Goal: Task Accomplishment & Management: Complete application form

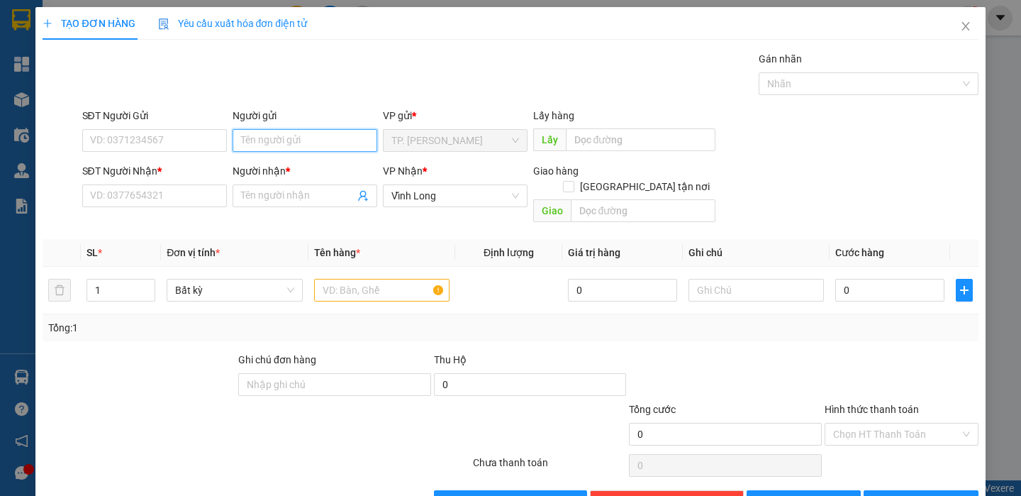
click at [316, 140] on input "Người gửi" at bounding box center [305, 140] width 145 height 23
type input "BÁ"
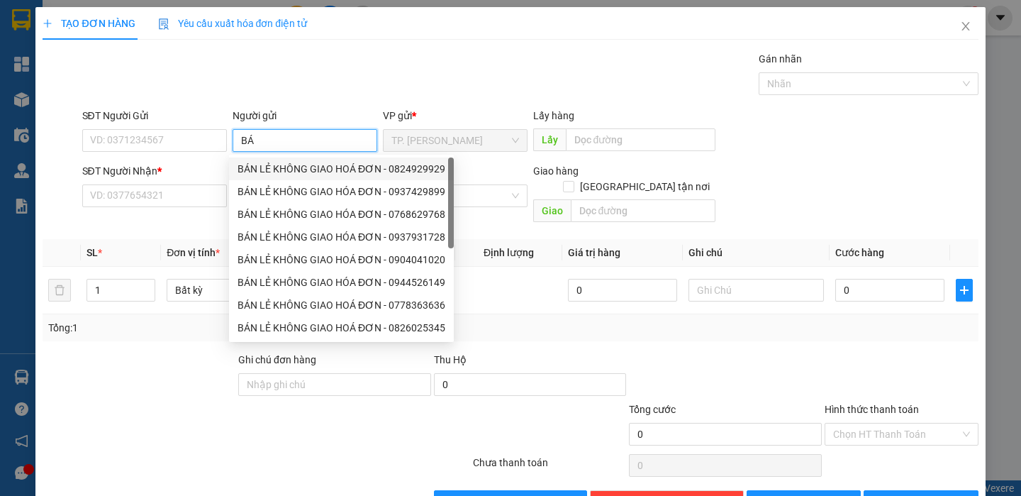
click at [284, 162] on div "BÁN LẺ KHÔNG GIAO HOÁ ĐƠN - 0824929929" at bounding box center [342, 169] width 208 height 16
type input "0824929929"
type input "BÁN LẺ KHÔNG GIAO HOÁ ĐƠN"
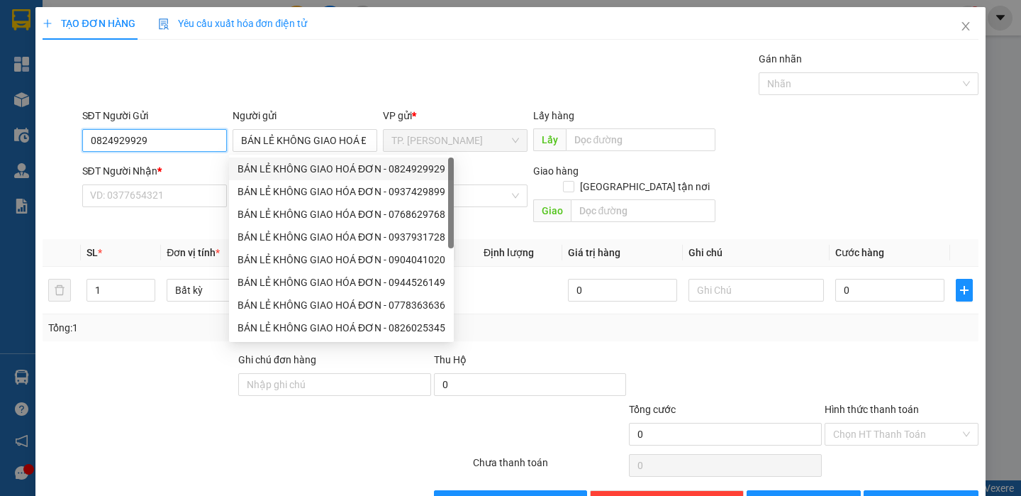
click at [185, 140] on input "0824929929" at bounding box center [154, 140] width 145 height 23
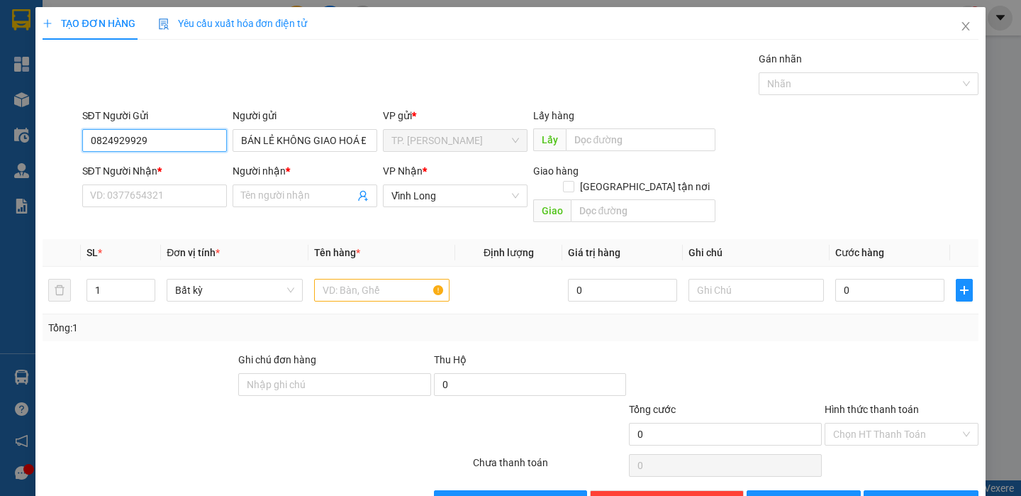
click at [185, 140] on input "0824929929" at bounding box center [154, 140] width 145 height 23
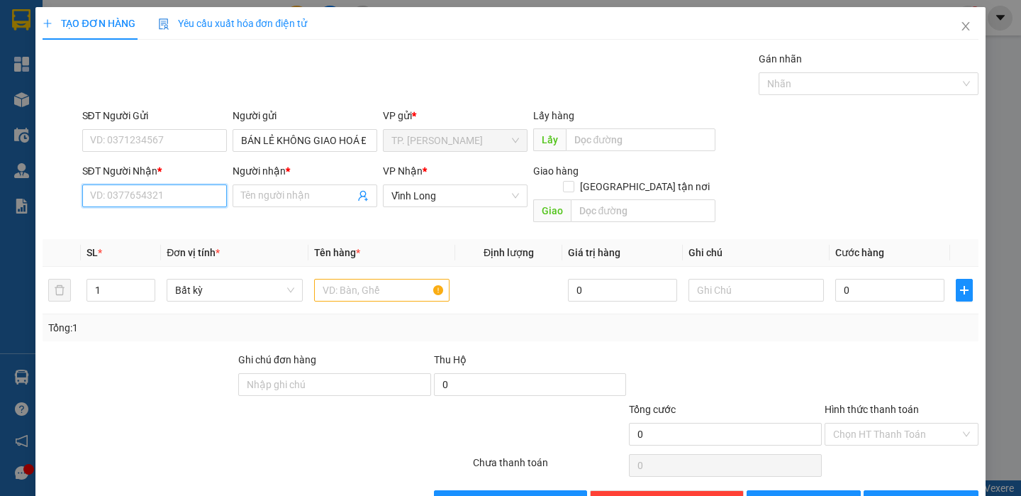
drag, startPoint x: 171, startPoint y: 186, endPoint x: 165, endPoint y: 169, distance: 17.3
click at [170, 185] on input "SĐT Người Nhận *" at bounding box center [154, 195] width 145 height 23
click at [160, 216] on div "02703822105 - THẦY TÂN" at bounding box center [152, 224] width 126 height 16
type input "02703822105"
type input "THẦY TÂN"
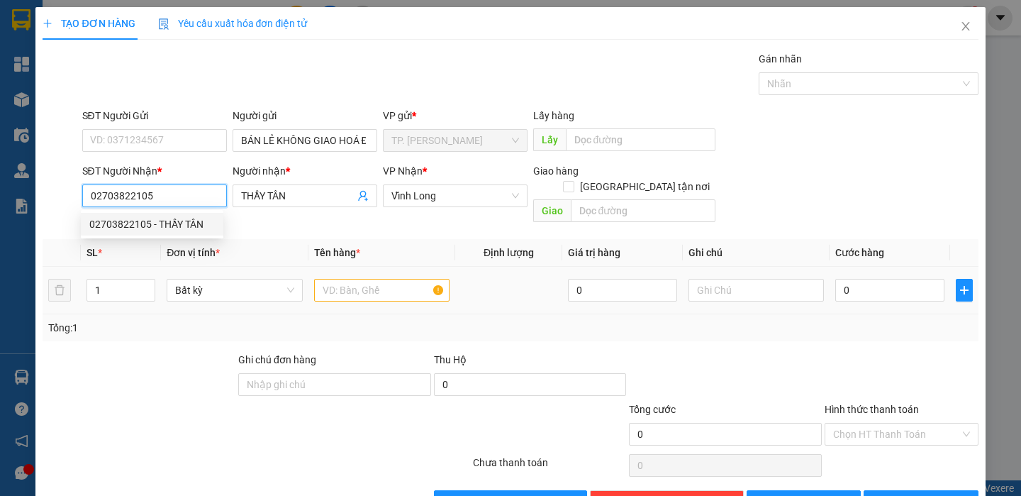
type input "02703822105"
click at [326, 276] on div at bounding box center [381, 290] width 135 height 28
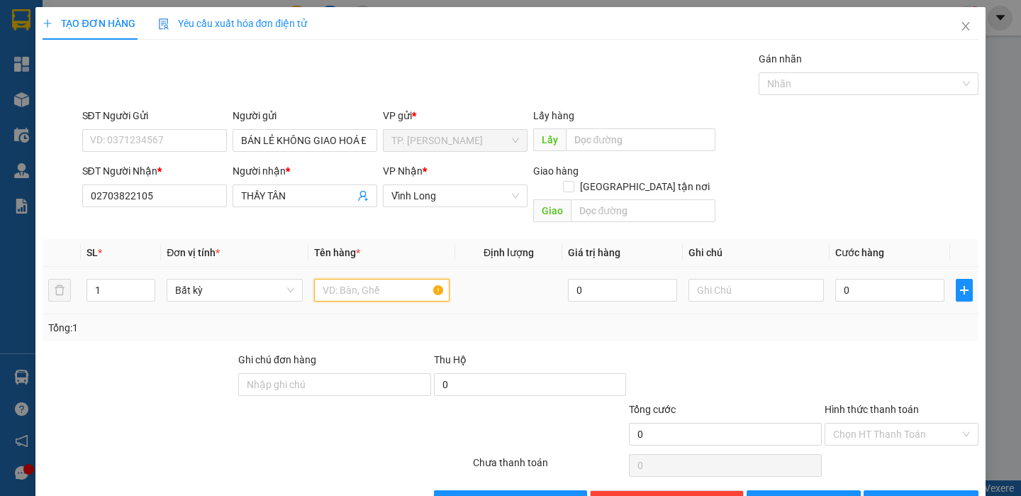
click at [338, 279] on input "text" at bounding box center [381, 290] width 135 height 23
type input "THÙNG"
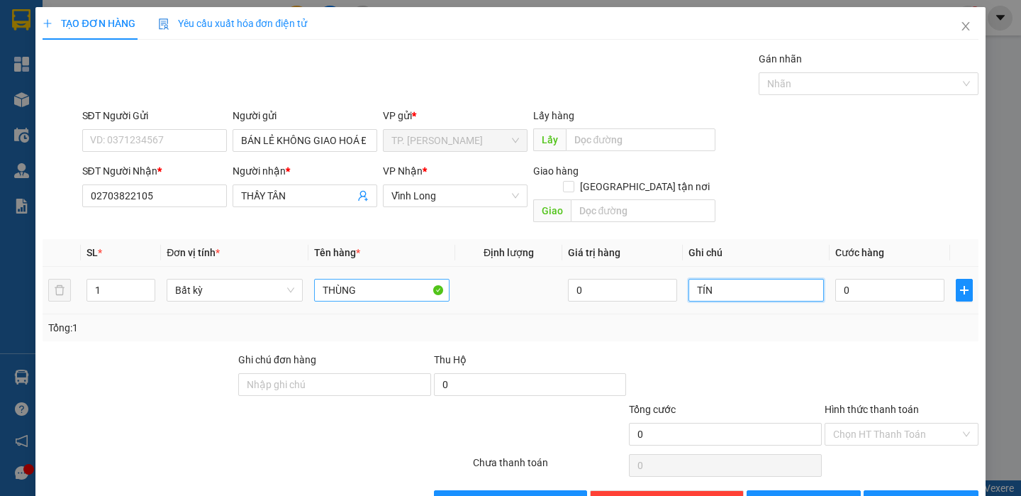
type input "TÍN"
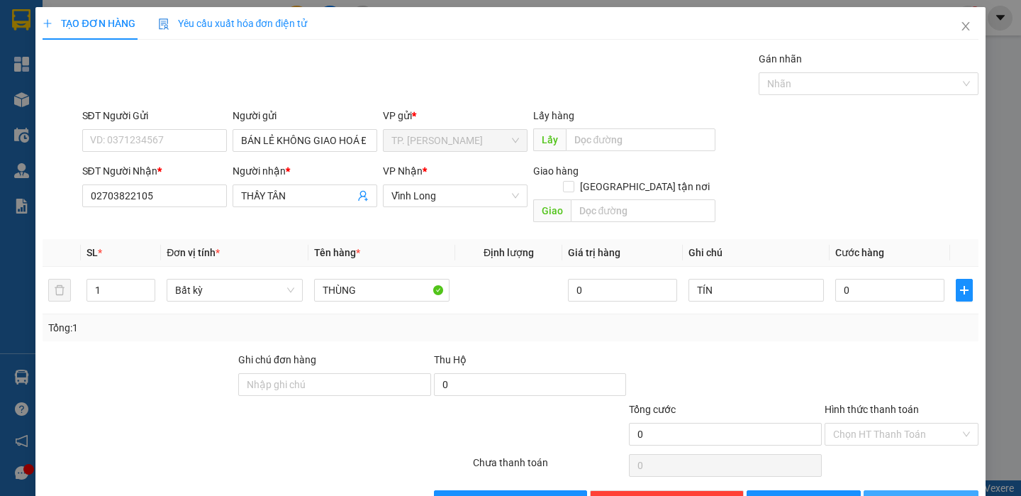
click at [911, 494] on span "[PERSON_NAME] và In" at bounding box center [940, 502] width 99 height 16
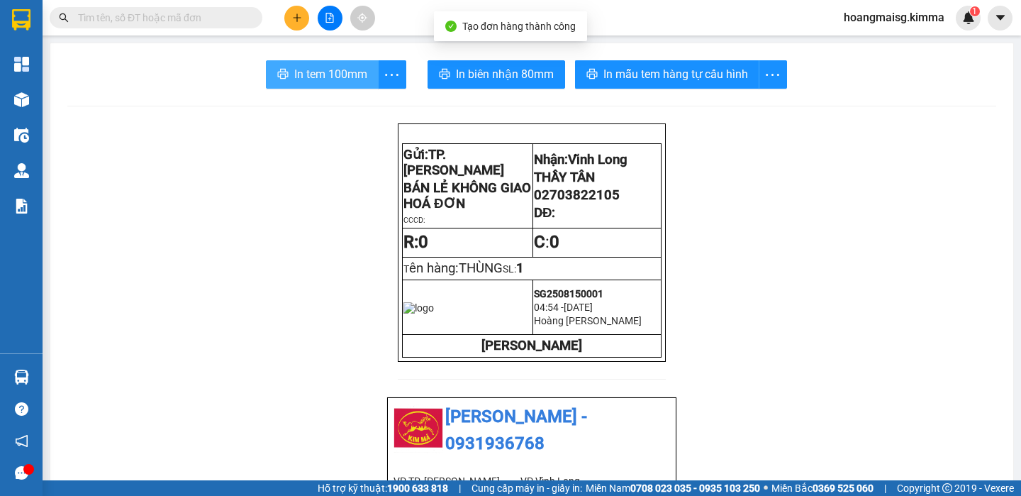
click at [316, 72] on span "In tem 100mm" at bounding box center [330, 74] width 73 height 18
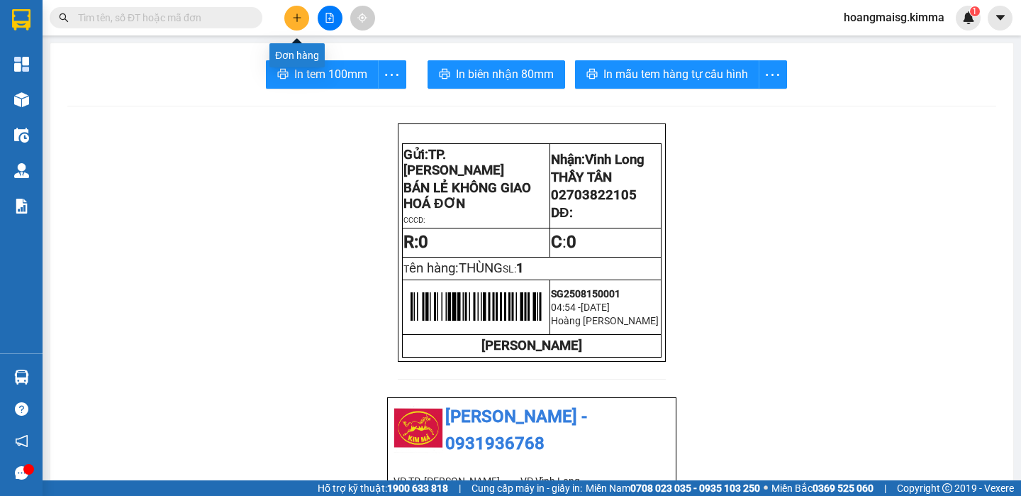
click at [296, 6] on button at bounding box center [296, 18] width 25 height 25
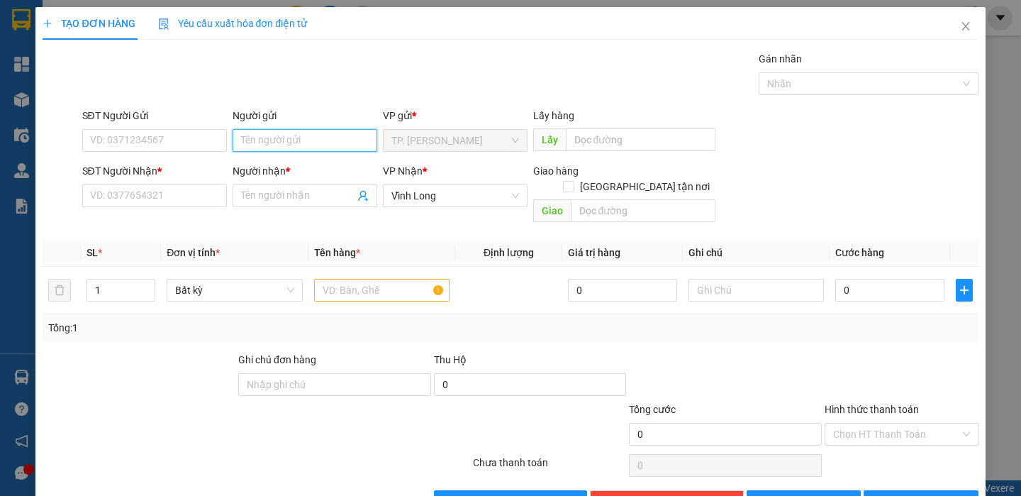
click at [279, 144] on input "Người gửi" at bounding box center [305, 140] width 145 height 23
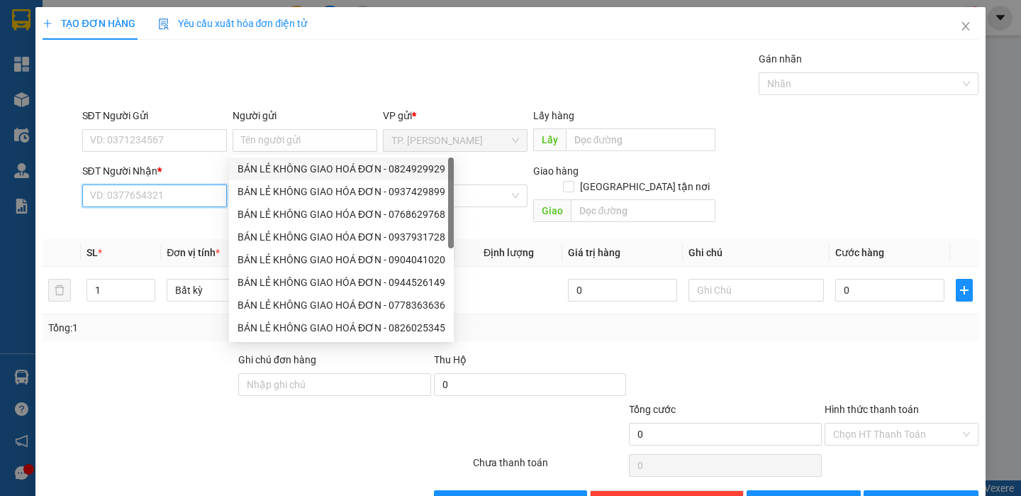
click at [167, 191] on input "SĐT Người Nhận *" at bounding box center [154, 195] width 145 height 23
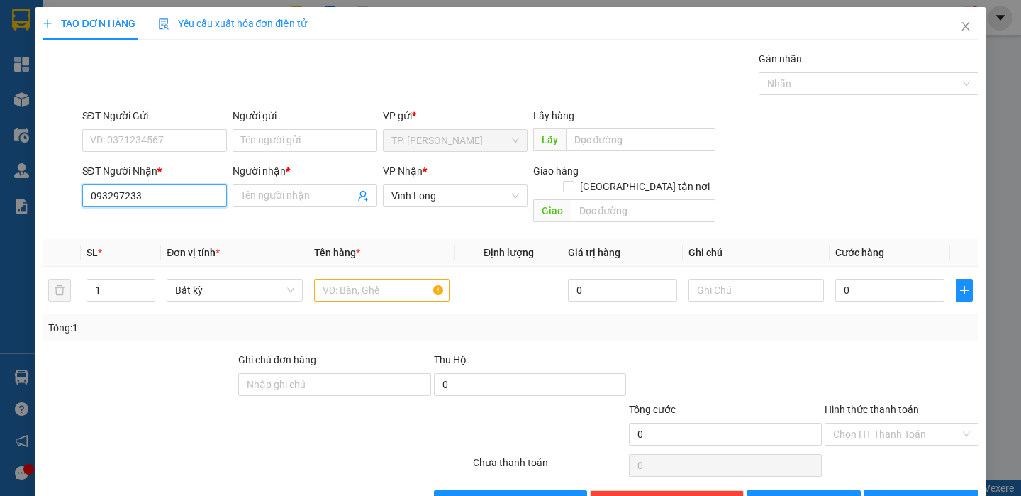
type input "0932972338"
click at [184, 220] on div "0932972338 - THẦY THUẦN" at bounding box center [152, 224] width 126 height 16
type input "THẦY THUẦN"
type input "0932972338"
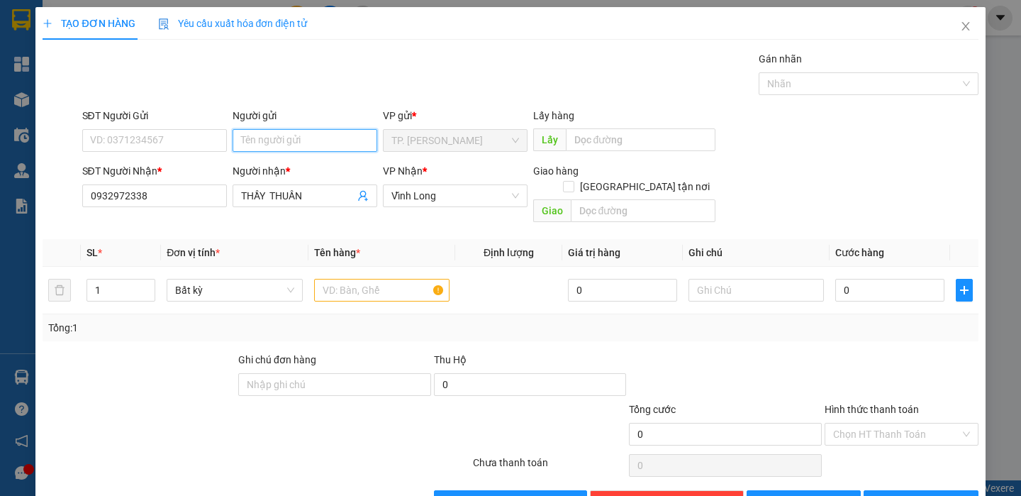
click at [273, 140] on input "Người gửi" at bounding box center [305, 140] width 145 height 23
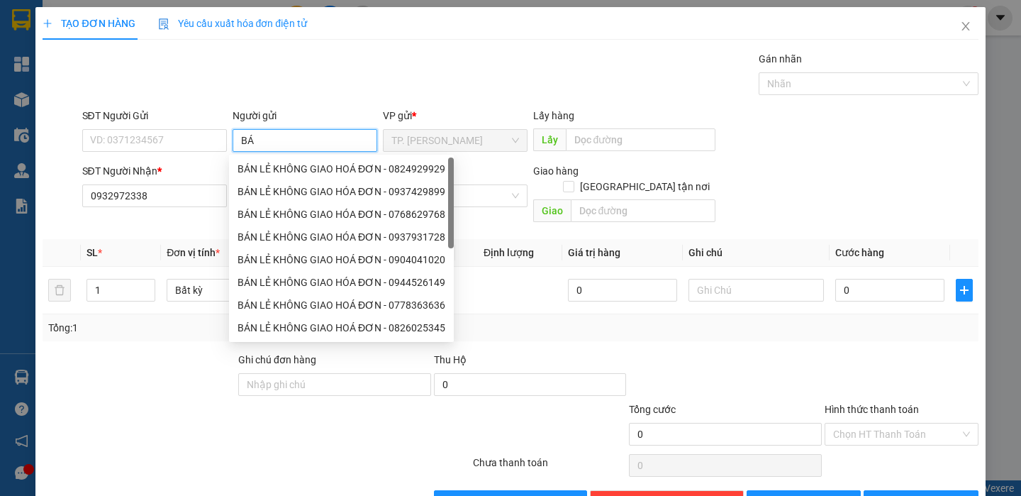
type input "BÁN"
click at [288, 175] on div "BÁN LẺ KHÔNG GIAO HOÁ ĐƠN - 0824929929" at bounding box center [342, 169] width 208 height 16
type input "0824929929"
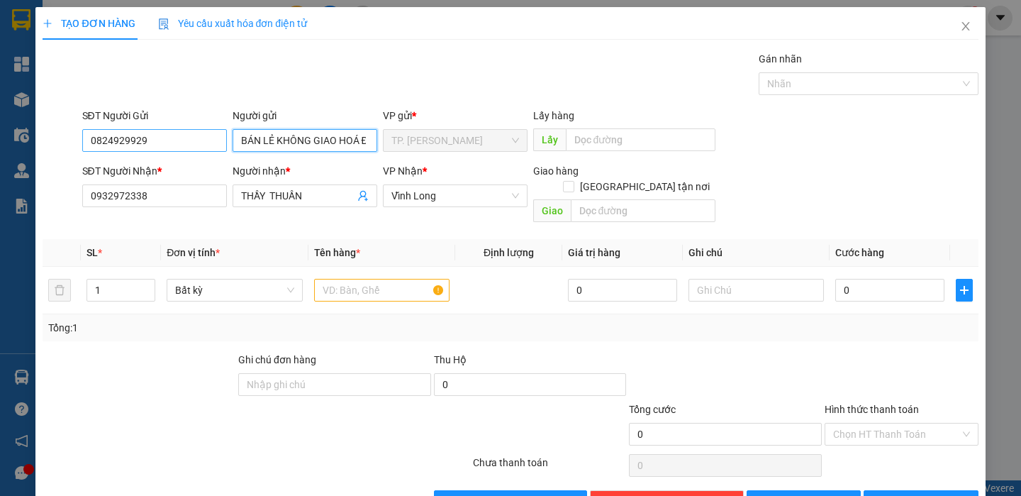
type input "BÁN LẺ KHÔNG GIAO HOÁ ĐƠN"
drag, startPoint x: 152, startPoint y: 142, endPoint x: 19, endPoint y: 142, distance: 132.6
click at [19, 142] on div "TẠO ĐƠN HÀNG Yêu cầu xuất hóa đơn điện tử Transit Pickup Surcharge Ids Transit …" at bounding box center [510, 248] width 1021 height 496
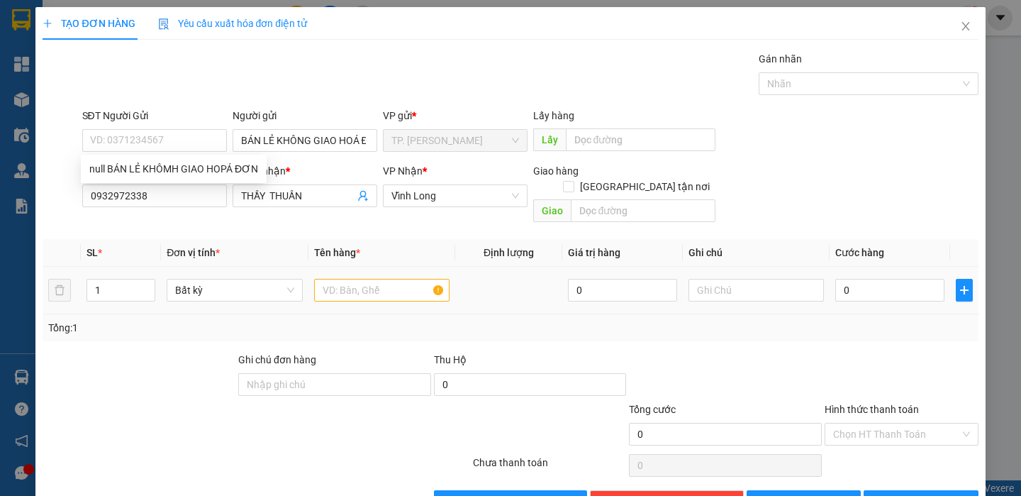
click at [146, 276] on div "1" at bounding box center [121, 290] width 69 height 28
click at [146, 282] on span "up" at bounding box center [147, 286] width 9 height 9
type input "3"
click at [146, 282] on span "up" at bounding box center [147, 286] width 9 height 9
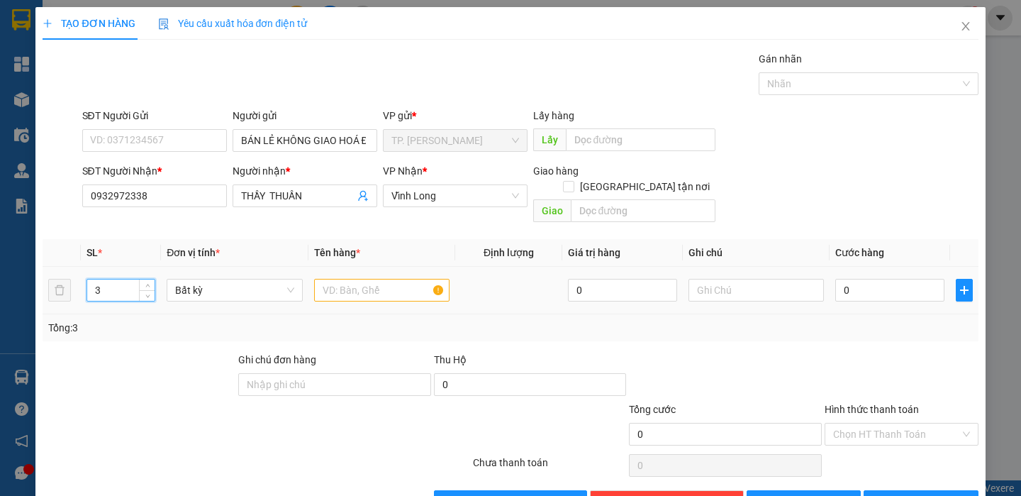
click at [224, 352] on div at bounding box center [139, 377] width 196 height 50
click at [407, 282] on input "text" at bounding box center [381, 290] width 135 height 23
type input "THÙNG BÔNG"
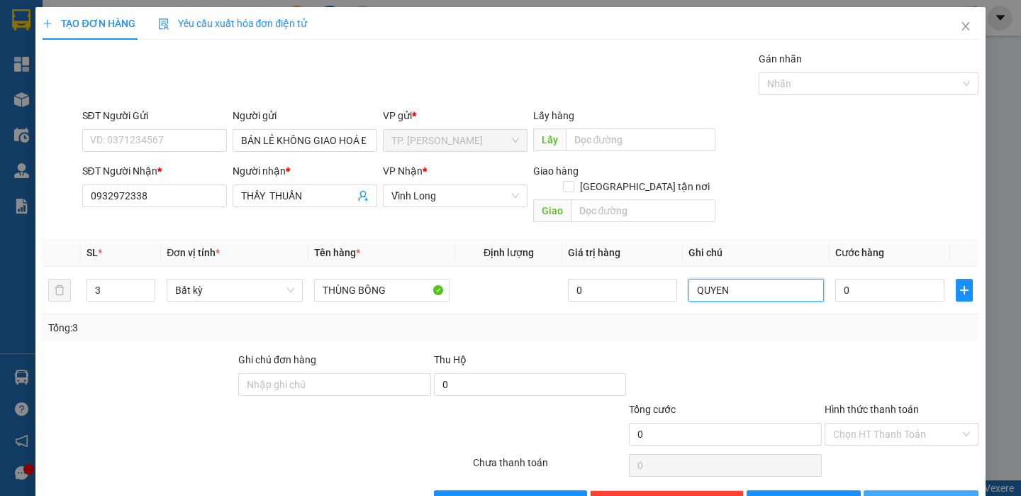
type input "QUYEN"
click at [884, 495] on icon "printer" at bounding box center [880, 500] width 9 height 9
click at [884, 494] on icon "loading" at bounding box center [880, 500] width 13 height 13
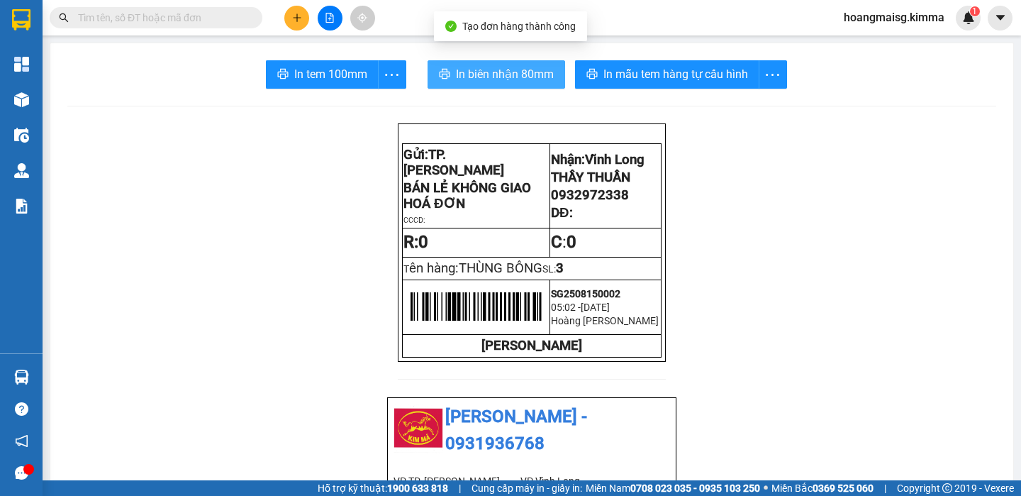
click at [533, 74] on span "In biên nhận 80mm" at bounding box center [505, 74] width 98 height 18
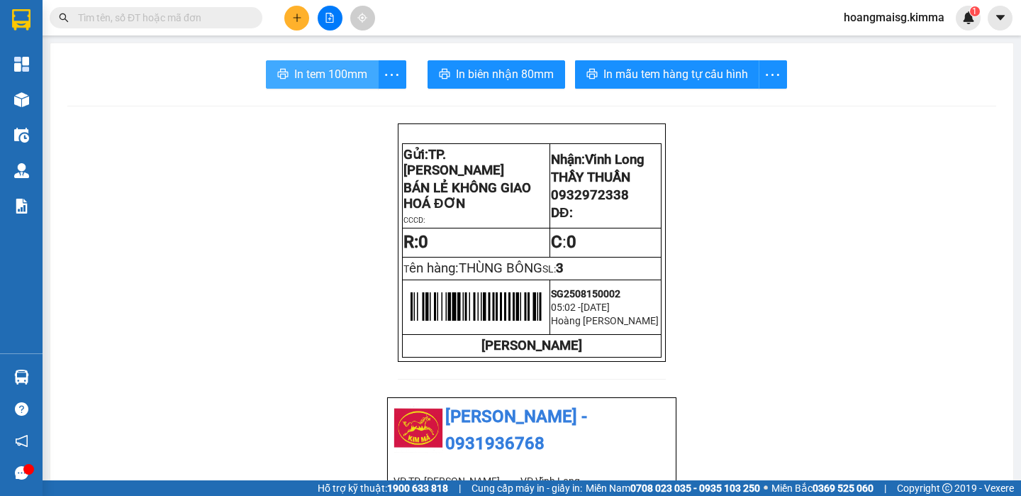
click at [308, 82] on span "In tem 100mm" at bounding box center [330, 74] width 73 height 18
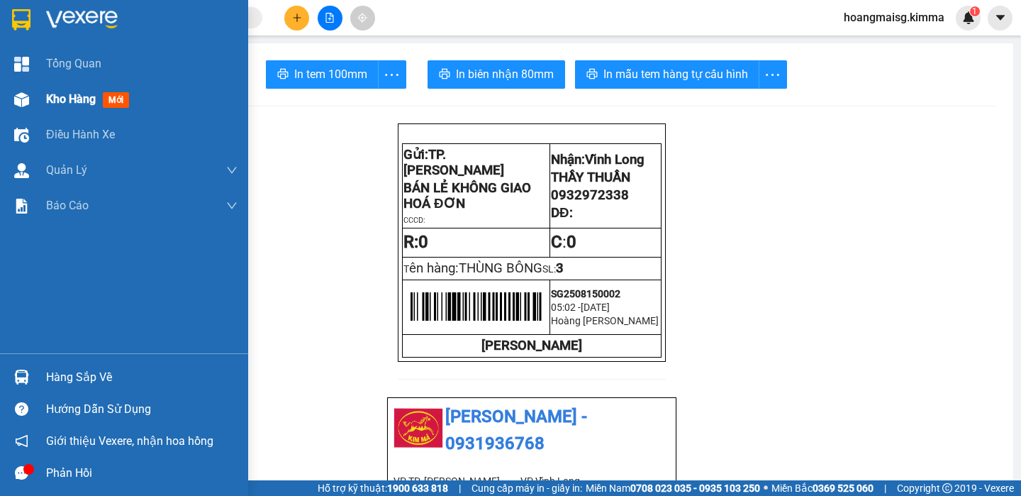
click at [84, 96] on span "Kho hàng" at bounding box center [71, 98] width 50 height 13
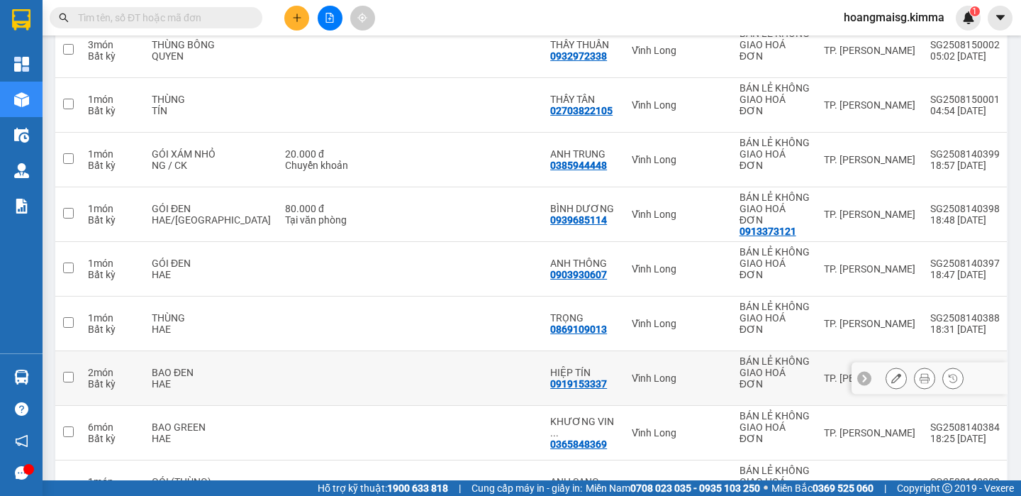
scroll to position [248, 0]
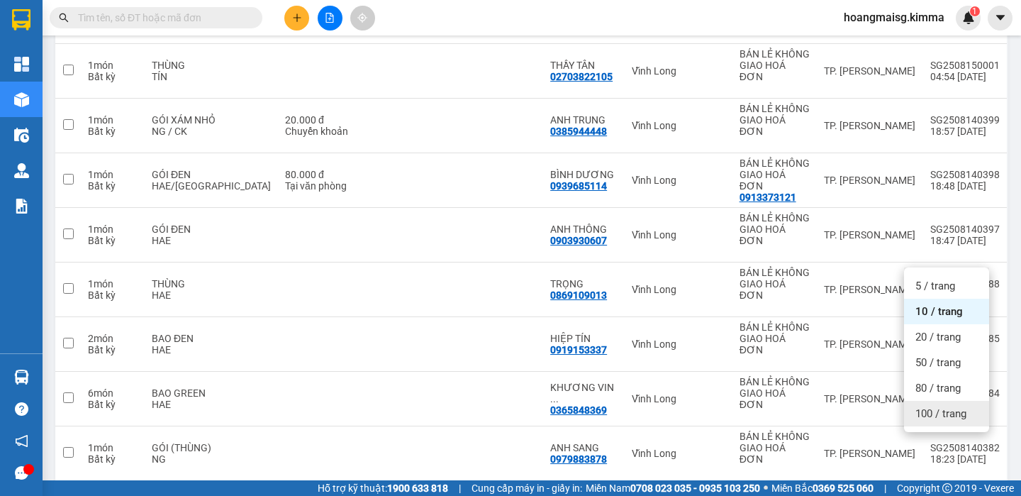
click at [941, 421] on div "100 / trang" at bounding box center [946, 414] width 85 height 26
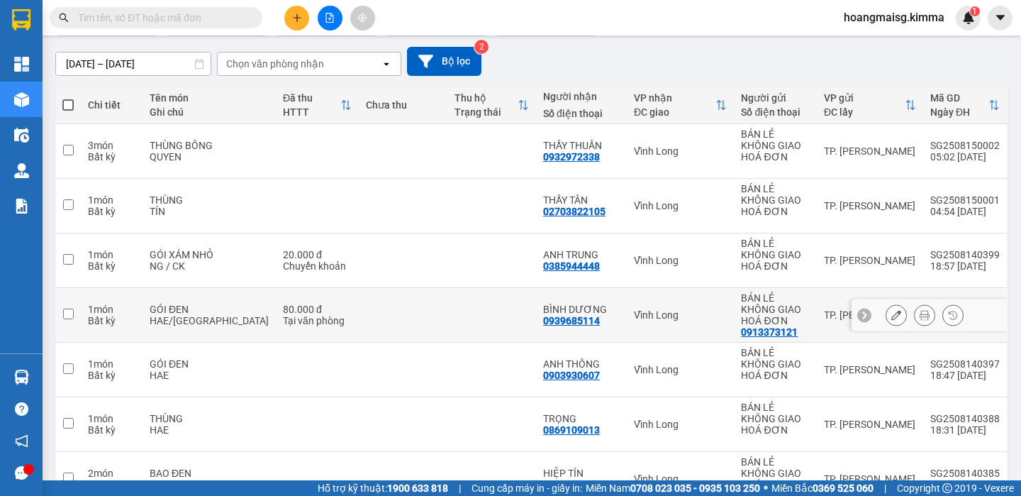
scroll to position [0, 0]
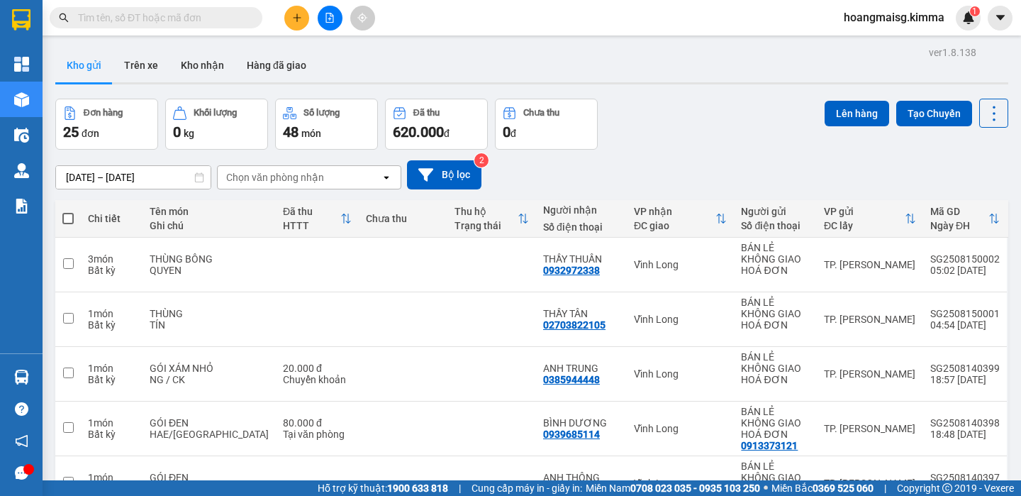
click at [71, 218] on span at bounding box center [67, 218] width 11 height 11
click at [68, 211] on input "checkbox" at bounding box center [68, 211] width 0 height 0
checkbox input "true"
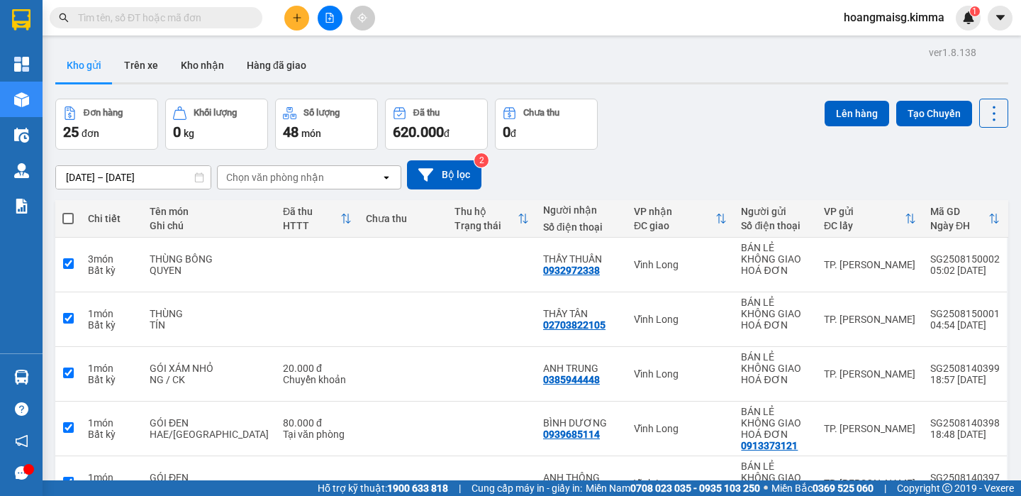
checkbox input "true"
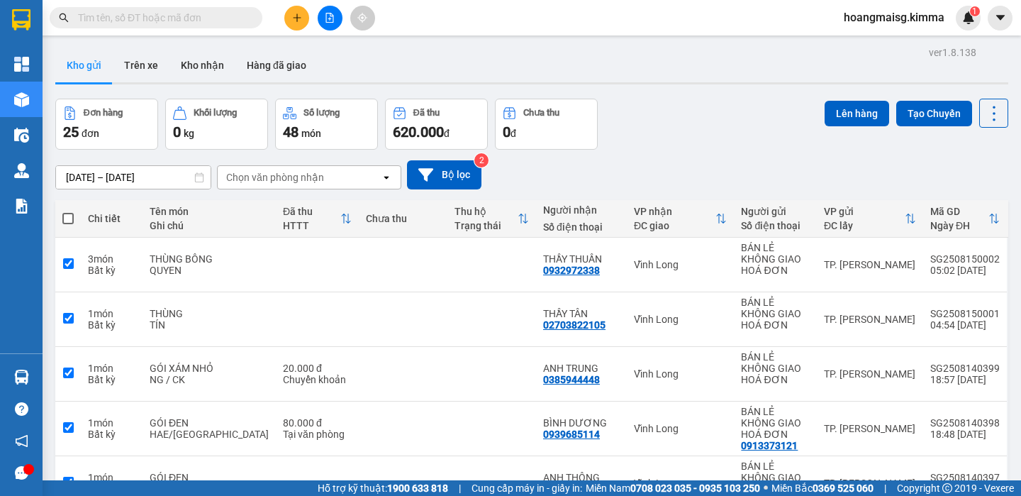
checkbox input "true"
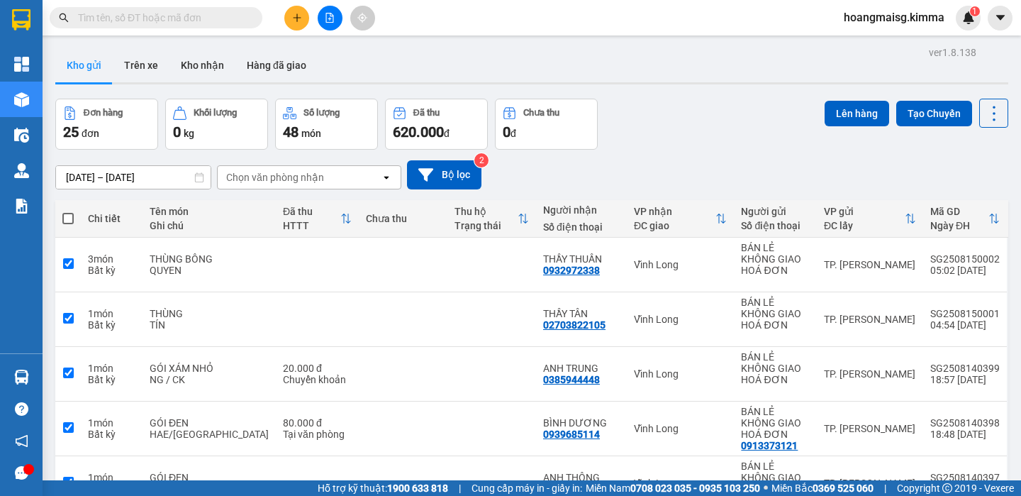
checkbox input "true"
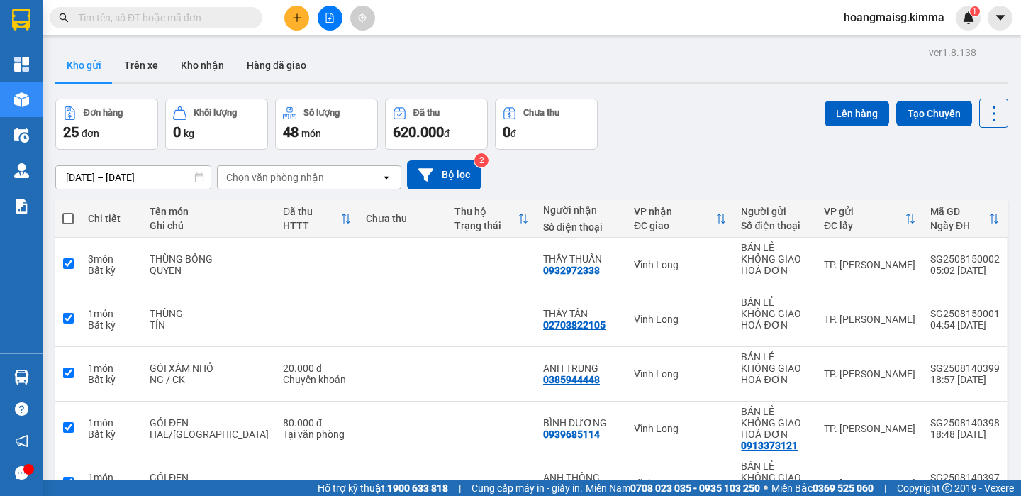
checkbox input "true"
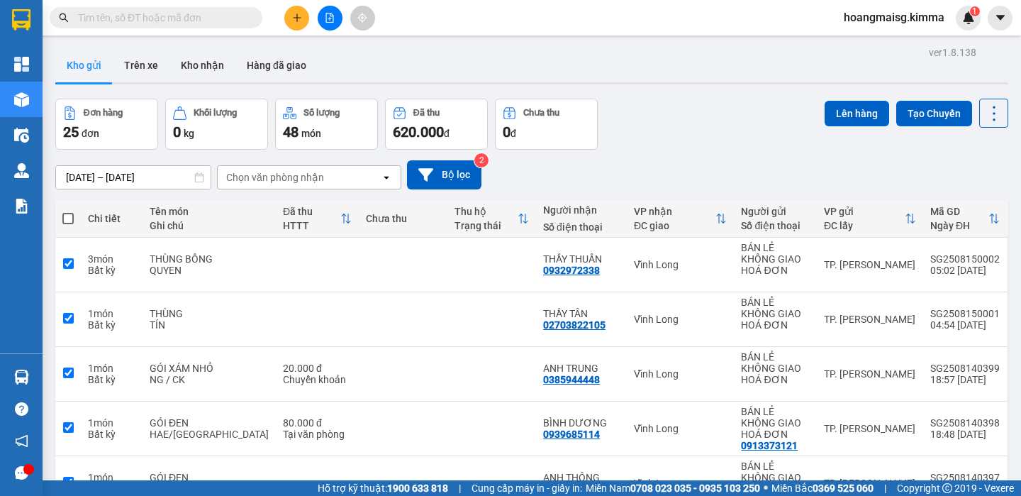
checkbox input "true"
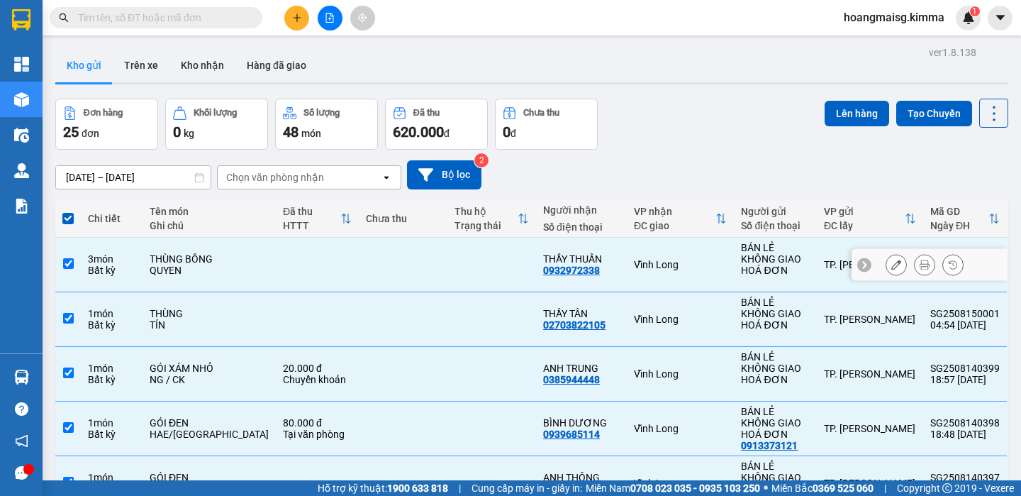
click at [70, 258] on input "checkbox" at bounding box center [68, 263] width 11 height 11
checkbox input "false"
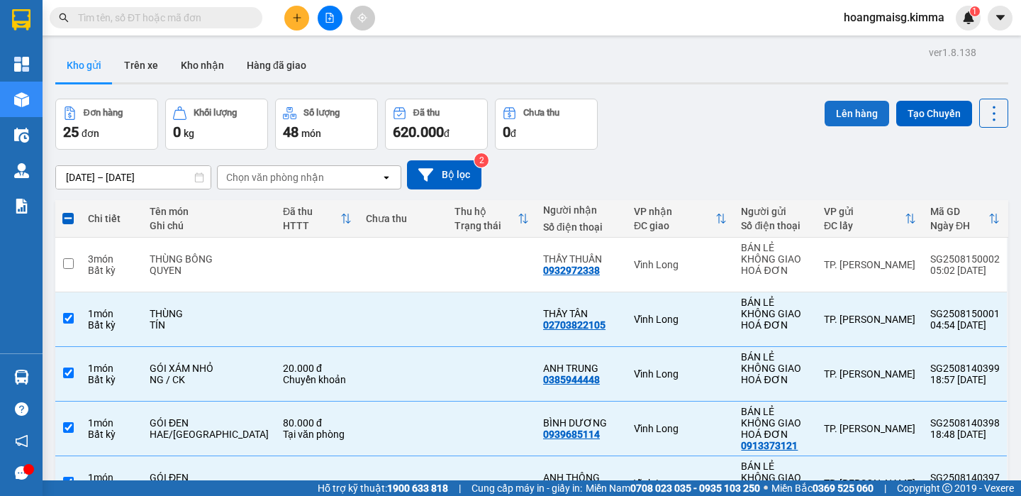
click at [851, 107] on button "Lên hàng" at bounding box center [857, 114] width 65 height 26
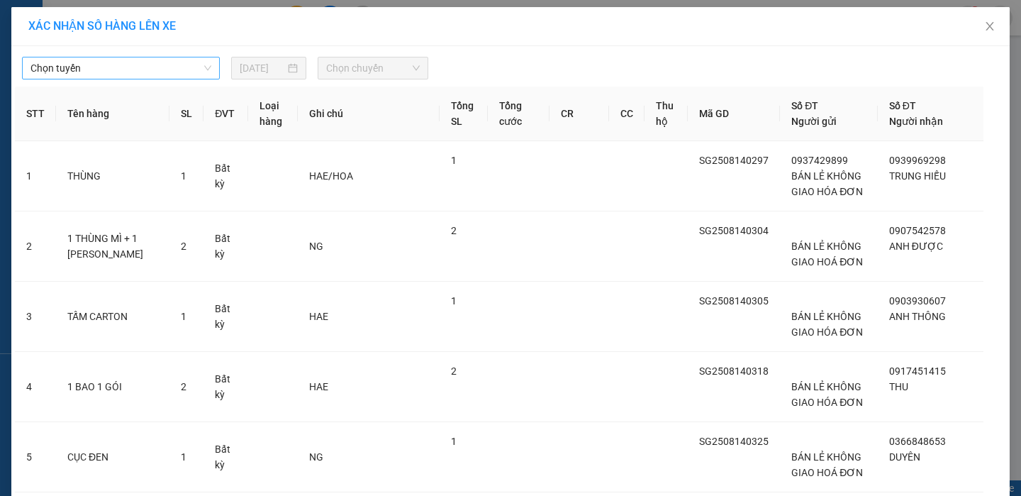
click at [94, 55] on div "Chọn tuyến [DATE] Chọn chuyến" at bounding box center [510, 65] width 991 height 30
click at [91, 72] on span "Chọn tuyến" at bounding box center [120, 67] width 181 height 21
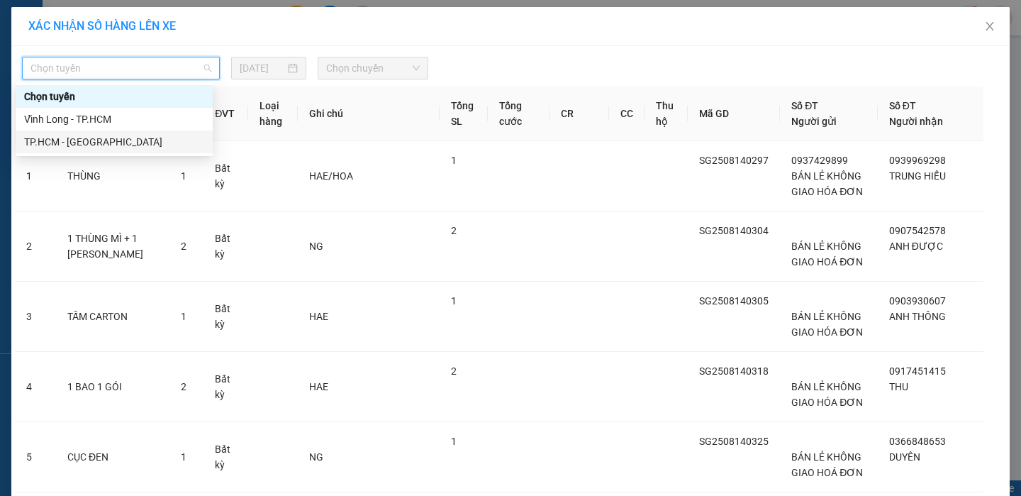
click at [61, 146] on div "TP.HCM - [GEOGRAPHIC_DATA]" at bounding box center [114, 142] width 180 height 16
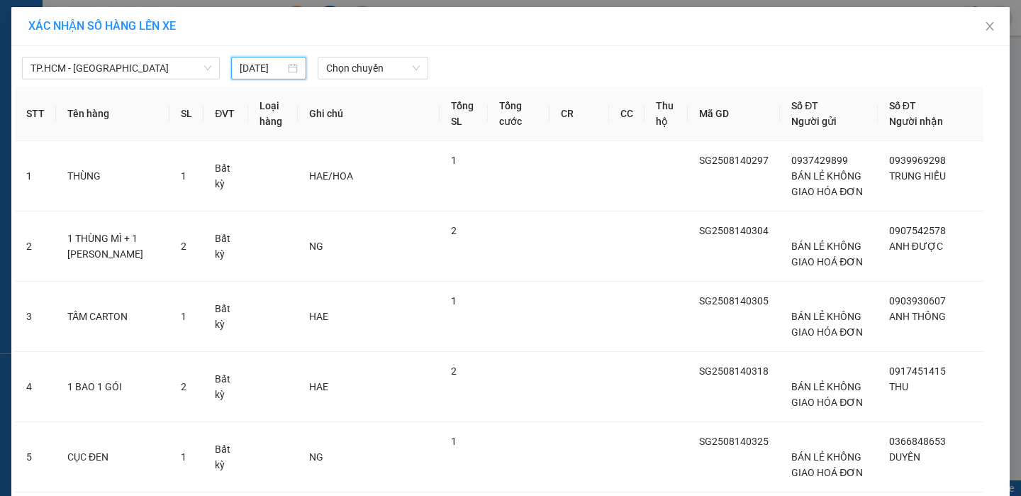
click at [255, 74] on input "[DATE]" at bounding box center [263, 68] width 46 height 16
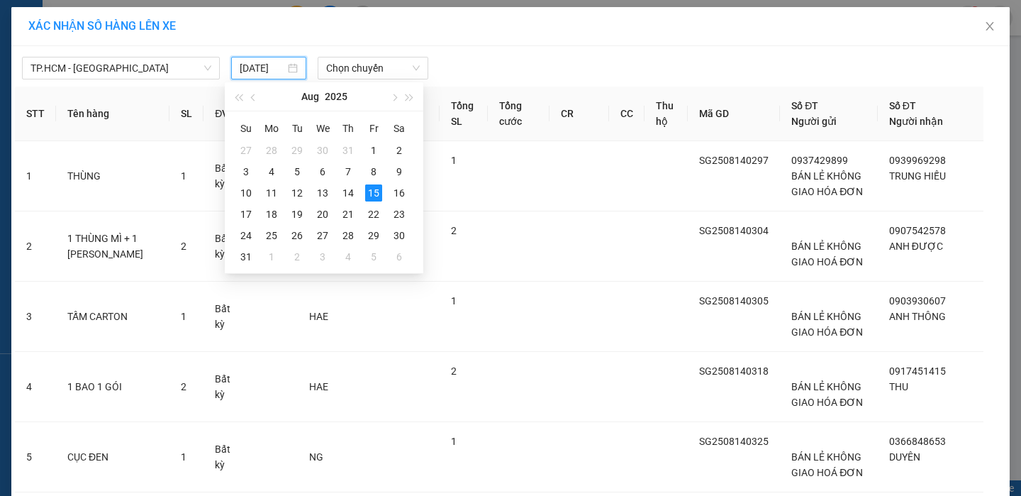
click at [365, 50] on div "TP.HCM - [GEOGRAPHIC_DATA] [DATE] Chọn chuyến" at bounding box center [510, 65] width 991 height 30
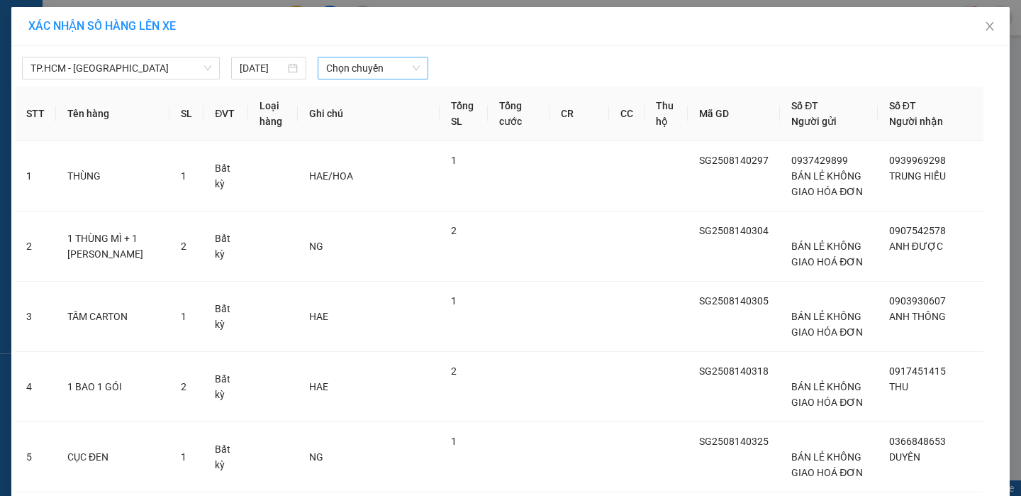
click at [366, 62] on span "Chọn chuyến" at bounding box center [373, 67] width 94 height 21
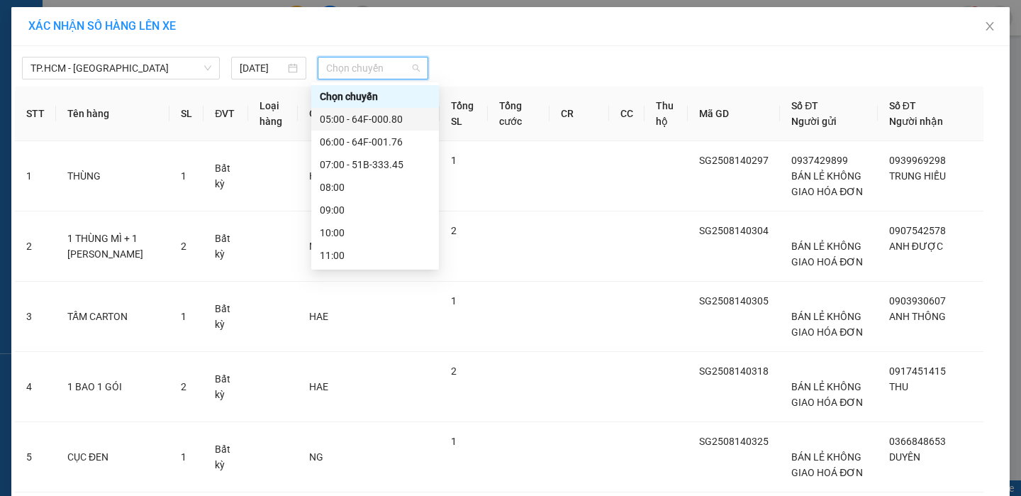
click at [404, 121] on div "05:00 - 64F-000.80" at bounding box center [375, 119] width 111 height 16
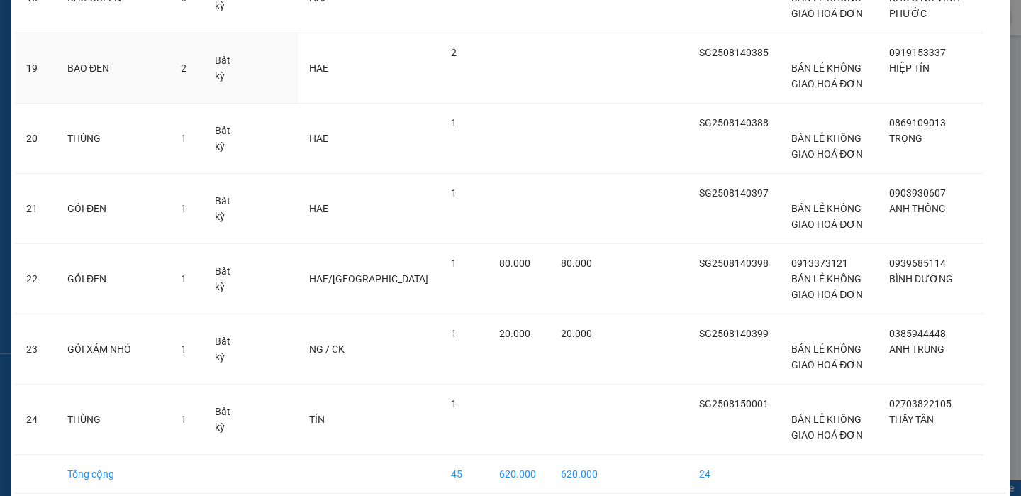
scroll to position [1427, 0]
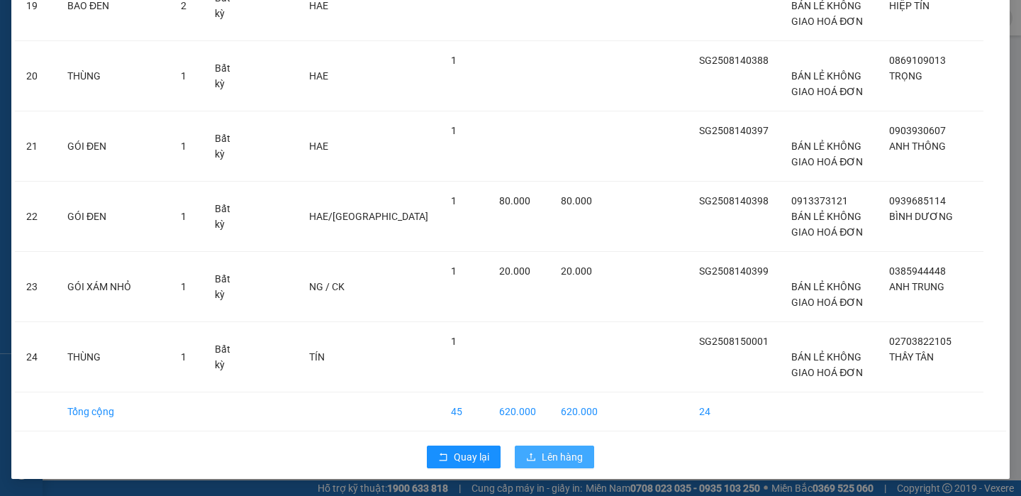
click at [543, 449] on span "Lên hàng" at bounding box center [562, 457] width 41 height 16
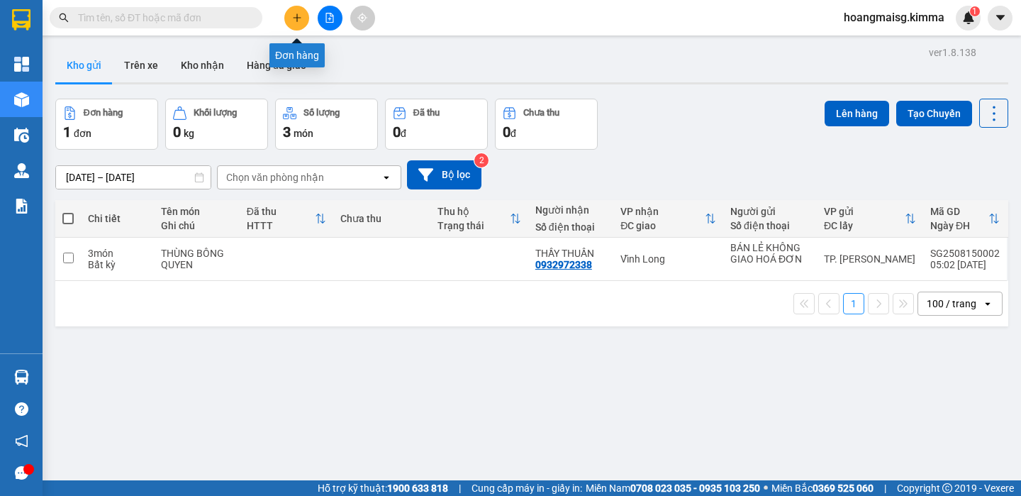
click at [304, 21] on button at bounding box center [296, 18] width 25 height 25
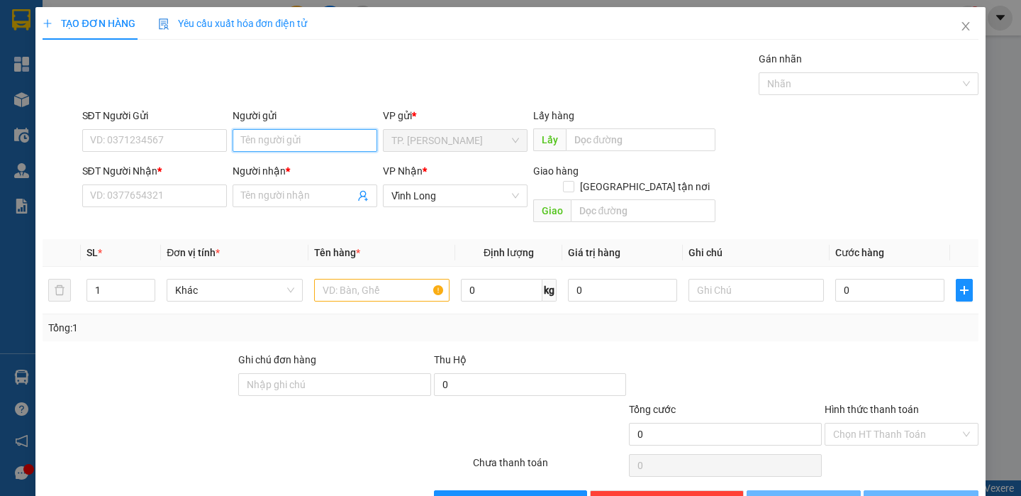
click at [263, 141] on input "Người gửi" at bounding box center [305, 140] width 145 height 23
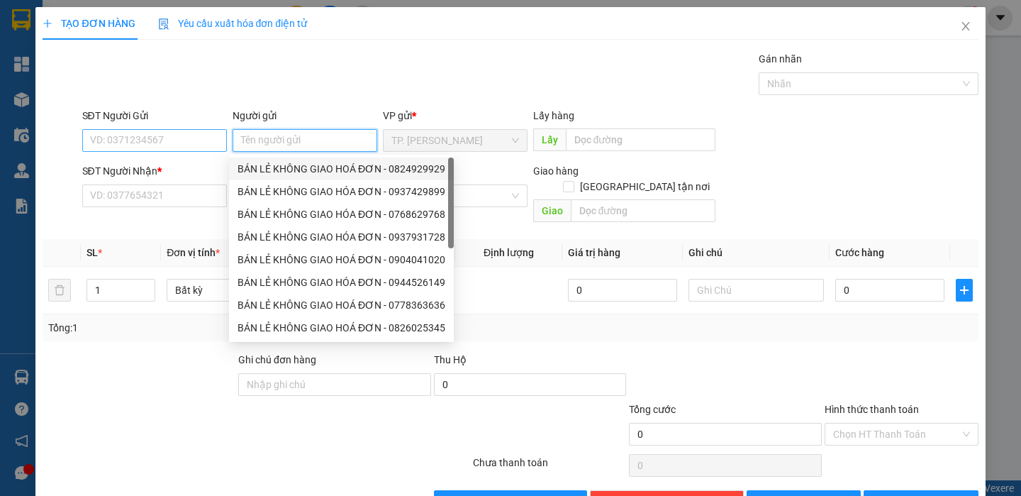
drag, startPoint x: 280, startPoint y: 164, endPoint x: 194, endPoint y: 140, distance: 89.8
click at [266, 162] on div "BÁN LẺ KHÔNG GIAO HOÁ ĐƠN - 0824929929" at bounding box center [342, 169] width 208 height 16
type input "0824929929"
type input "BÁN LẺ KHÔNG GIAO HOÁ ĐƠN"
click at [187, 137] on input "0824929929" at bounding box center [154, 140] width 145 height 23
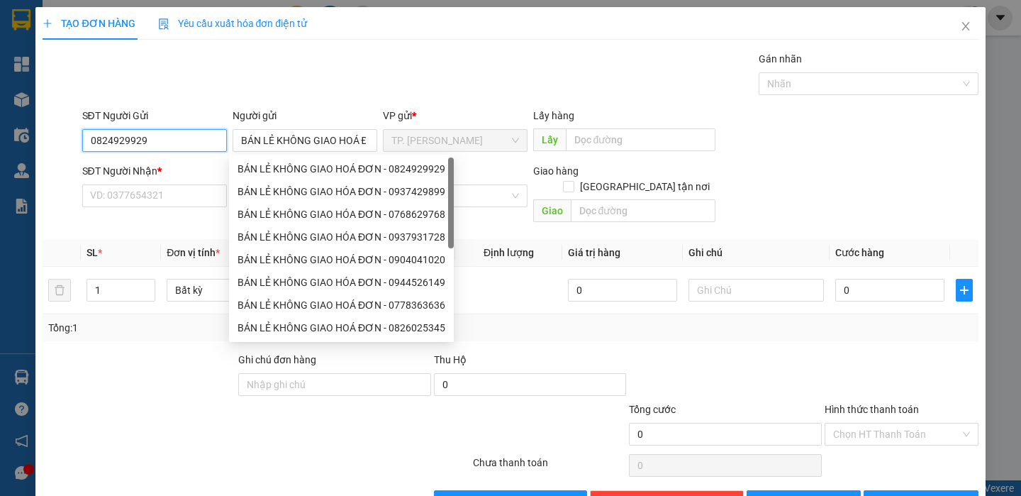
click at [187, 137] on input "0824929929" at bounding box center [154, 140] width 145 height 23
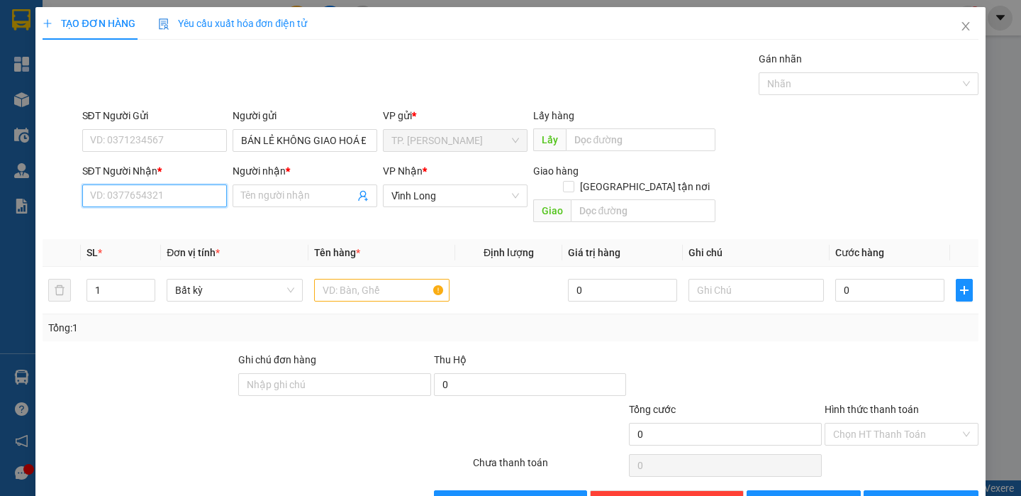
click at [180, 194] on input "SĐT Người Nhận *" at bounding box center [154, 195] width 145 height 23
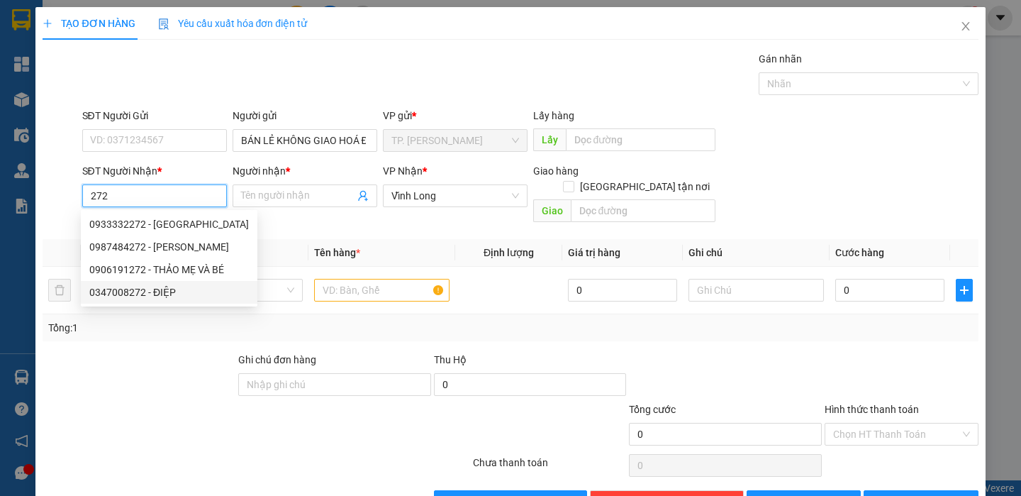
click at [172, 295] on div "0347008272 - ĐIỆP" at bounding box center [169, 292] width 160 height 16
type input "0347008272"
type input "ĐIỆP"
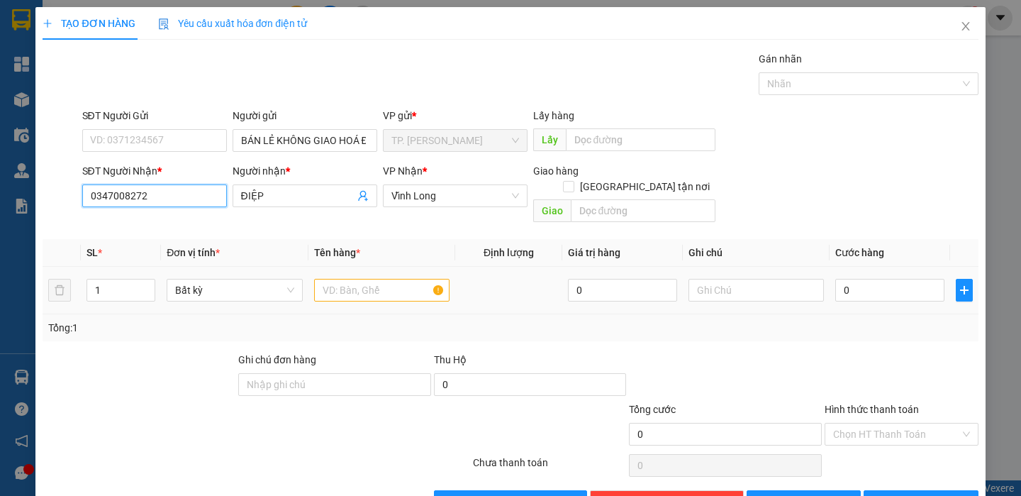
type input "0347008272"
click at [352, 279] on input "text" at bounding box center [381, 290] width 135 height 23
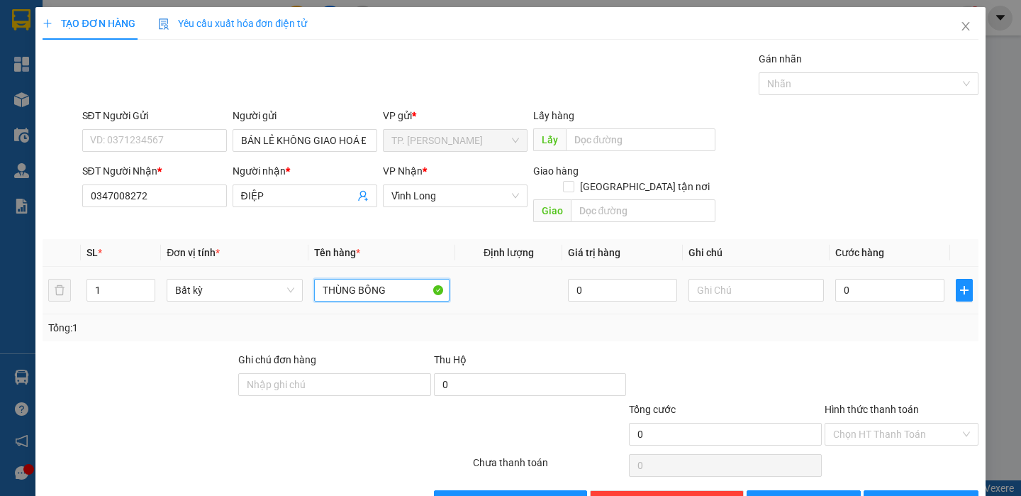
type input "THÙNG BÔNG"
type input "TÍN"
click at [940, 490] on button "[PERSON_NAME] và In" at bounding box center [921, 501] width 114 height 23
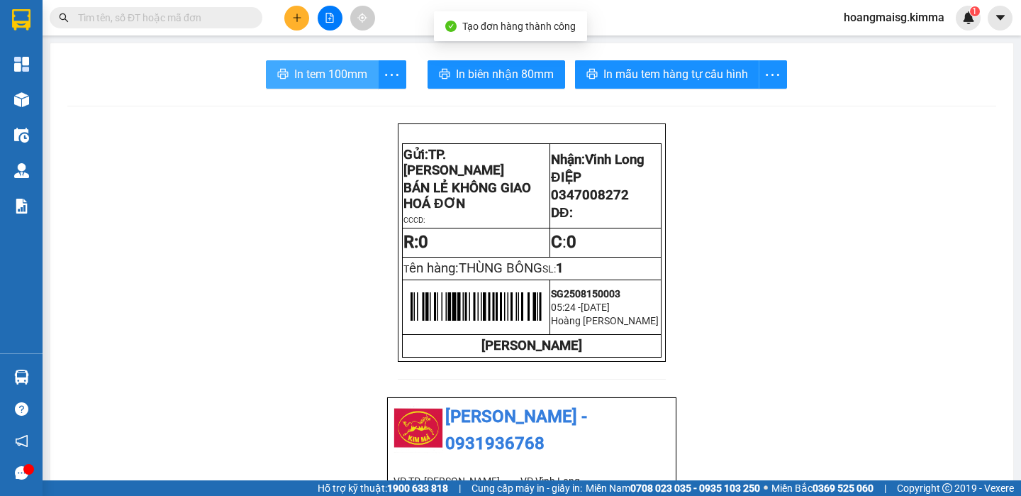
click at [332, 82] on span "In tem 100mm" at bounding box center [330, 74] width 73 height 18
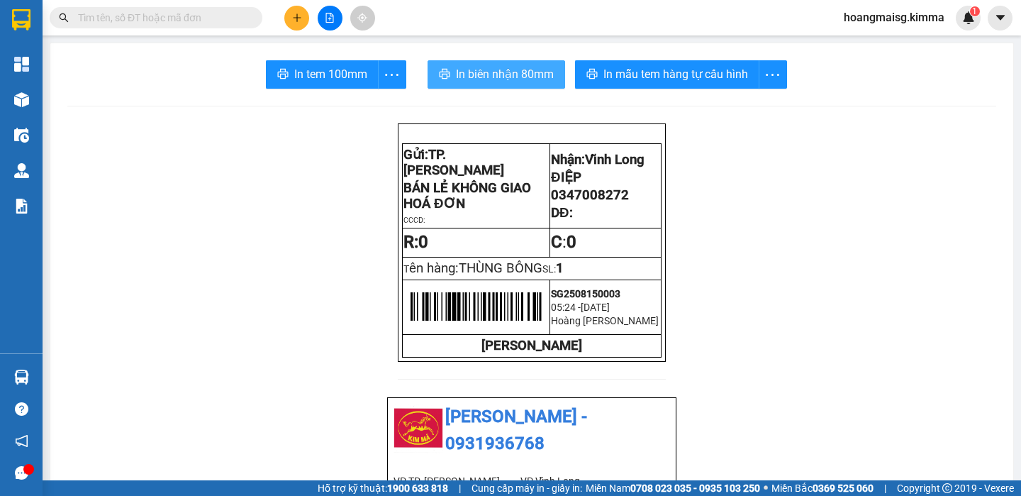
click at [528, 69] on span "In biên nhận 80mm" at bounding box center [505, 74] width 98 height 18
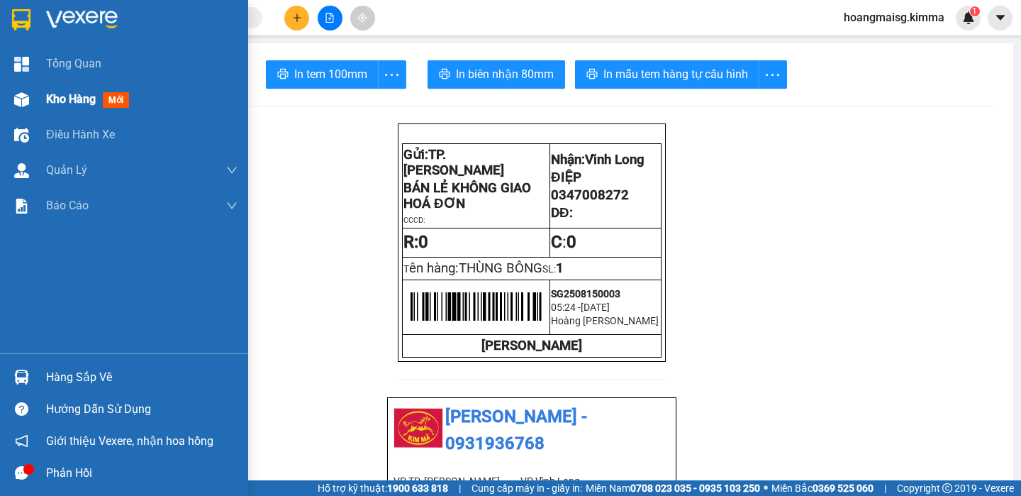
click at [32, 97] on div at bounding box center [21, 99] width 25 height 25
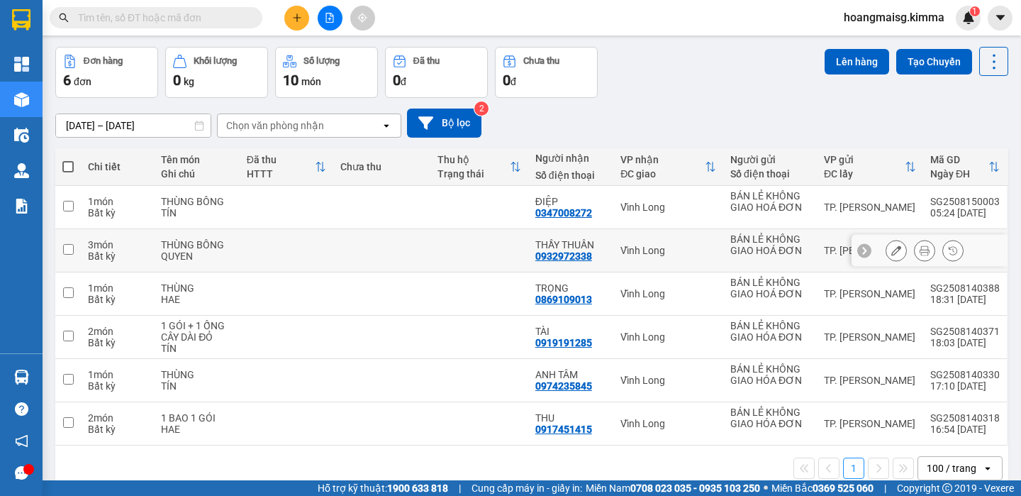
scroll to position [75, 0]
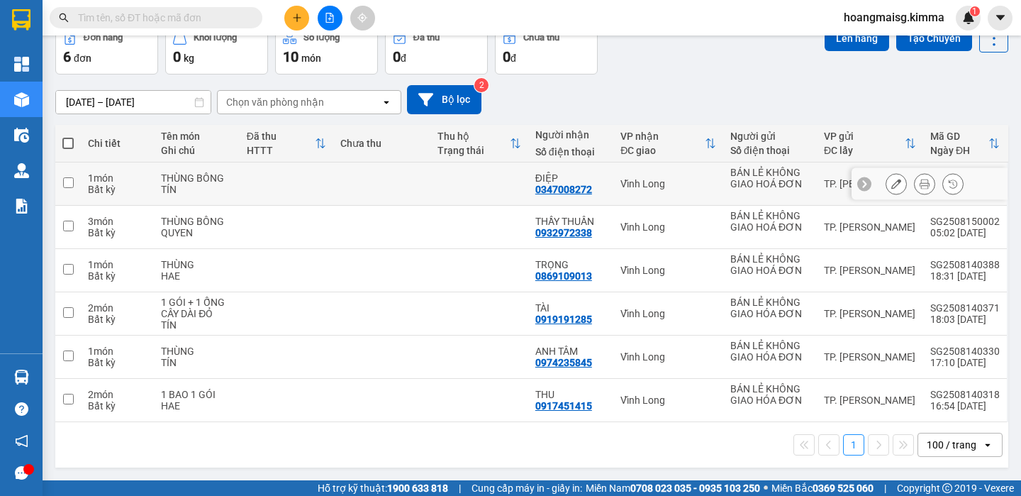
click at [68, 181] on input "checkbox" at bounding box center [68, 182] width 11 height 11
checkbox input "true"
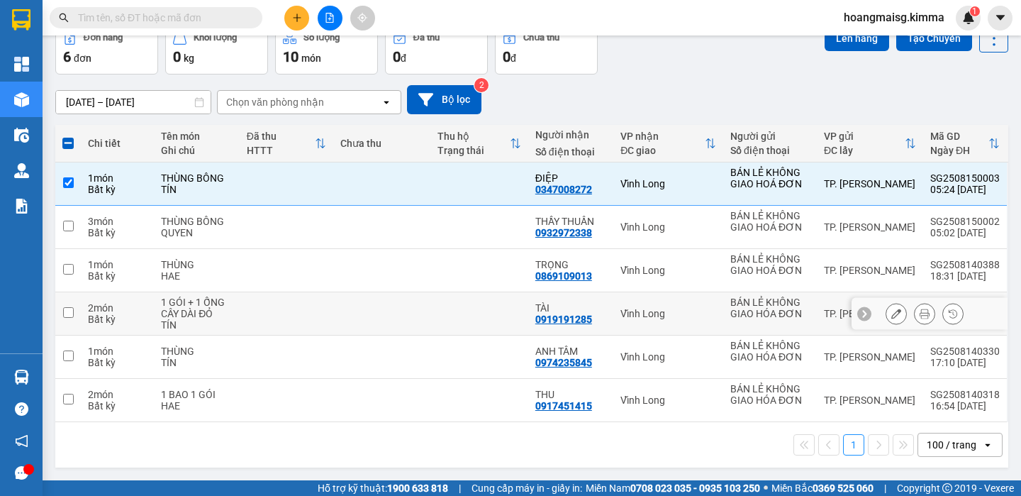
click at [67, 313] on input "checkbox" at bounding box center [68, 312] width 11 height 11
checkbox input "true"
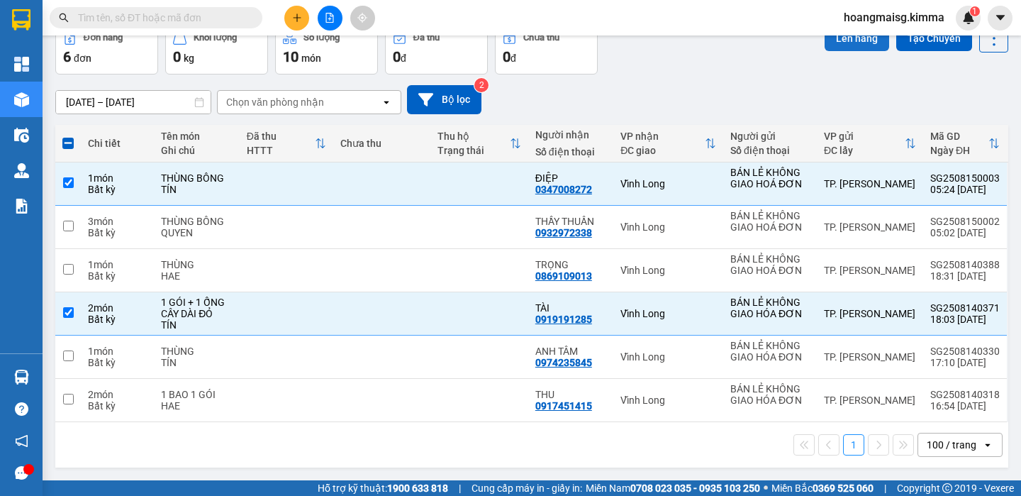
click at [845, 43] on button "Lên hàng" at bounding box center [857, 39] width 65 height 26
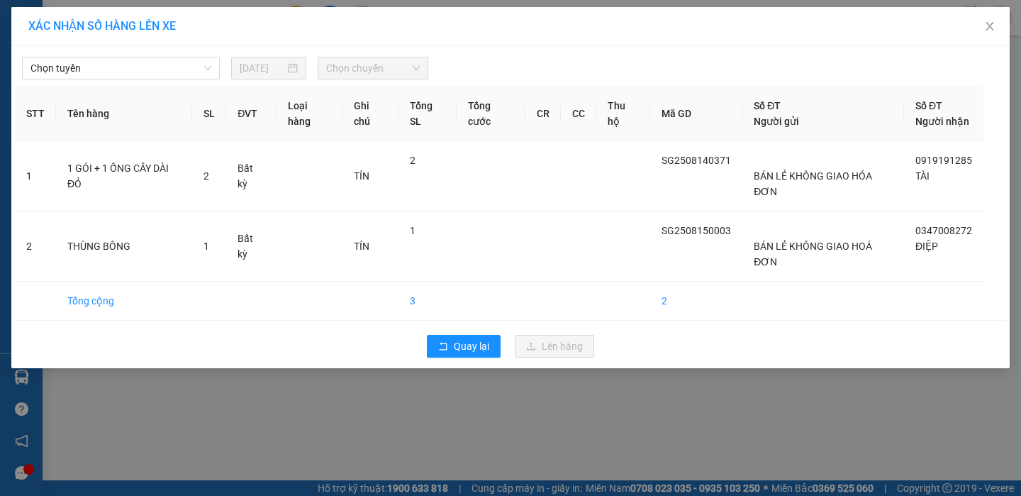
click at [144, 82] on div "Chọn tuyến [DATE] Chọn chuyến STT Tên hàng SL ĐVT Loại hàng Ghi chú Tổng SL Tổn…" at bounding box center [510, 207] width 999 height 322
click at [123, 72] on span "Chọn tuyến" at bounding box center [120, 67] width 181 height 21
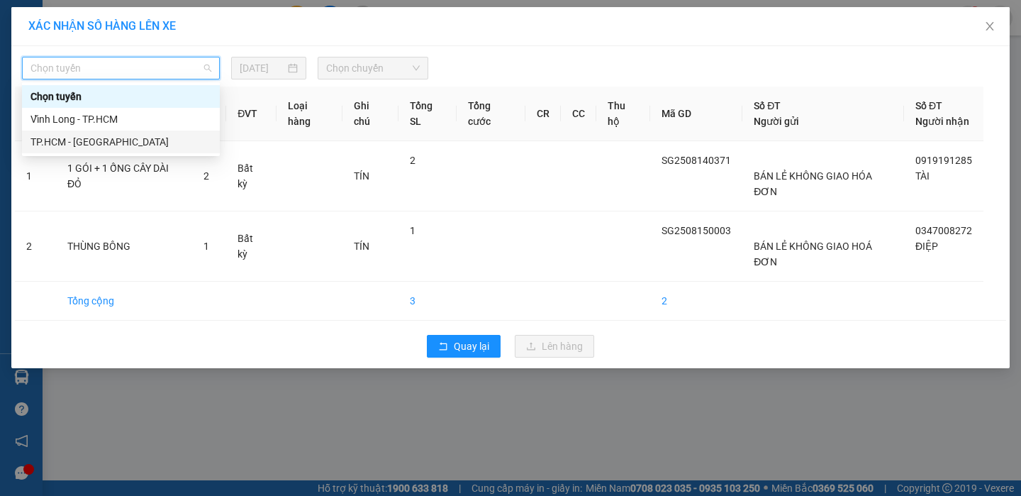
click at [70, 140] on div "TP.HCM - [GEOGRAPHIC_DATA]" at bounding box center [120, 142] width 181 height 16
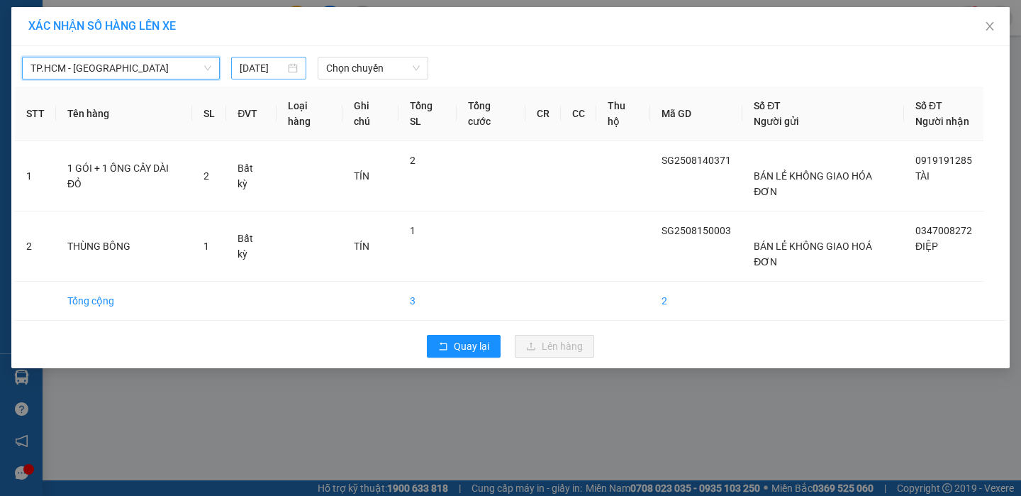
click at [293, 71] on div "[DATE]" at bounding box center [269, 68] width 59 height 16
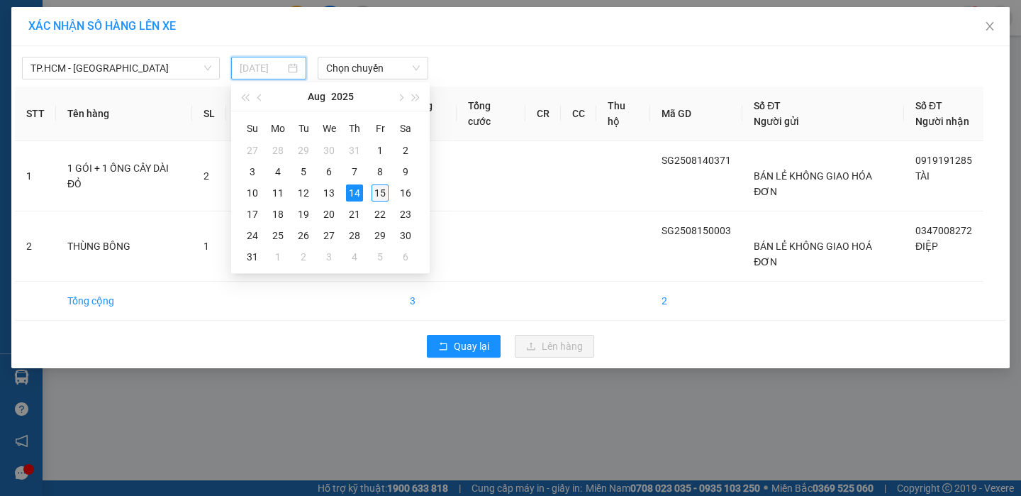
click at [382, 187] on div "15" at bounding box center [380, 192] width 17 height 17
type input "[DATE]"
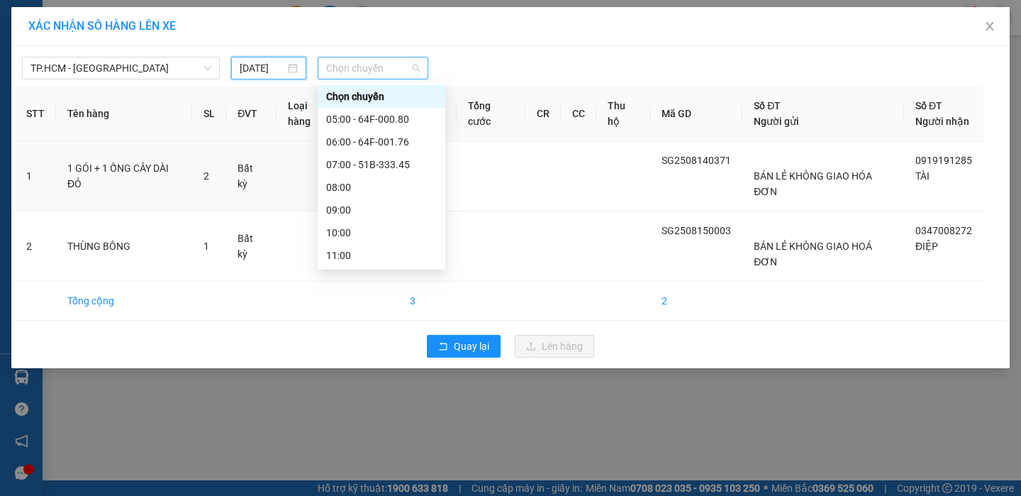
click at [367, 76] on span "Chọn chuyến" at bounding box center [373, 67] width 94 height 21
click at [369, 138] on div "06:00 - 64F-001.76" at bounding box center [381, 142] width 111 height 16
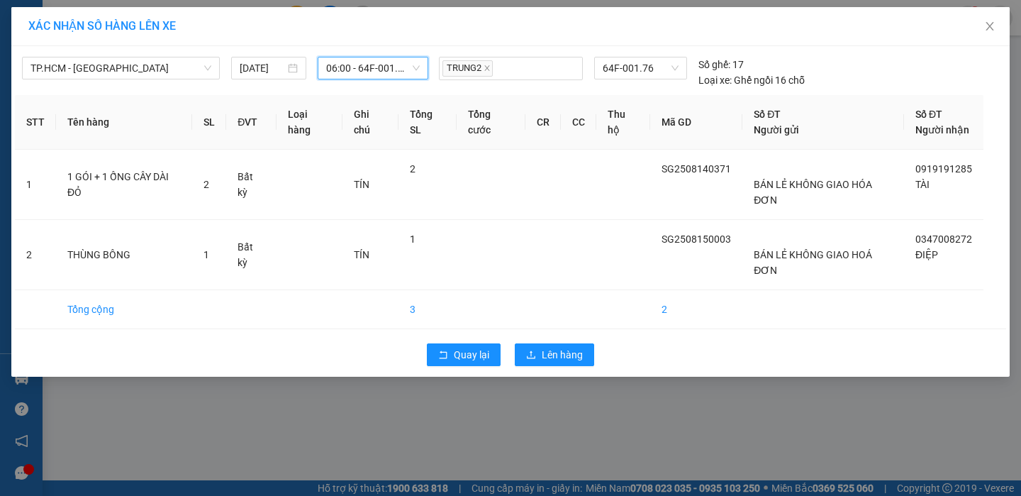
click at [382, 78] on span "06:00 - 64F-001.76" at bounding box center [373, 67] width 94 height 21
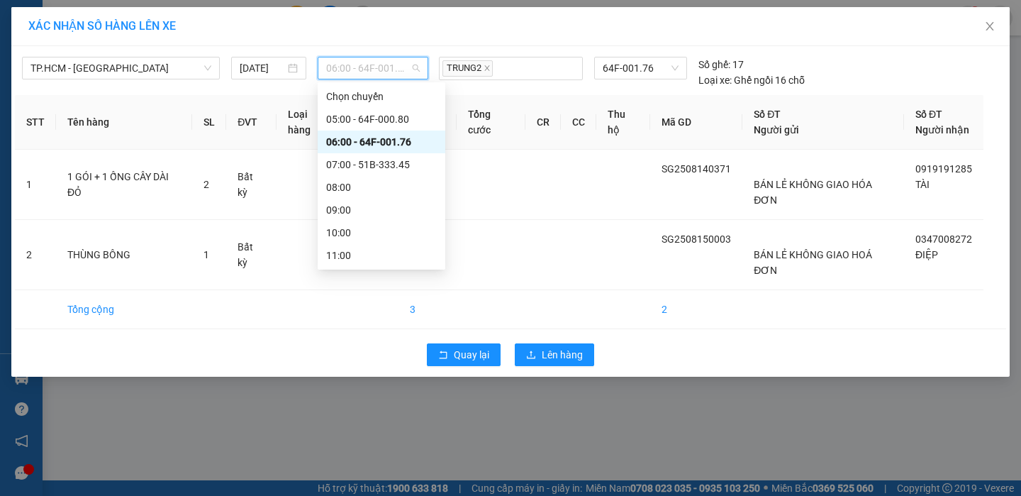
click at [382, 78] on span "06:00 - 64F-001.76" at bounding box center [373, 67] width 94 height 21
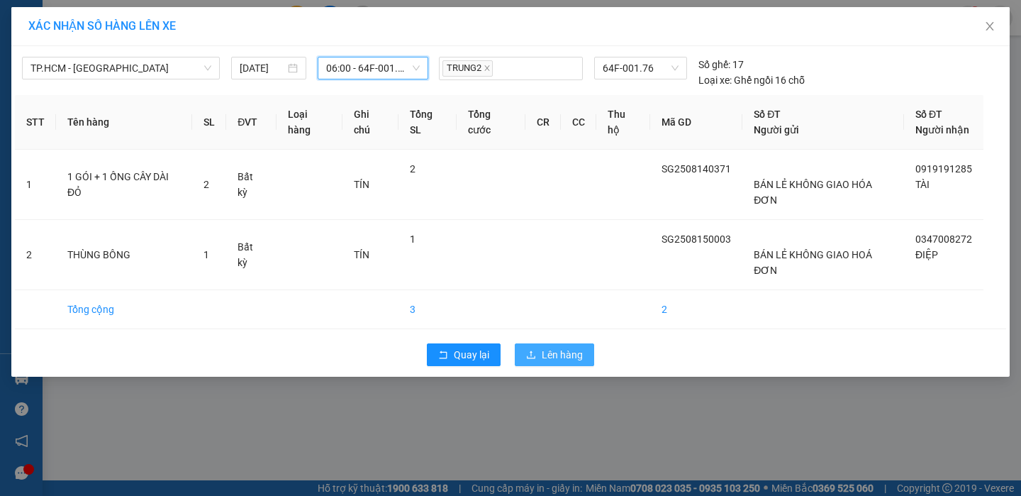
click at [528, 347] on button "Lên hàng" at bounding box center [554, 354] width 79 height 23
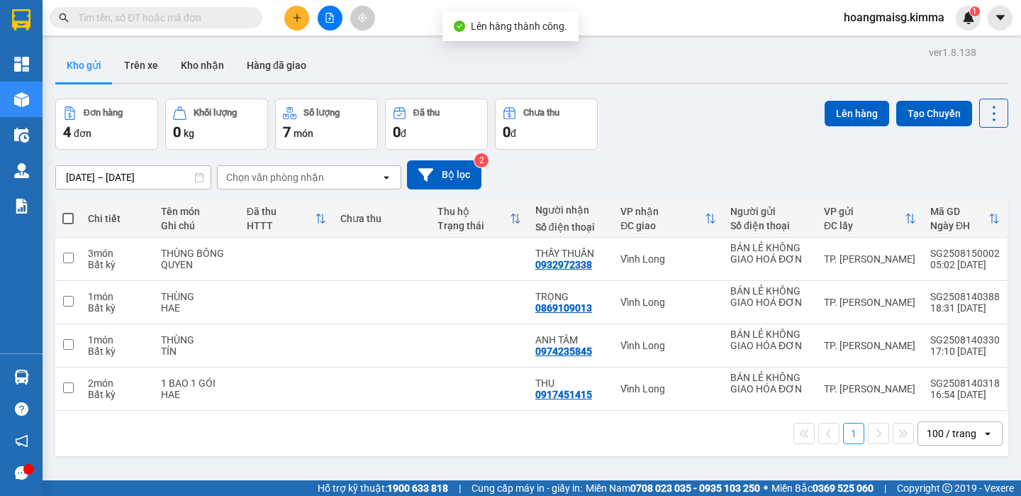
click at [663, 151] on div "[DATE] – [DATE] Press the down arrow key to interact with the calendar and sele…" at bounding box center [531, 175] width 953 height 50
click at [69, 291] on td at bounding box center [68, 302] width 26 height 43
checkbox input "true"
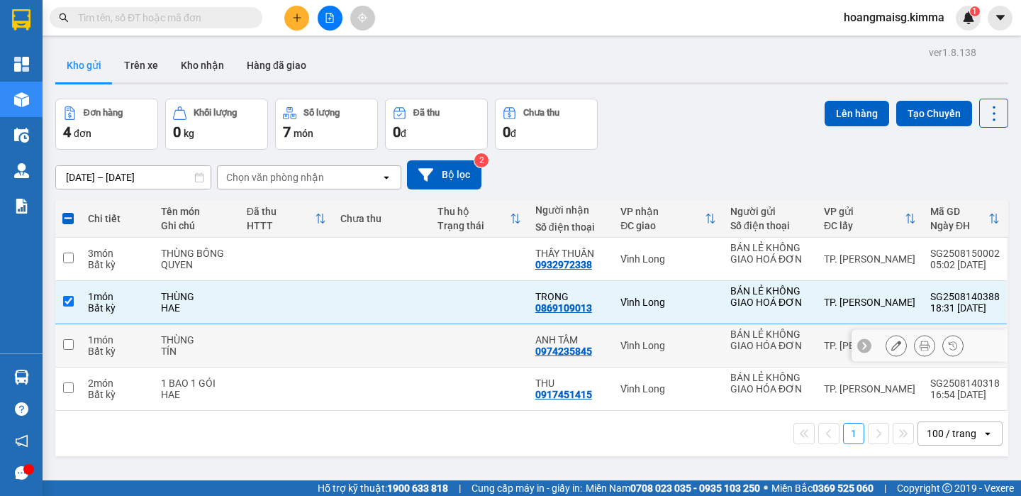
drag, startPoint x: 62, startPoint y: 332, endPoint x: 109, endPoint y: 399, distance: 81.9
click at [62, 333] on td at bounding box center [68, 345] width 26 height 43
checkbox input "true"
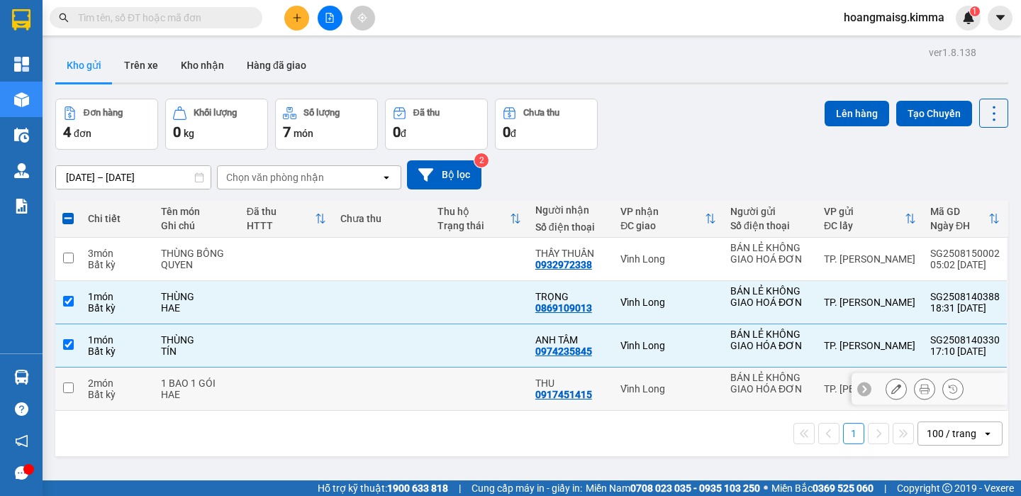
click at [72, 397] on td at bounding box center [68, 388] width 26 height 43
checkbox input "true"
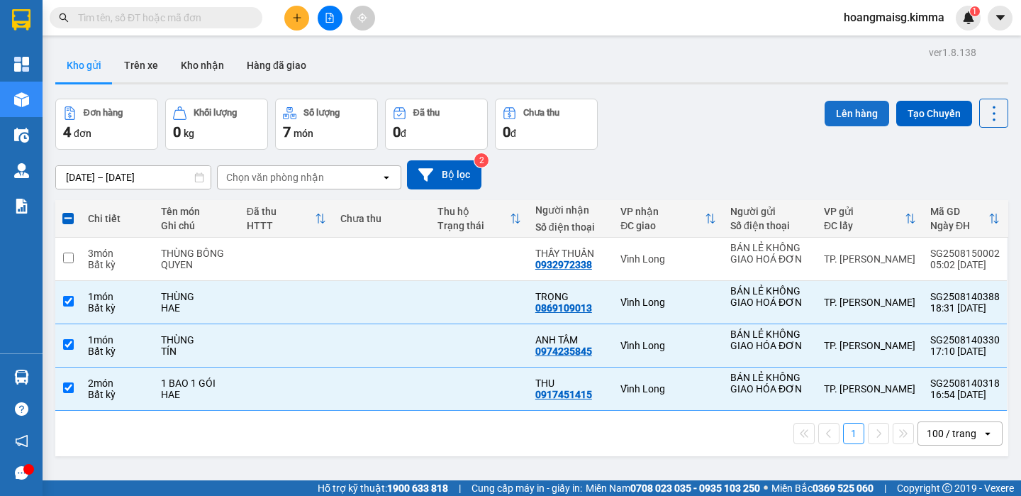
click at [837, 121] on button "Lên hàng" at bounding box center [857, 114] width 65 height 26
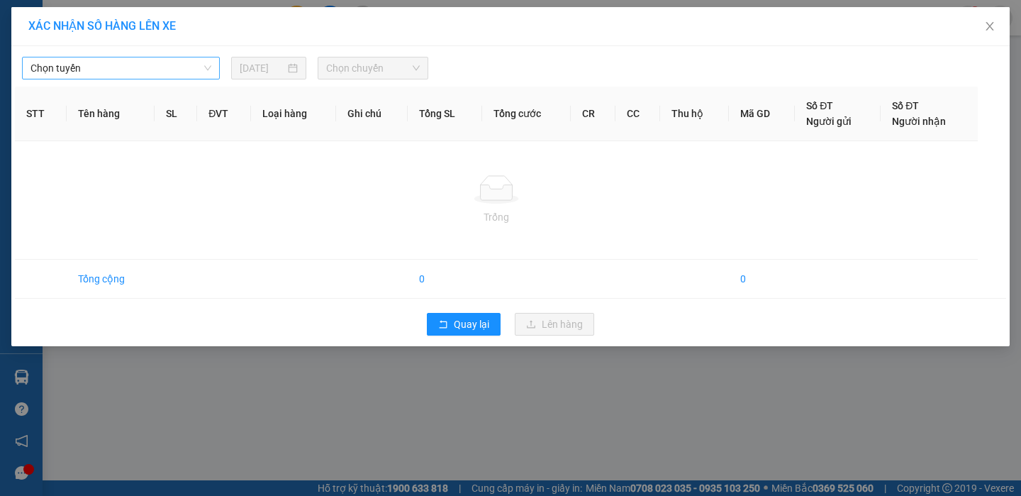
click at [84, 68] on span "Chọn tuyến" at bounding box center [120, 67] width 181 height 21
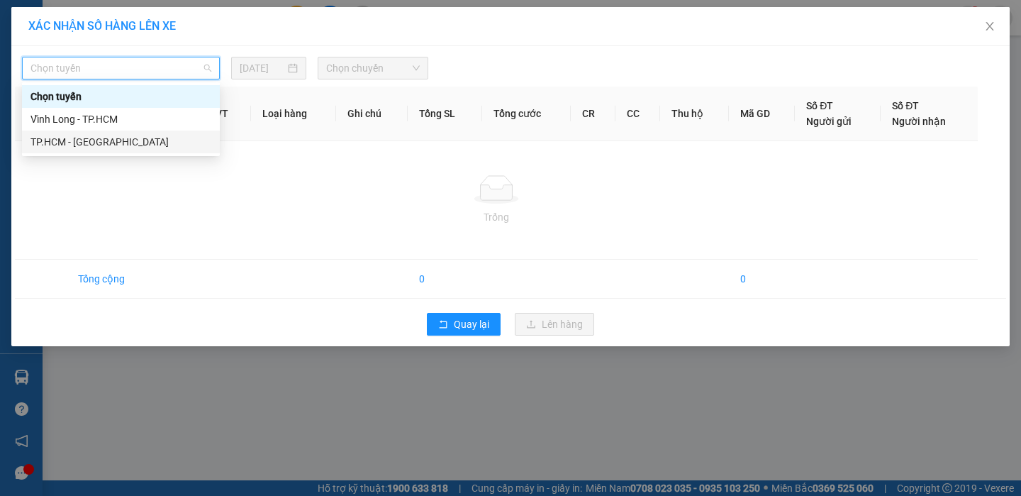
drag, startPoint x: 75, startPoint y: 143, endPoint x: 195, endPoint y: 119, distance: 122.1
click at [75, 143] on div "TP.HCM - [GEOGRAPHIC_DATA]" at bounding box center [120, 142] width 181 height 16
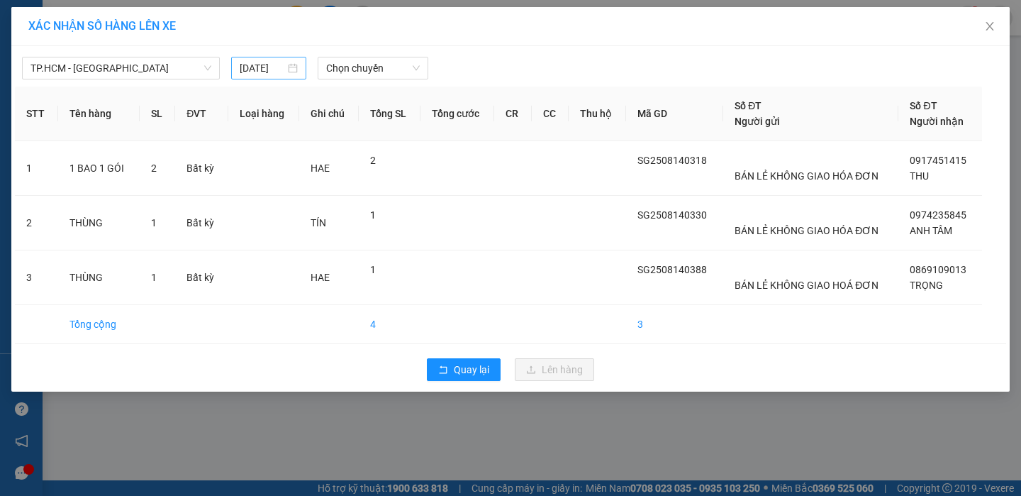
click at [261, 74] on input "[DATE]" at bounding box center [263, 68] width 46 height 16
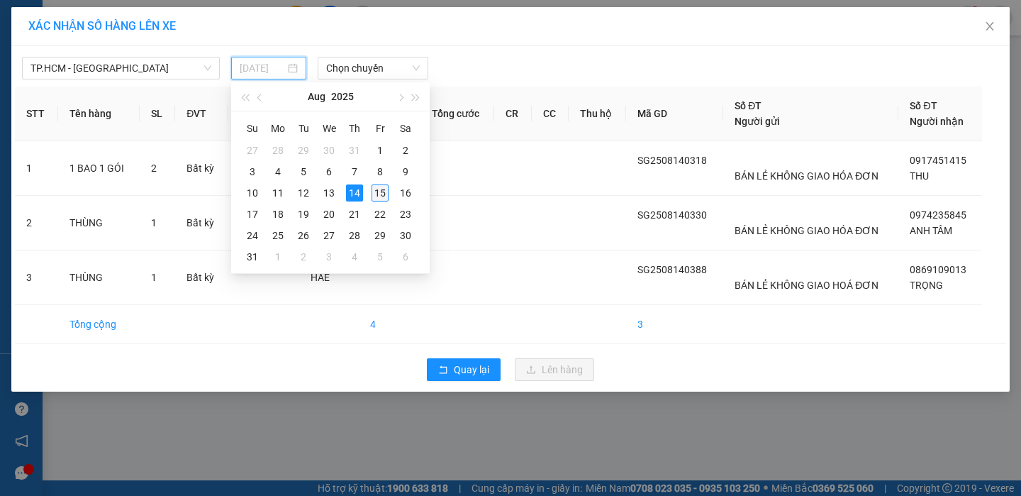
click at [387, 189] on div "15" at bounding box center [380, 192] width 17 height 17
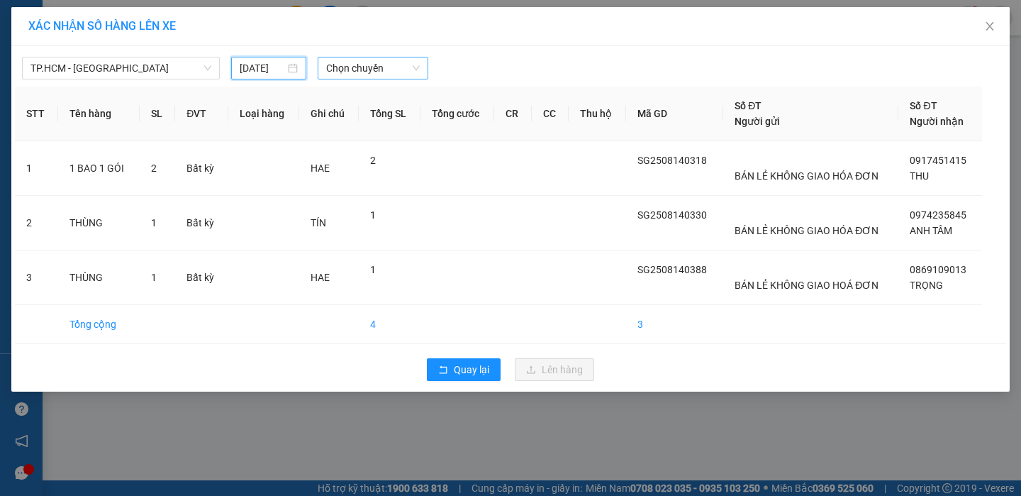
type input "[DATE]"
click at [356, 72] on span "Chọn chuyến" at bounding box center [373, 67] width 94 height 21
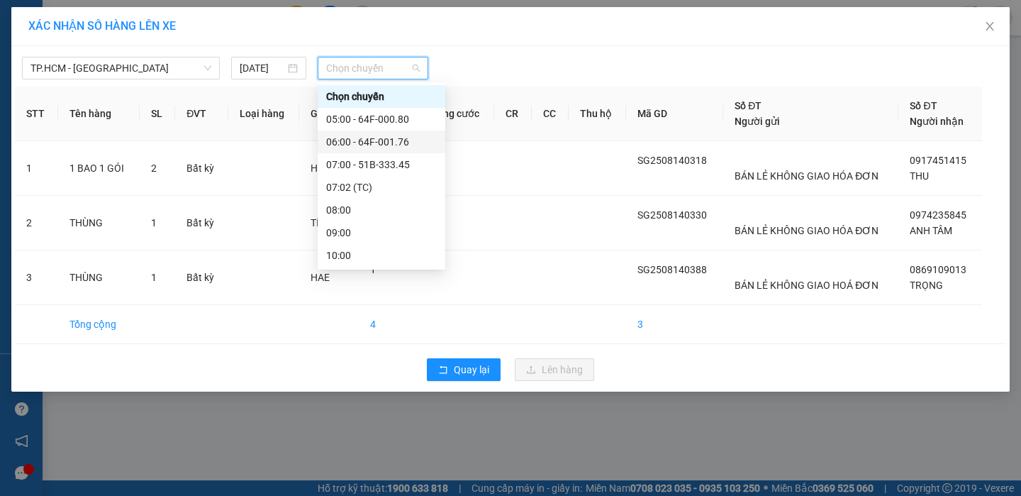
click at [373, 143] on div "06:00 - 64F-001.76" at bounding box center [381, 142] width 111 height 16
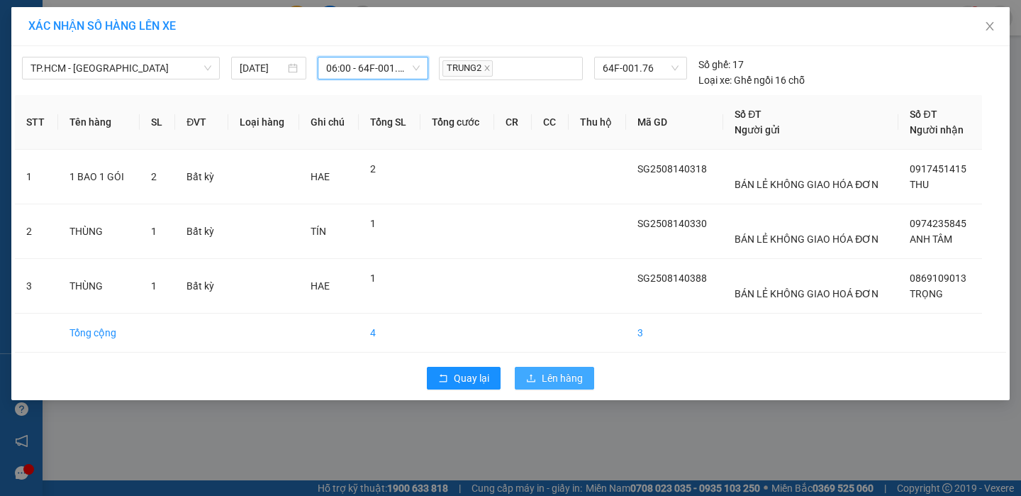
click at [559, 383] on span "Lên hàng" at bounding box center [562, 378] width 41 height 16
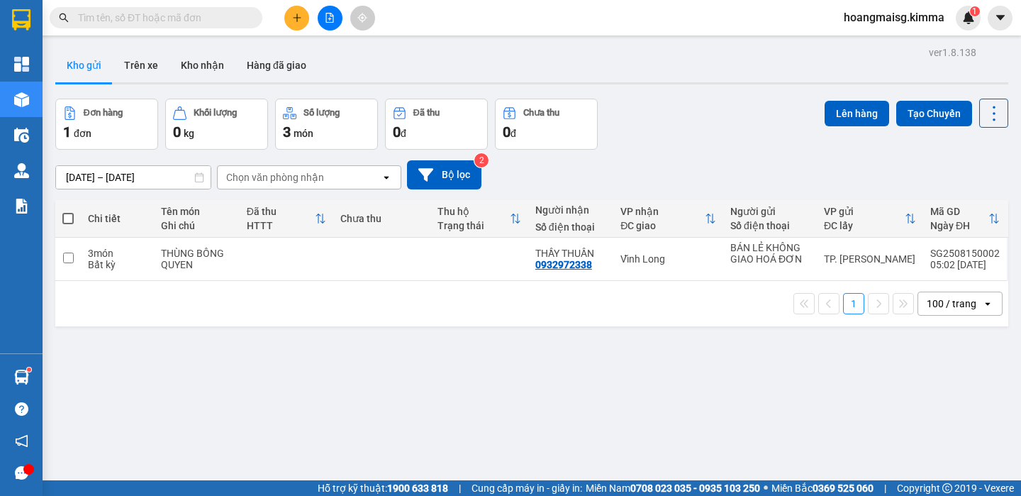
click at [294, 19] on icon "plus" at bounding box center [297, 18] width 10 height 10
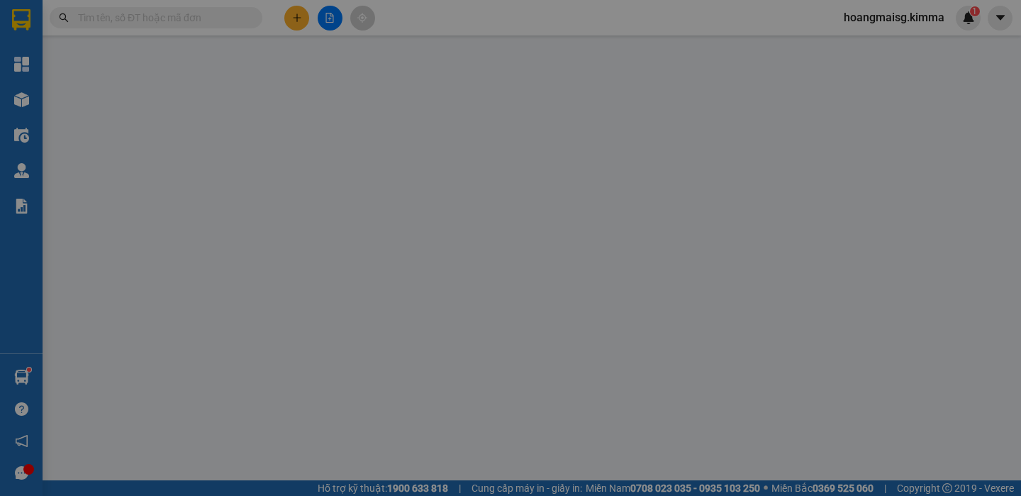
click at [292, 18] on span "Yêu cầu xuất hóa đơn điện tử" at bounding box center [233, 23] width 150 height 11
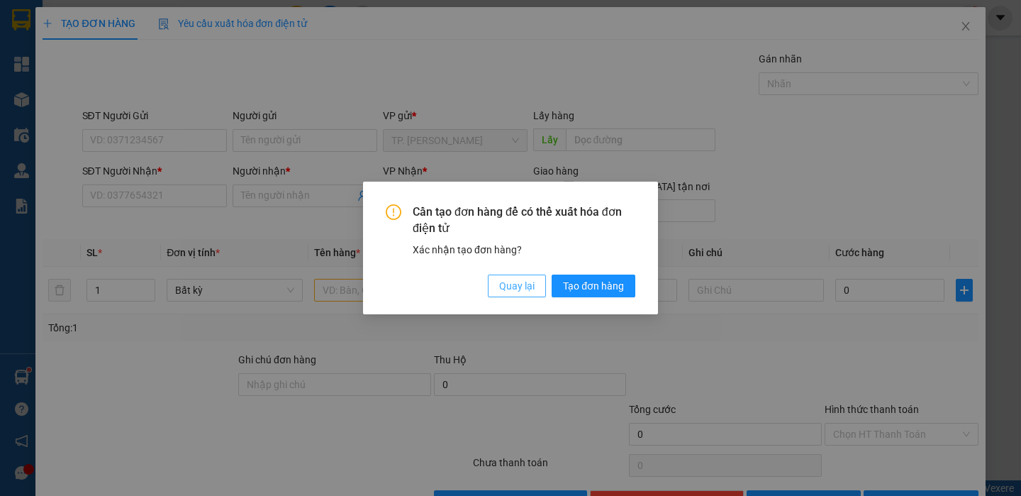
click at [507, 288] on span "Quay lại" at bounding box center [516, 286] width 35 height 16
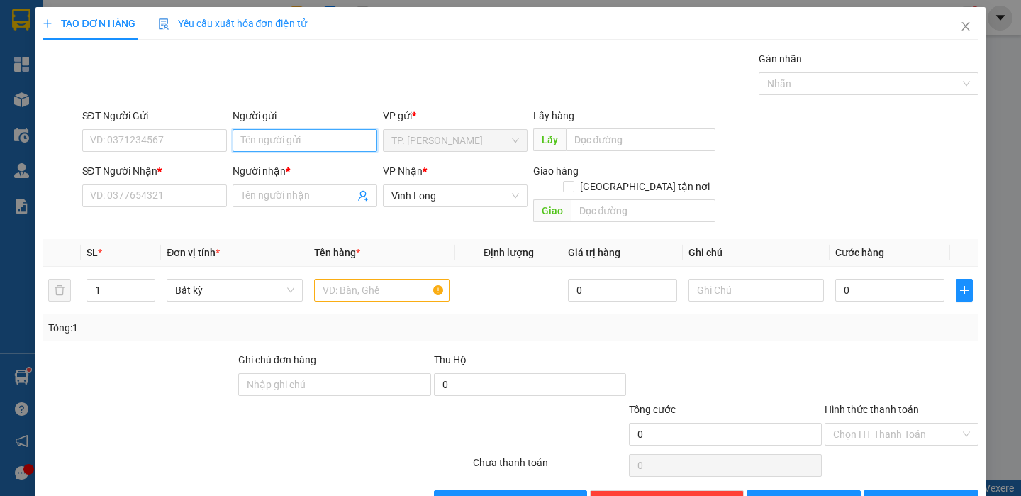
click at [262, 139] on input "Người gửi" at bounding box center [305, 140] width 145 height 23
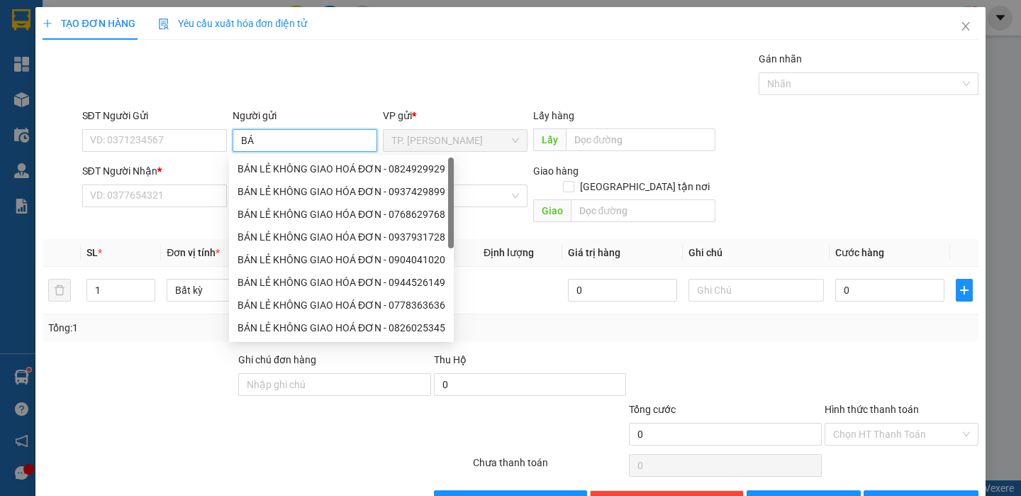
type input "BÁN"
drag, startPoint x: 290, startPoint y: 171, endPoint x: 196, endPoint y: 181, distance: 94.8
click at [287, 174] on div "BÁN LẺ KHÔNG GIAO HOÁ ĐƠN - 0824929929" at bounding box center [342, 169] width 208 height 16
type input "0824929929"
type input "BÁN LẺ KHÔNG GIAO HOÁ ĐƠN"
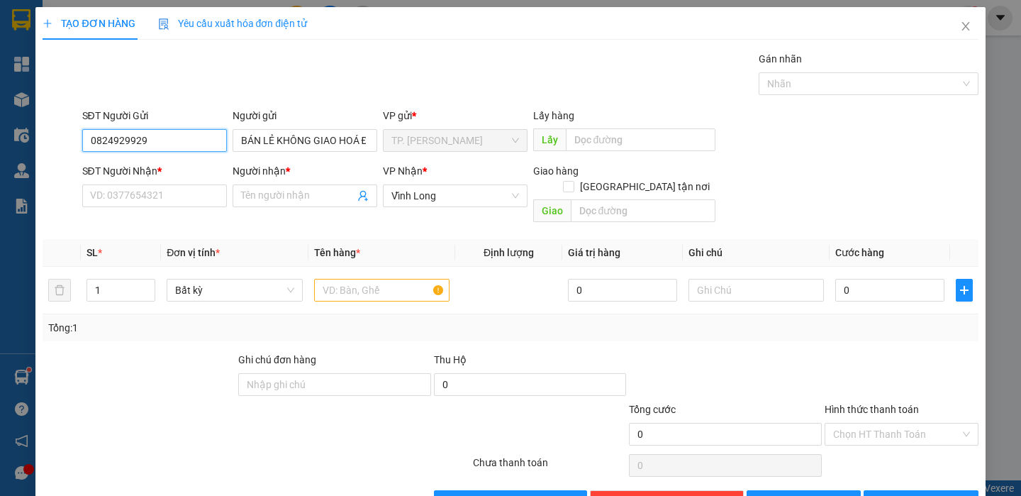
drag, startPoint x: 187, startPoint y: 145, endPoint x: 0, endPoint y: 138, distance: 186.7
click at [13, 144] on div "TẠO ĐƠN HÀNG Yêu cầu xuất hóa đơn điện tử Transit Pickup Surcharge Ids Transit …" at bounding box center [510, 248] width 1021 height 496
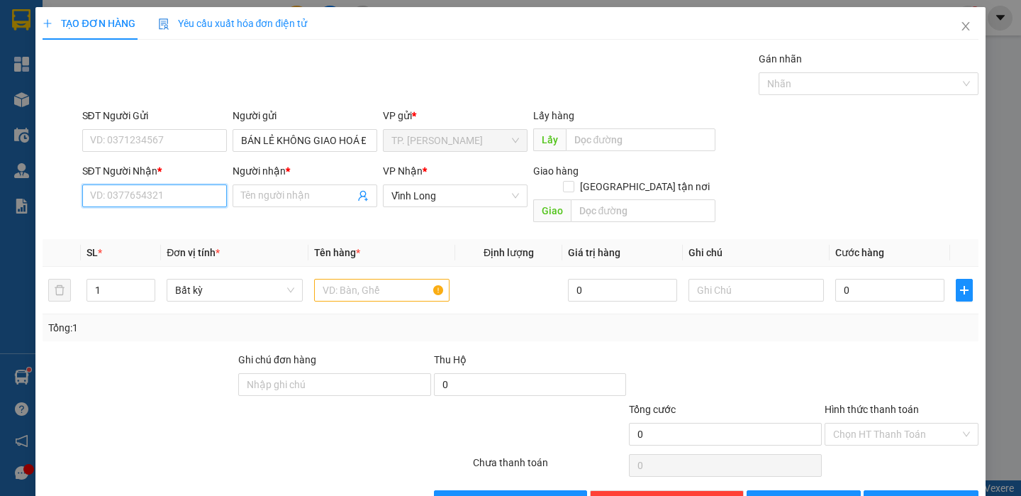
click at [133, 195] on input "SĐT Người Nhận *" at bounding box center [154, 195] width 145 height 23
click at [121, 201] on input "08995557879" at bounding box center [154, 195] width 145 height 23
click at [181, 189] on input "0899557879" at bounding box center [154, 195] width 145 height 23
drag, startPoint x: 167, startPoint y: 194, endPoint x: 0, endPoint y: 223, distance: 169.1
click at [0, 223] on div "TẠO ĐƠN HÀNG Yêu cầu xuất hóa đơn điện tử Transit Pickup Surcharge Ids Transit …" at bounding box center [510, 248] width 1021 height 496
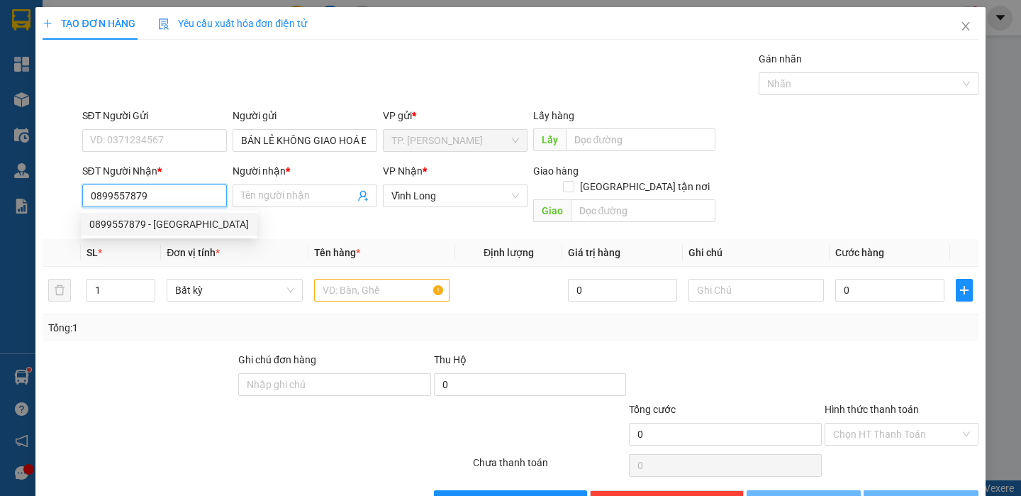
type input "0899557879"
drag, startPoint x: 166, startPoint y: 210, endPoint x: 169, endPoint y: 220, distance: 10.5
click at [169, 220] on div "0899557879 0899557879 - [GEOGRAPHIC_DATA]" at bounding box center [169, 224] width 177 height 28
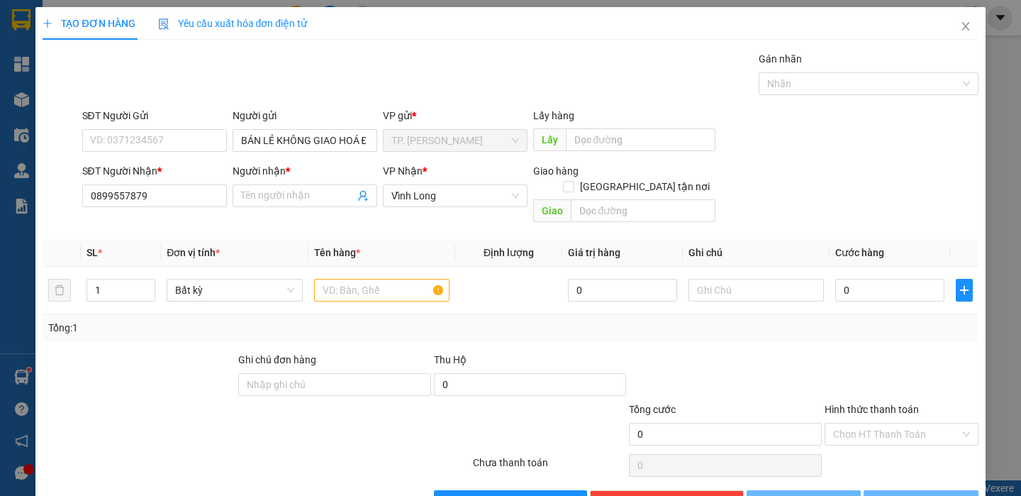
click at [169, 221] on div "Transit Pickup Surcharge Ids Transit Deliver Surcharge Ids Transit Deliver Surc…" at bounding box center [510, 282] width 935 height 462
click at [157, 194] on input "0899557879" at bounding box center [154, 195] width 145 height 23
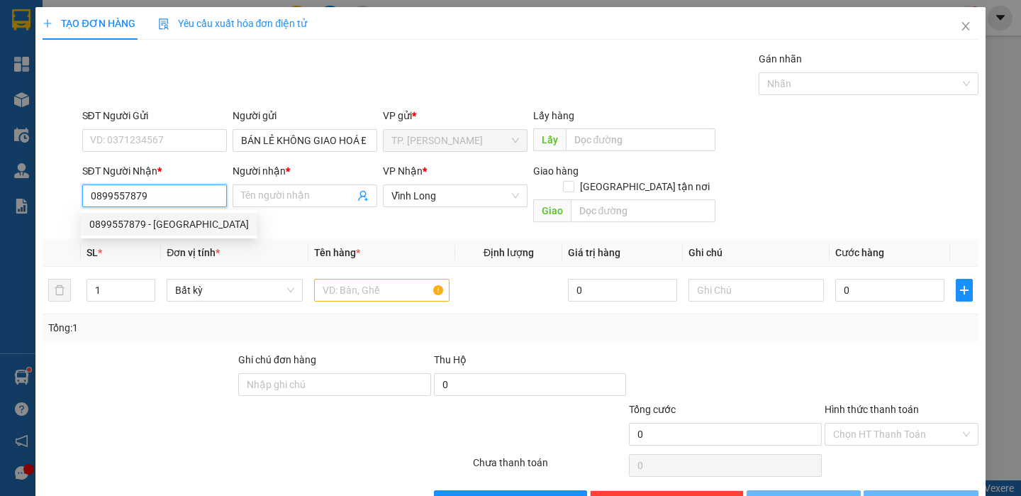
click at [168, 218] on div "0899557879 - [GEOGRAPHIC_DATA]" at bounding box center [169, 224] width 160 height 16
type input "[PERSON_NAME]"
click at [175, 321] on div "Tổng: 1" at bounding box center [510, 327] width 935 height 27
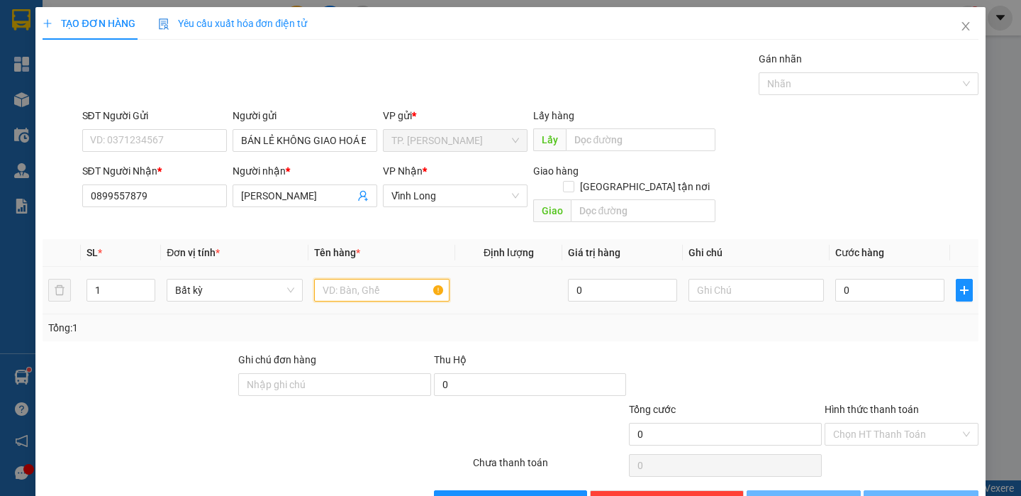
click at [357, 279] on input "text" at bounding box center [381, 290] width 135 height 23
type input "THÙNG BÔNG"
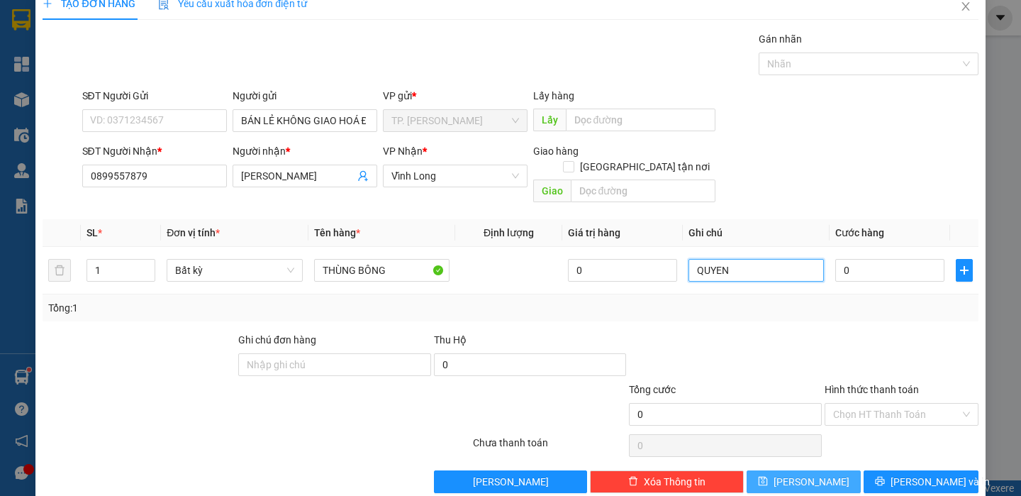
scroll to position [29, 0]
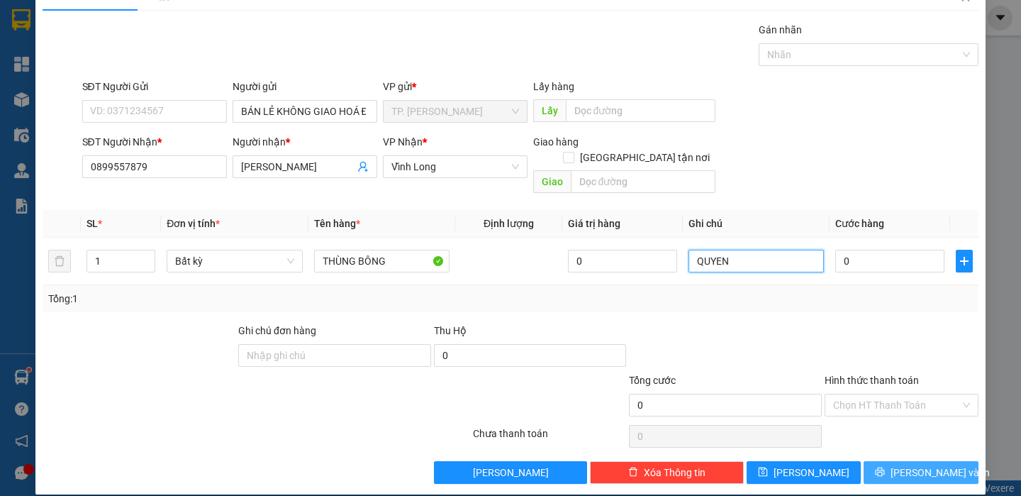
type input "QUYEN"
click at [874, 461] on button "[PERSON_NAME] và In" at bounding box center [921, 472] width 114 height 23
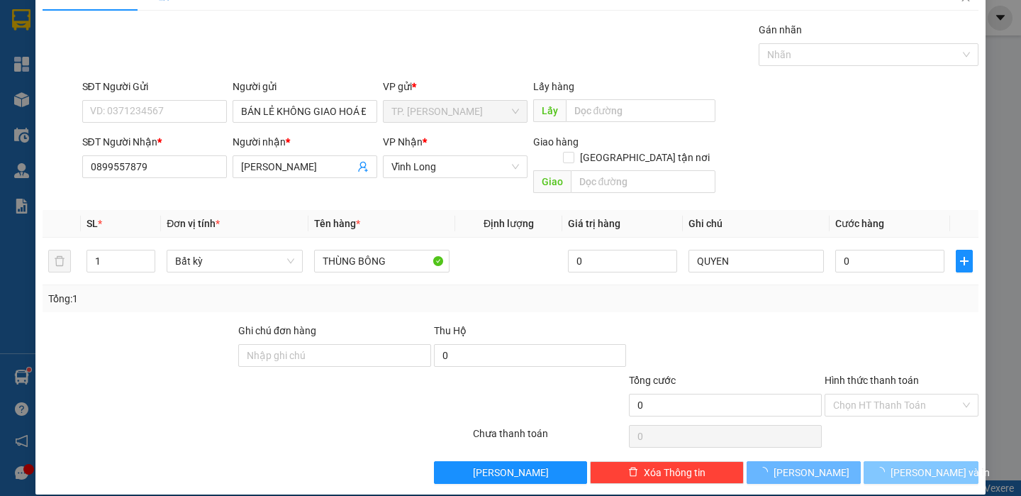
click at [874, 461] on button "[PERSON_NAME] và In" at bounding box center [921, 472] width 114 height 23
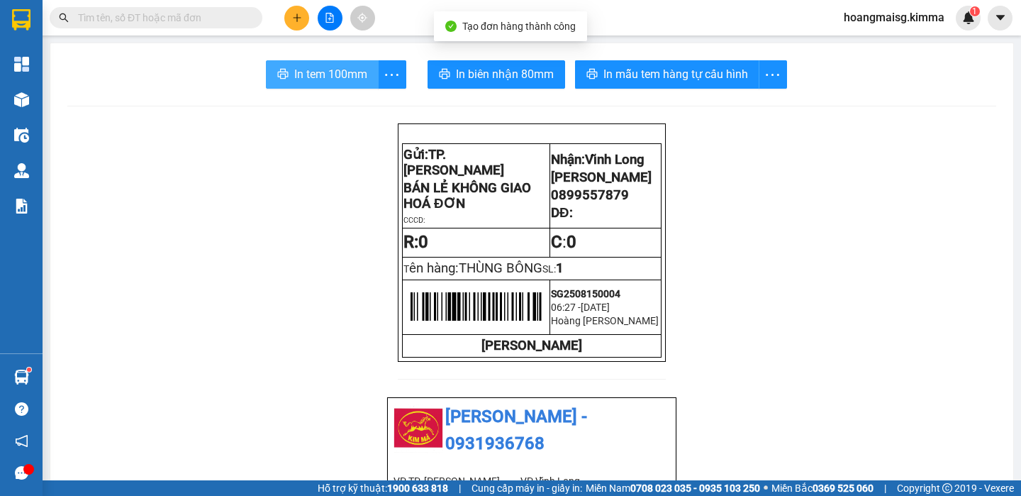
click at [338, 77] on span "In tem 100mm" at bounding box center [330, 74] width 73 height 18
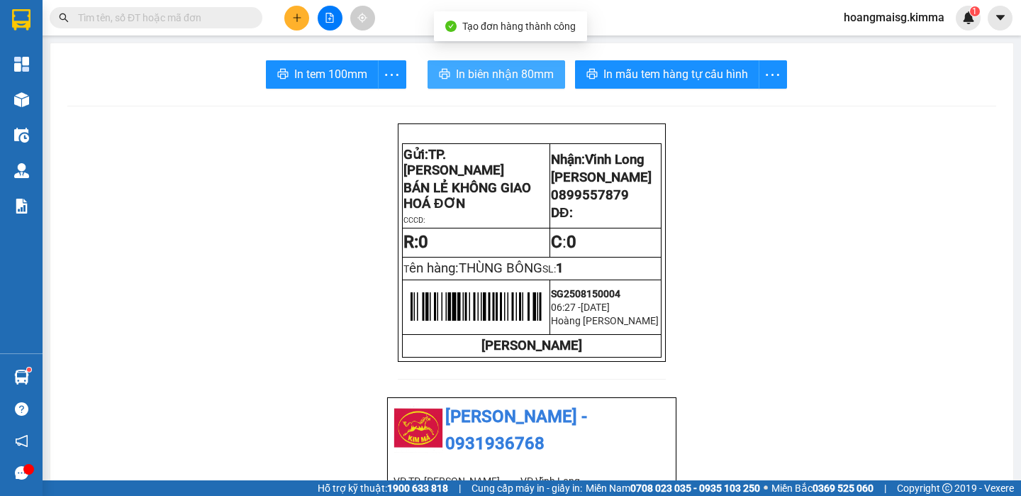
click at [530, 67] on span "In biên nhận 80mm" at bounding box center [505, 74] width 98 height 18
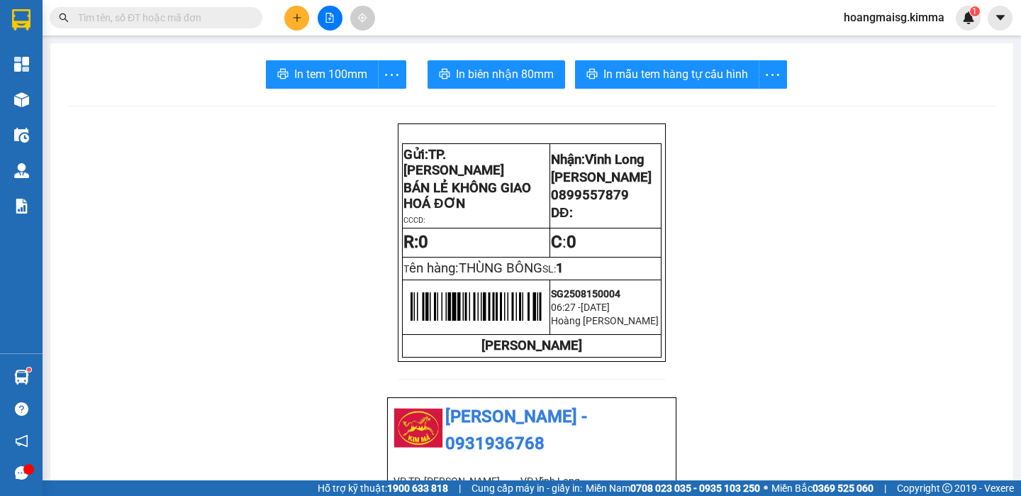
click at [287, 21] on button at bounding box center [296, 18] width 25 height 25
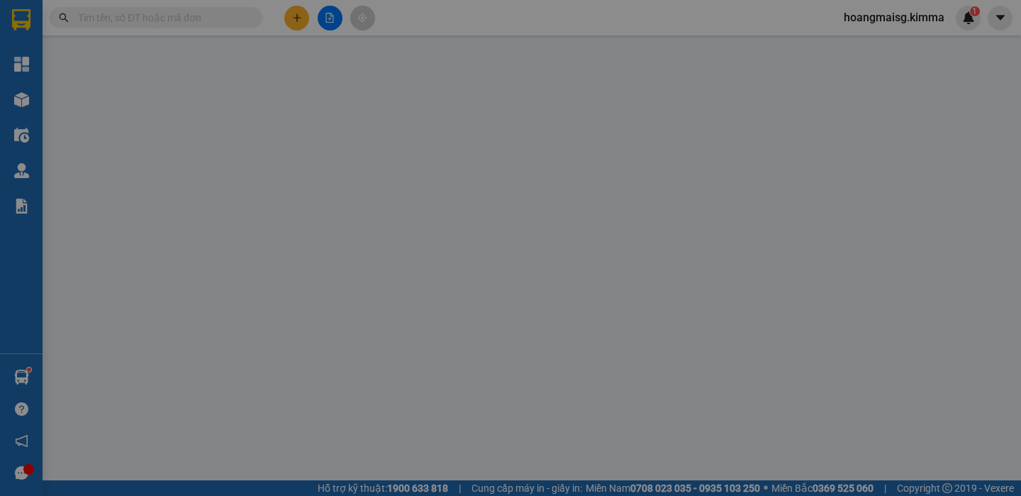
click at [288, 21] on span "Yêu cầu xuất hóa đơn điện tử" at bounding box center [233, 23] width 150 height 11
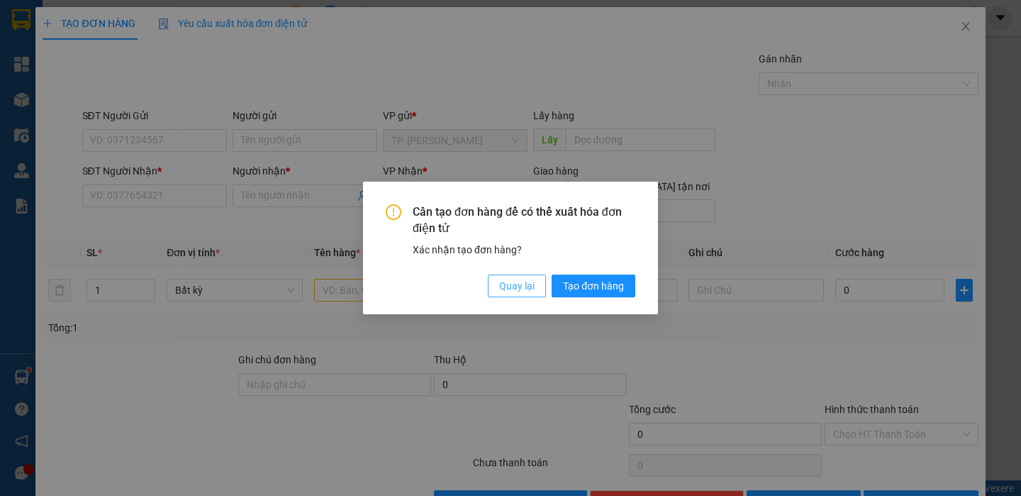
click at [523, 291] on span "Quay lại" at bounding box center [516, 286] width 35 height 16
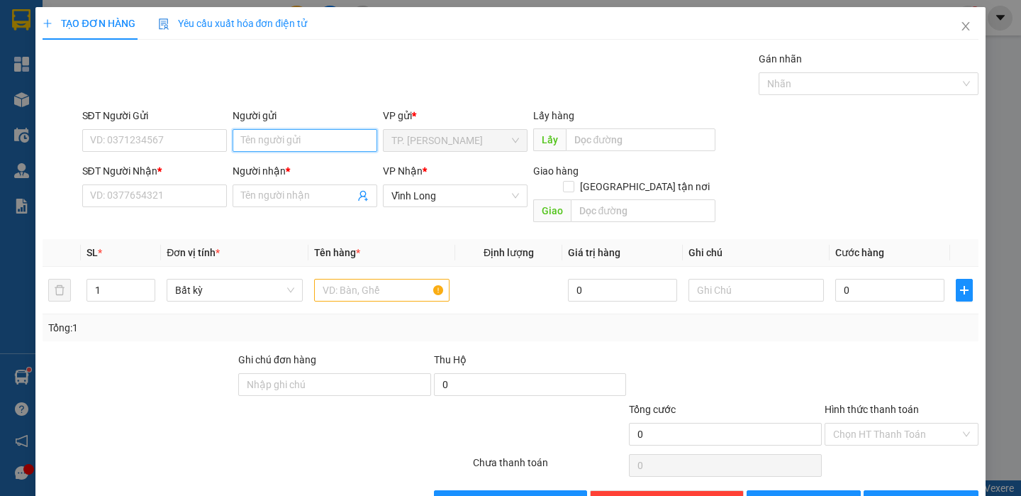
click at [284, 146] on input "Người gửi" at bounding box center [305, 140] width 145 height 23
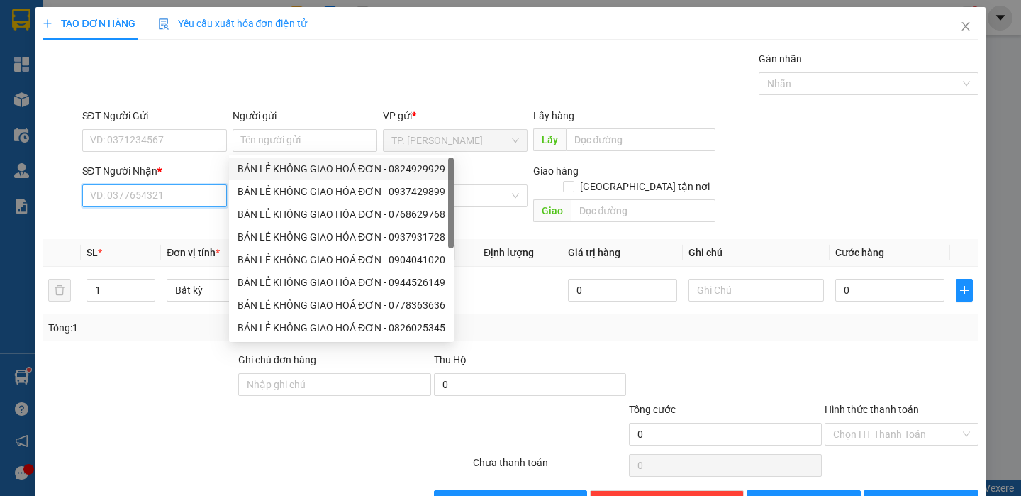
click at [146, 195] on input "SĐT Người Nhận *" at bounding box center [154, 195] width 145 height 23
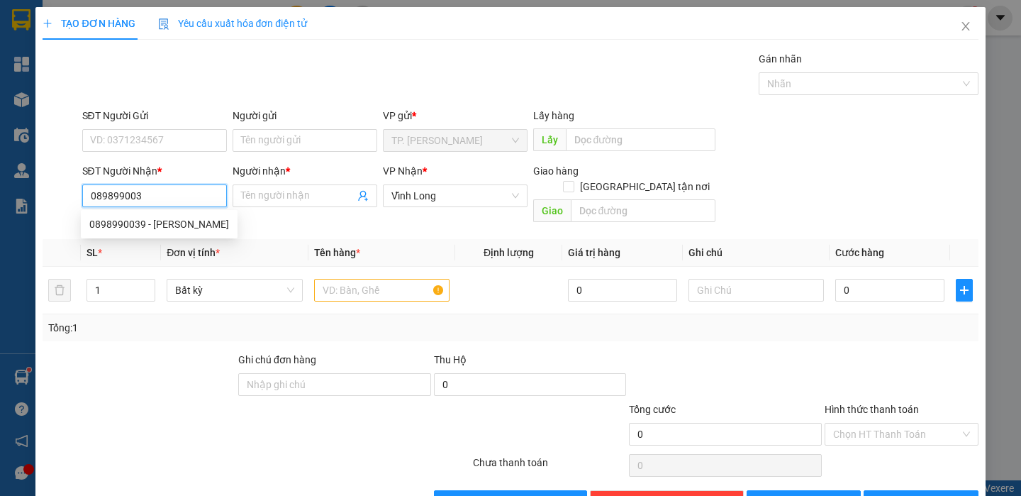
type input "0898990039"
click at [180, 230] on div "0898990039 - [PERSON_NAME]" at bounding box center [159, 224] width 140 height 16
type input "[PERSON_NAME]"
type input "0898990039"
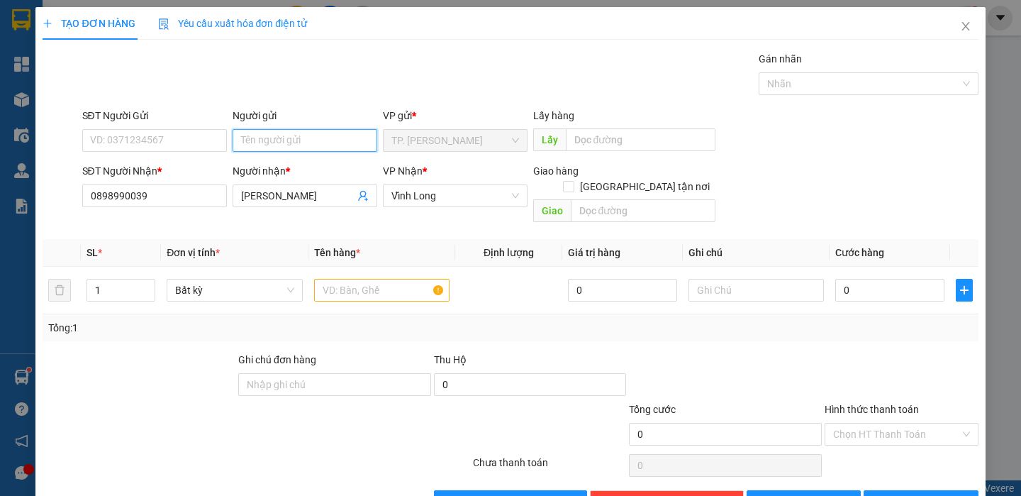
click at [260, 145] on input "Người gửi" at bounding box center [305, 140] width 145 height 23
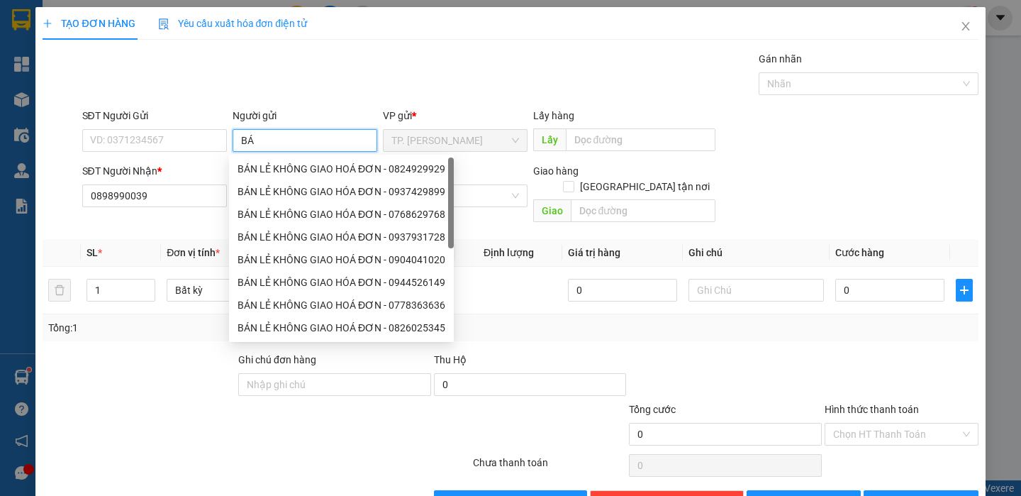
type input "BÁN"
drag, startPoint x: 260, startPoint y: 158, endPoint x: 246, endPoint y: 163, distance: 15.0
click at [262, 161] on div "BÁN LẺ KHÔNG GIAO HOÁ ĐƠN - 0824929929" at bounding box center [341, 168] width 225 height 23
type input "0824929929"
type input "BÁN LẺ KHÔNG GIAO HOÁ ĐƠN"
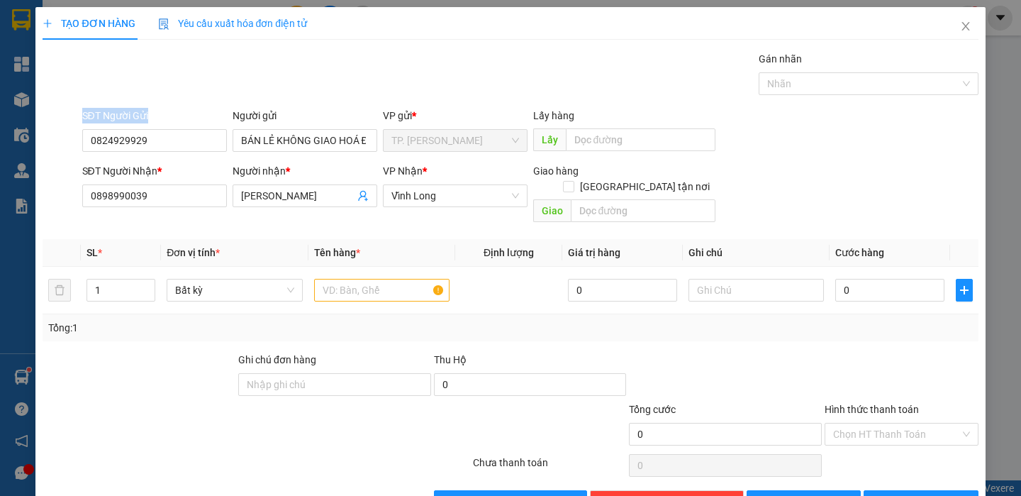
drag, startPoint x: 164, startPoint y: 123, endPoint x: 93, endPoint y: 152, distance: 76.4
click at [17, 139] on div "TẠO ĐƠN HÀNG Yêu cầu xuất hóa đơn điện tử Transit Pickup Surcharge Ids Transit …" at bounding box center [510, 248] width 1021 height 496
drag, startPoint x: 138, startPoint y: 141, endPoint x: 0, endPoint y: 143, distance: 138.3
click at [0, 143] on div "TẠO ĐƠN HÀNG Yêu cầu xuất hóa đơn điện tử Transit Pickup Surcharge Ids Transit …" at bounding box center [510, 248] width 1021 height 496
click at [371, 279] on input "text" at bounding box center [381, 290] width 135 height 23
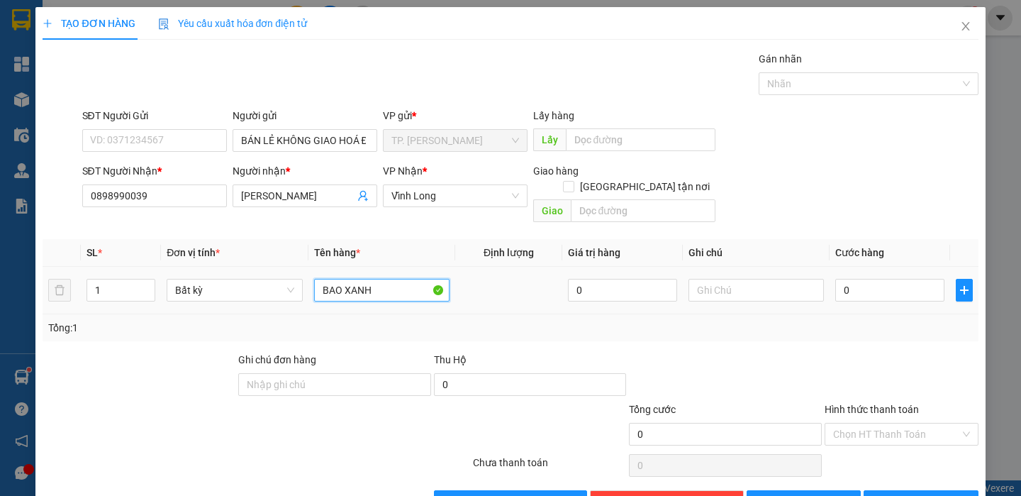
type input "BAO XANH"
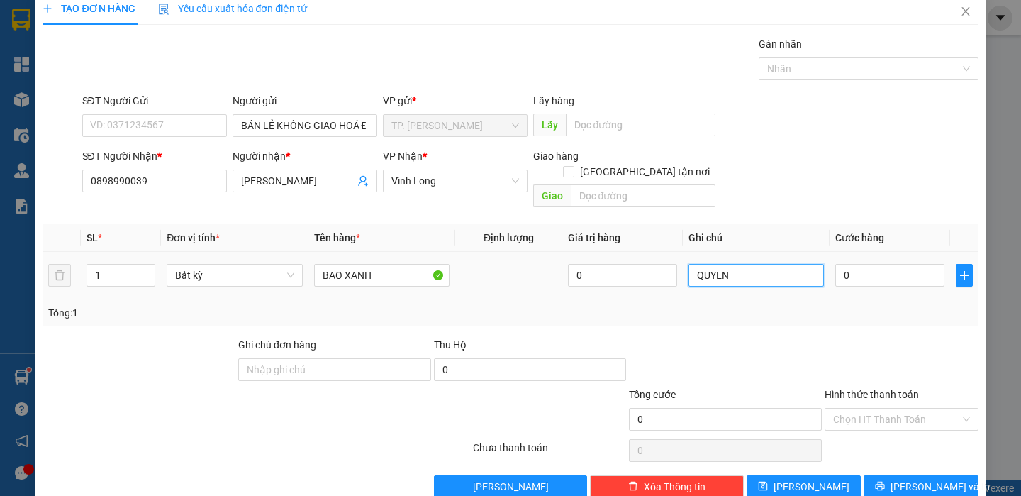
scroll to position [29, 0]
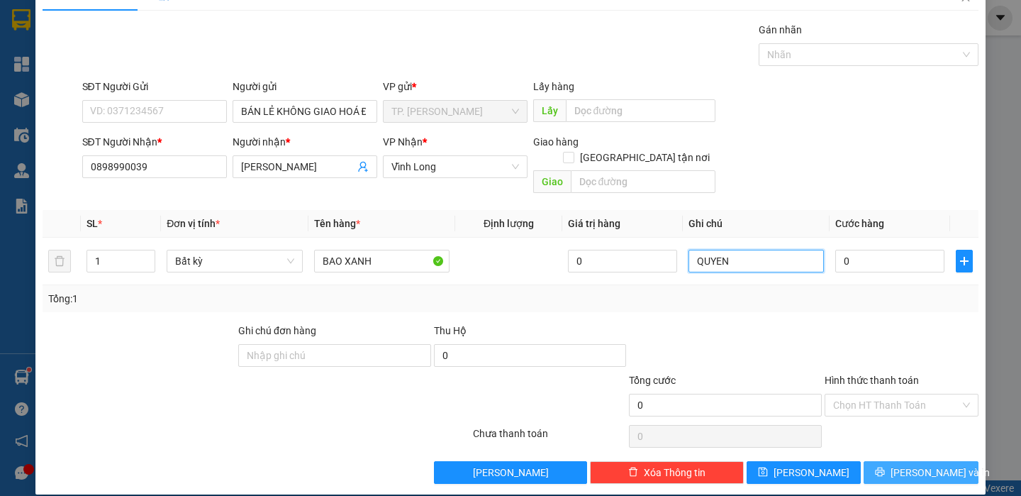
type input "QUYEN"
click at [937, 461] on button "[PERSON_NAME] và In" at bounding box center [921, 472] width 114 height 23
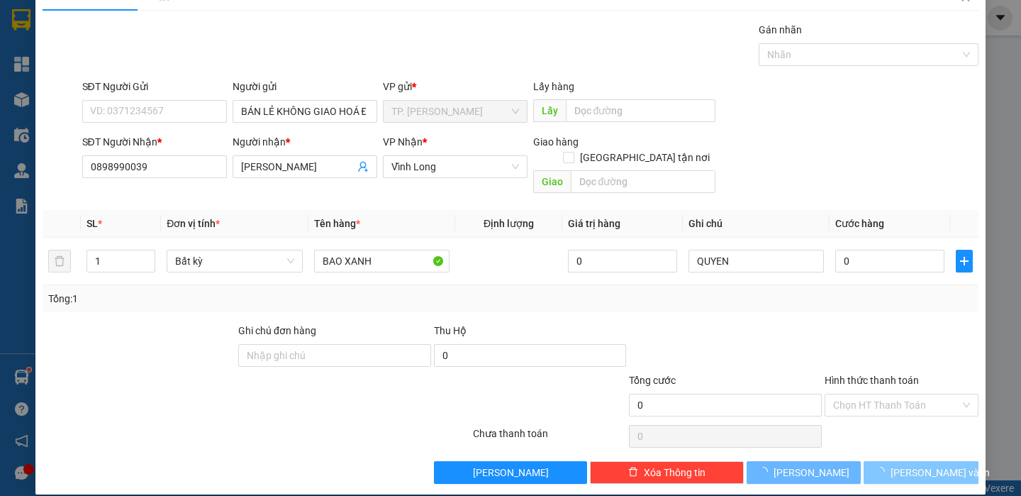
click at [935, 465] on span "[PERSON_NAME] và In" at bounding box center [940, 473] width 99 height 16
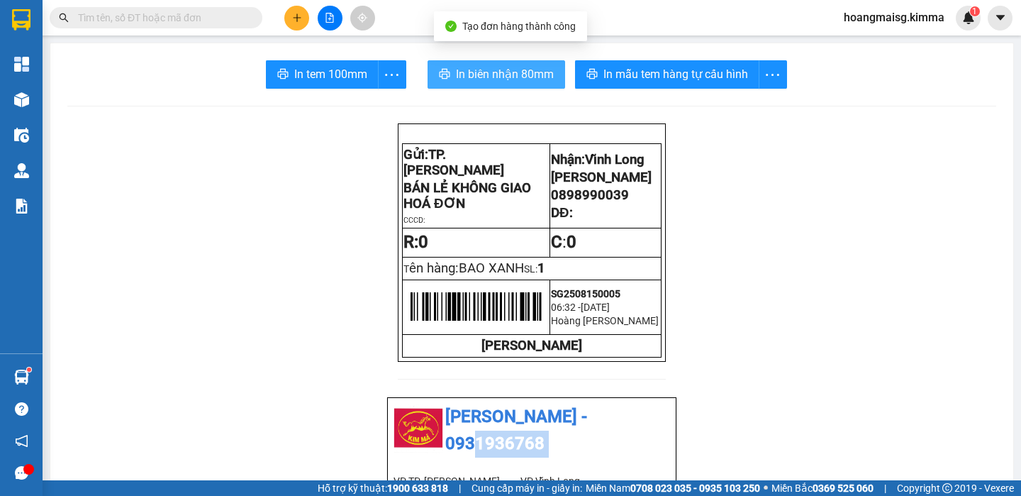
click at [502, 81] on button "In biên nhận 80mm" at bounding box center [497, 74] width 138 height 28
click at [501, 78] on span "In biên nhận 80mm" at bounding box center [505, 74] width 98 height 18
click at [500, 78] on span "In biên nhận 80mm" at bounding box center [505, 74] width 98 height 18
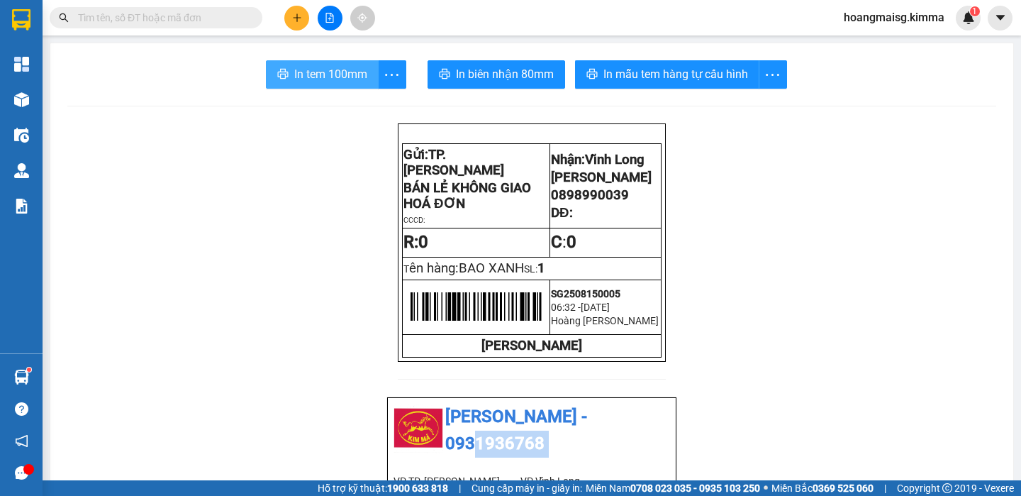
click at [341, 80] on span "In tem 100mm" at bounding box center [330, 74] width 73 height 18
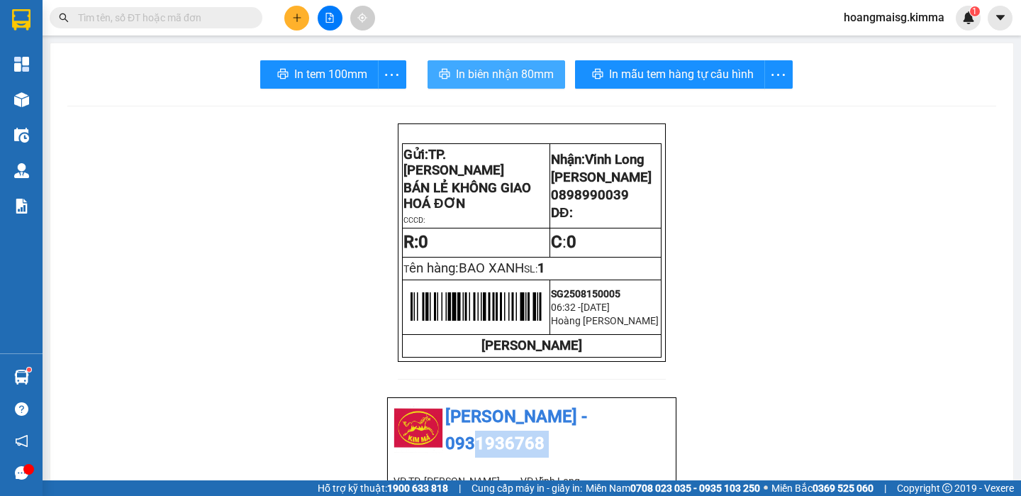
click at [494, 73] on span "In biên nhận 80mm" at bounding box center [505, 74] width 98 height 18
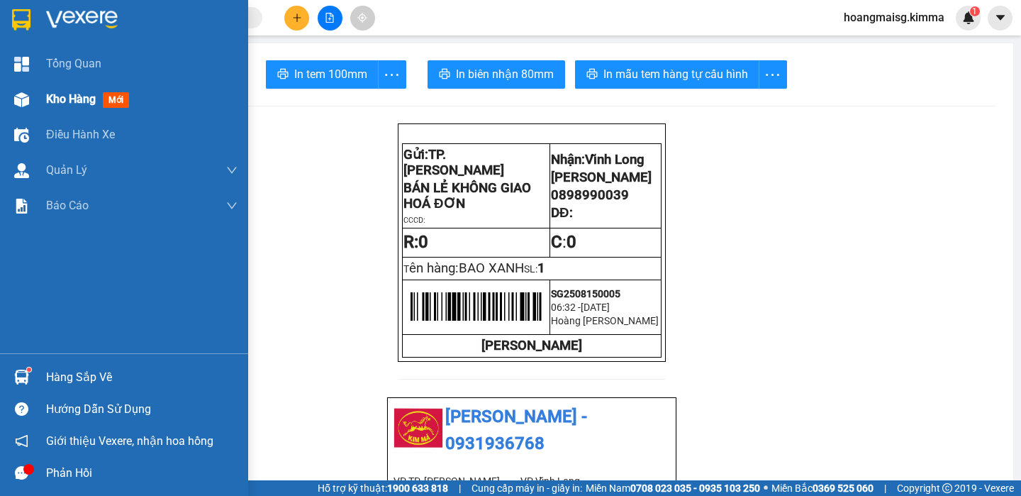
click at [29, 101] on div at bounding box center [21, 99] width 25 height 25
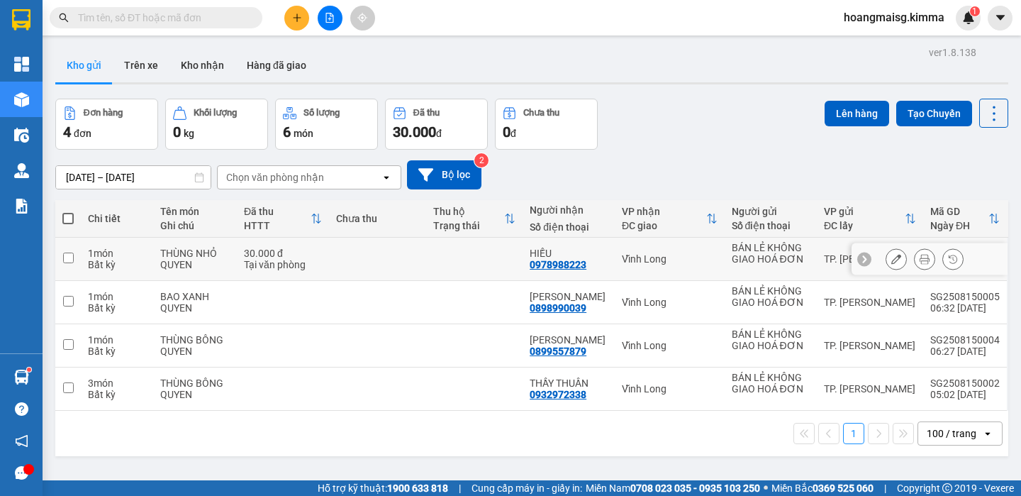
click at [920, 259] on icon at bounding box center [925, 259] width 10 height 10
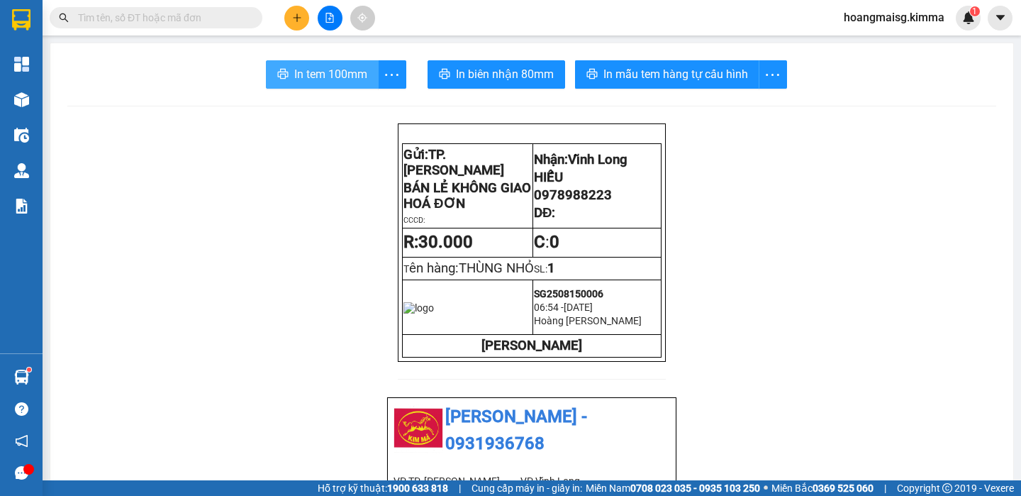
click at [298, 75] on span "In tem 100mm" at bounding box center [330, 74] width 73 height 18
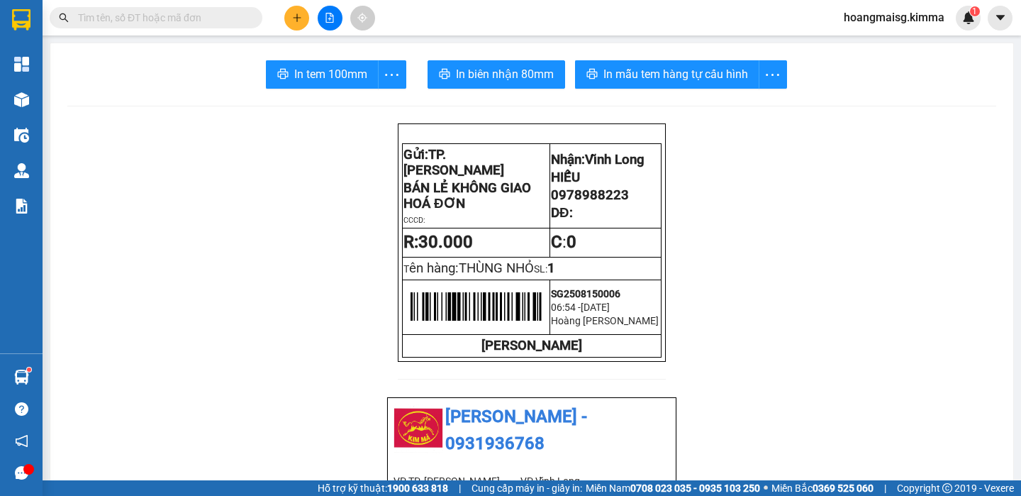
click at [301, 16] on icon "plus" at bounding box center [297, 18] width 10 height 10
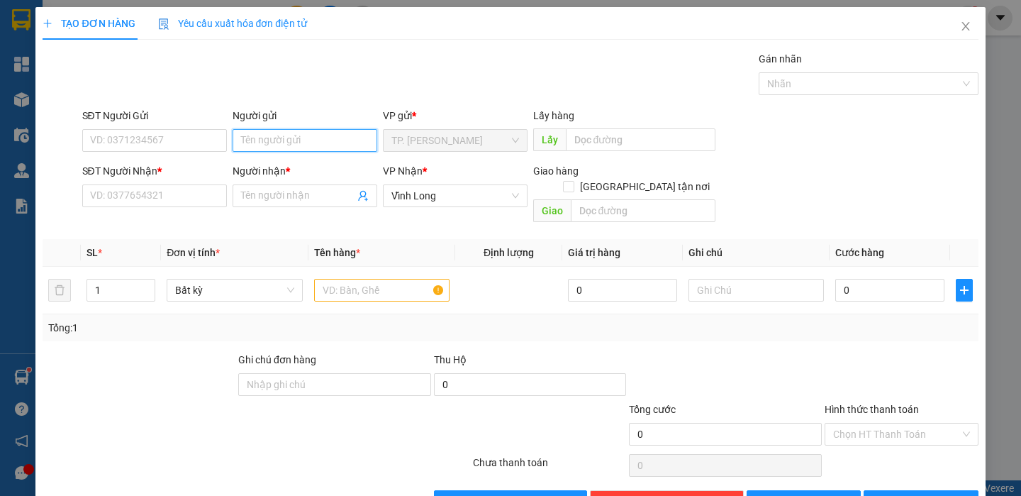
click at [295, 149] on input "Người gửi" at bounding box center [305, 140] width 145 height 23
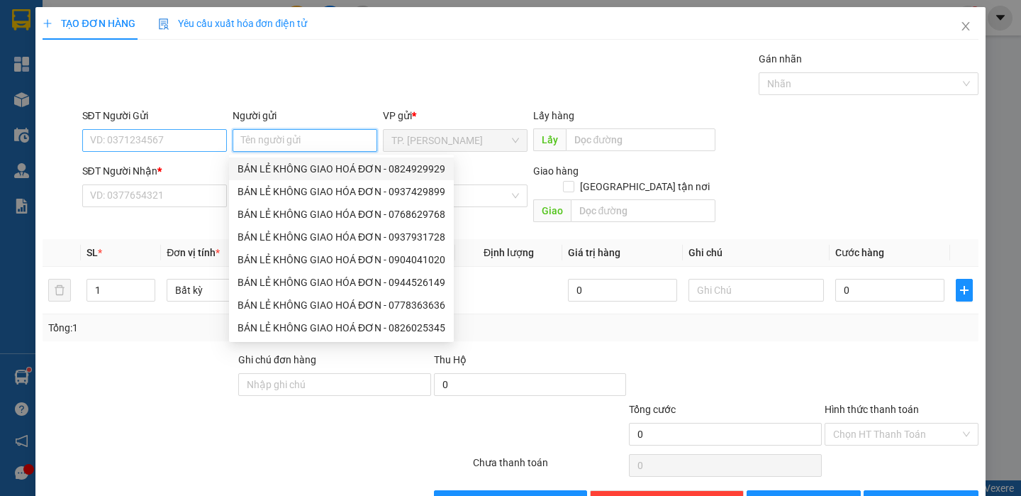
drag, startPoint x: 296, startPoint y: 167, endPoint x: 180, endPoint y: 145, distance: 117.8
click at [294, 167] on div "BÁN LẺ KHÔNG GIAO HOÁ ĐƠN - 0824929929" at bounding box center [342, 169] width 208 height 16
type input "0824929929"
type input "BÁN LẺ KHÔNG GIAO HOÁ ĐƠN"
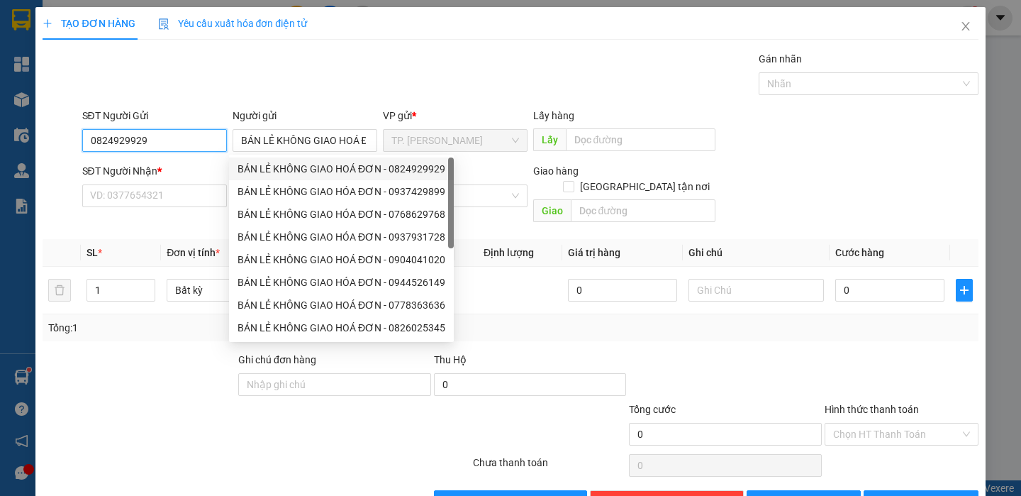
click at [180, 144] on input "0824929929" at bounding box center [154, 140] width 145 height 23
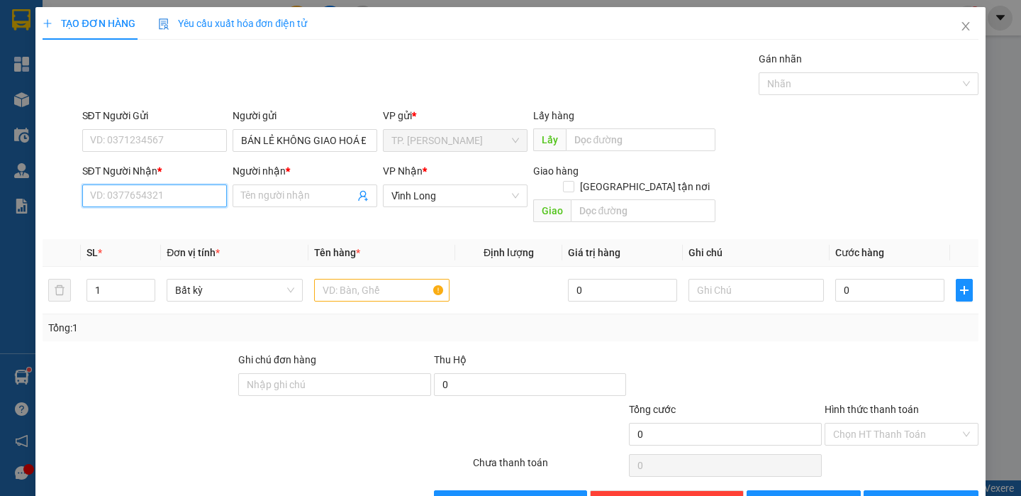
click at [163, 191] on input "SĐT Người Nhận *" at bounding box center [154, 195] width 145 height 23
type input "0907414859"
click at [163, 215] on div "0907414859 - HẬU" at bounding box center [152, 224] width 143 height 23
type input "HẬU"
type input "CÁI BÈ 0190"
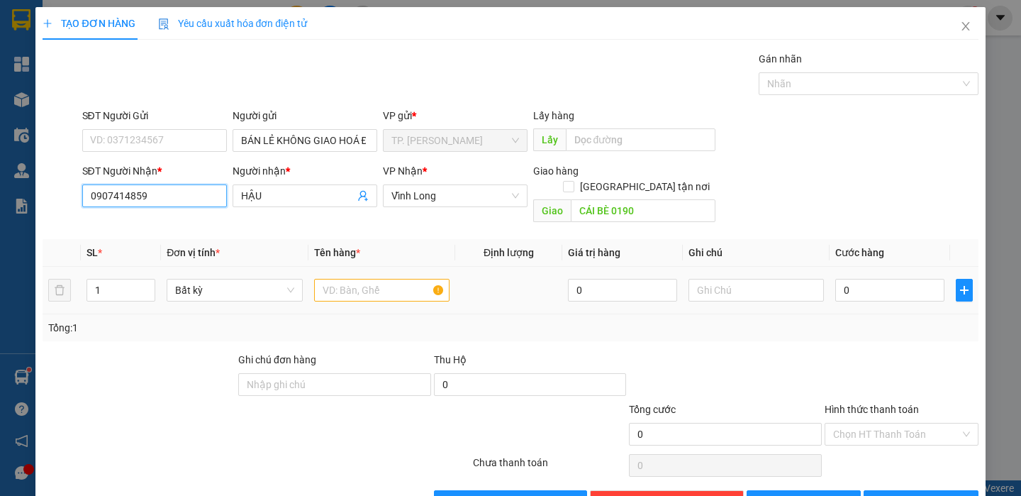
type input "0907414859"
click at [374, 279] on input "text" at bounding box center [381, 290] width 135 height 23
click at [665, 199] on input "CÁI BÈ 0190" at bounding box center [643, 210] width 145 height 23
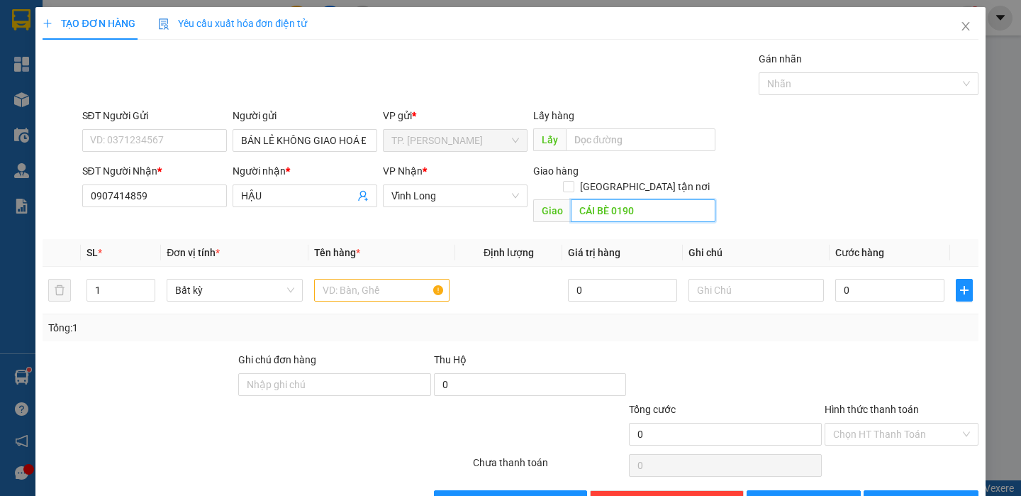
click at [645, 199] on input "CÁI BÈ 0190" at bounding box center [643, 210] width 145 height 23
click at [645, 199] on input "CÁI BÈ" at bounding box center [643, 210] width 145 height 23
type input "CÁI BÈ"
click at [650, 203] on input "CÁI BÈ" at bounding box center [643, 210] width 145 height 23
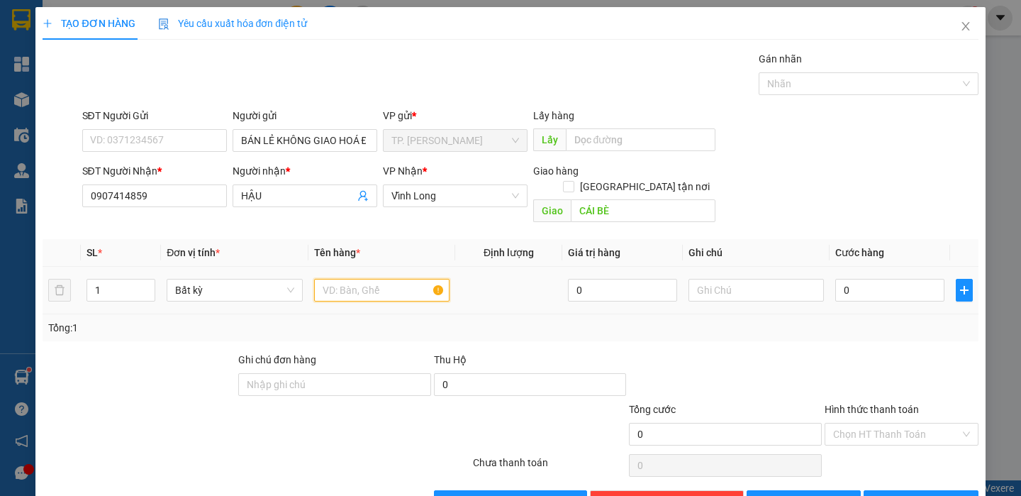
click at [404, 279] on input "text" at bounding box center [381, 290] width 135 height 23
type input "GÓI"
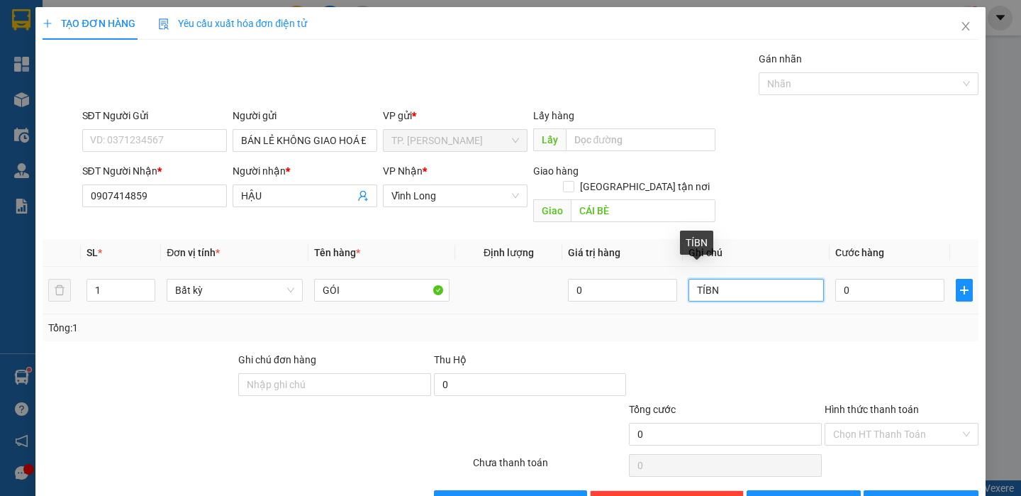
click at [779, 279] on input "TÍBN" at bounding box center [756, 290] width 135 height 23
type input "TÍN"
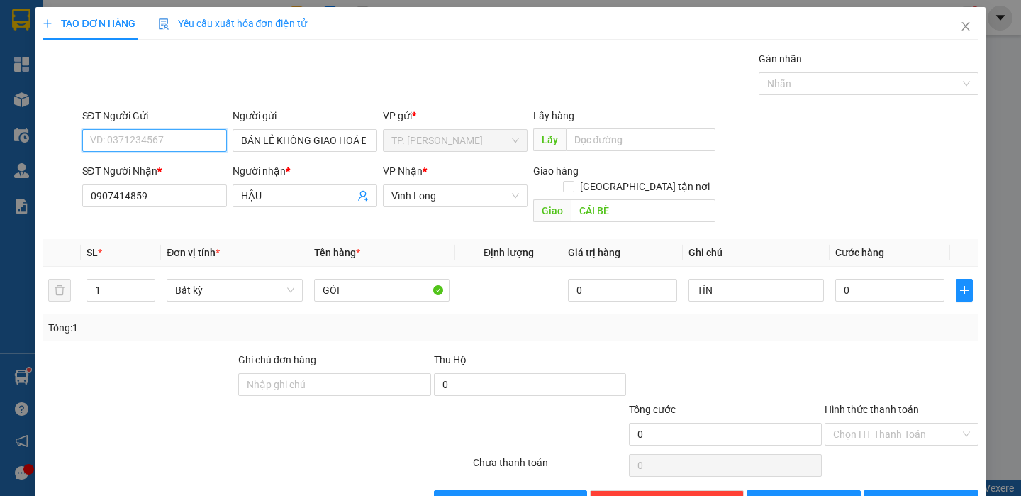
click at [198, 147] on input "SĐT Người Gửi" at bounding box center [154, 140] width 145 height 23
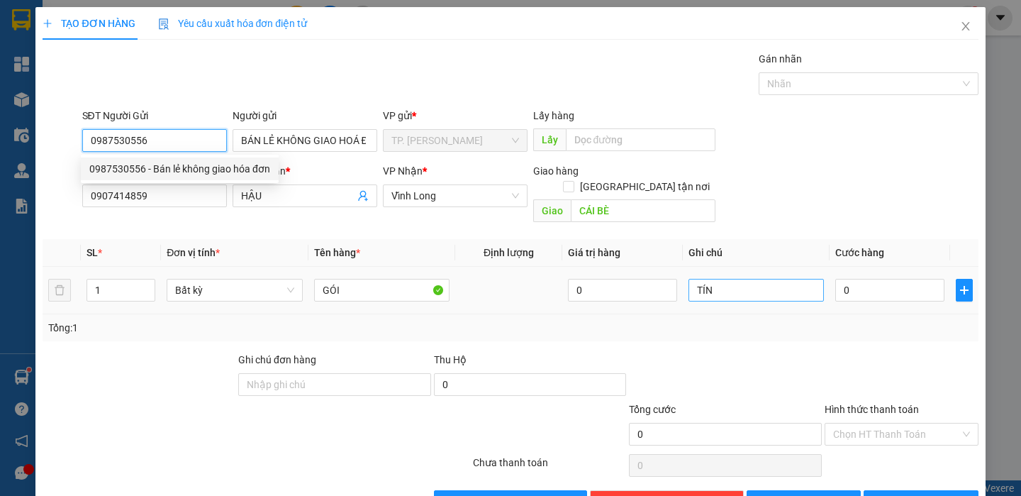
type input "0987530556"
click at [784, 279] on input "TÍN" at bounding box center [756, 290] width 135 height 23
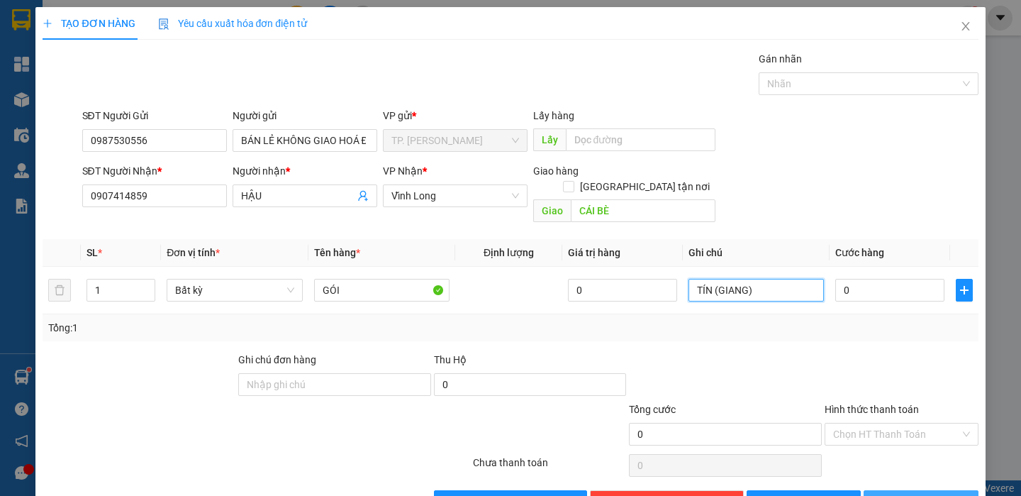
type input "TÍN (GIANG)"
click at [905, 494] on span "[PERSON_NAME] và In" at bounding box center [940, 502] width 99 height 16
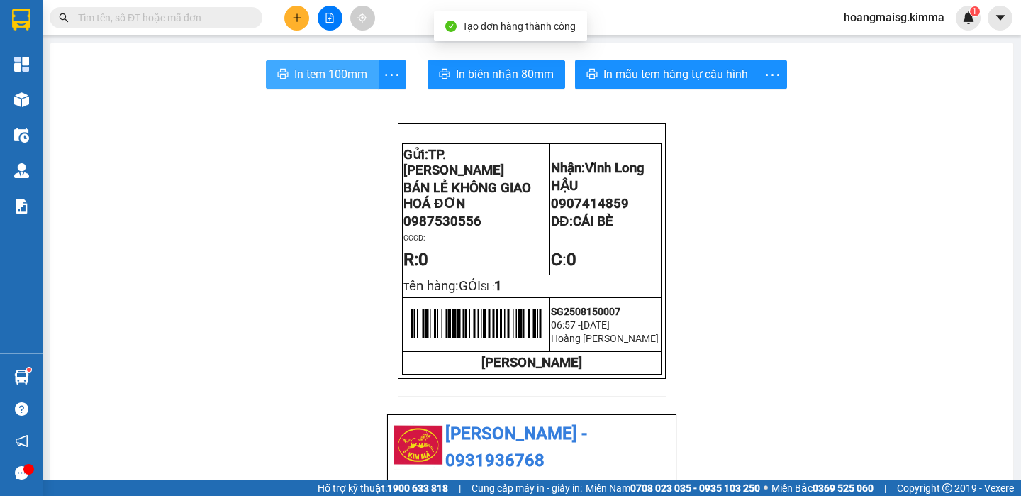
click at [298, 72] on span "In tem 100mm" at bounding box center [330, 74] width 73 height 18
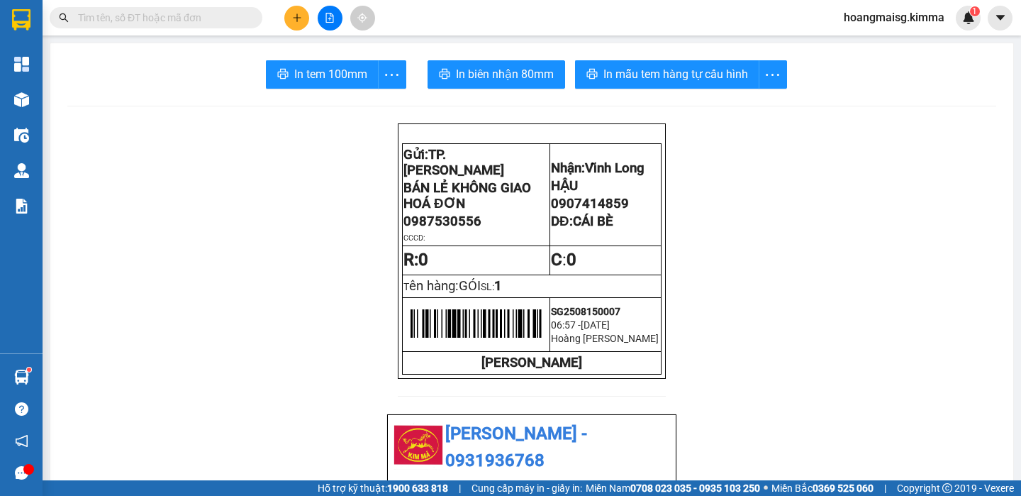
click at [289, 21] on button at bounding box center [296, 18] width 25 height 25
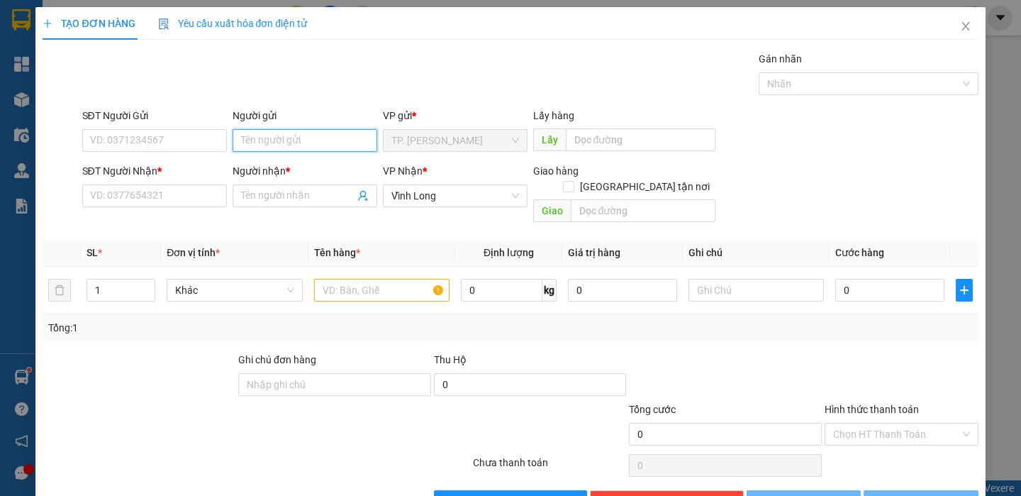
click at [291, 137] on input "Người gửi" at bounding box center [305, 140] width 145 height 23
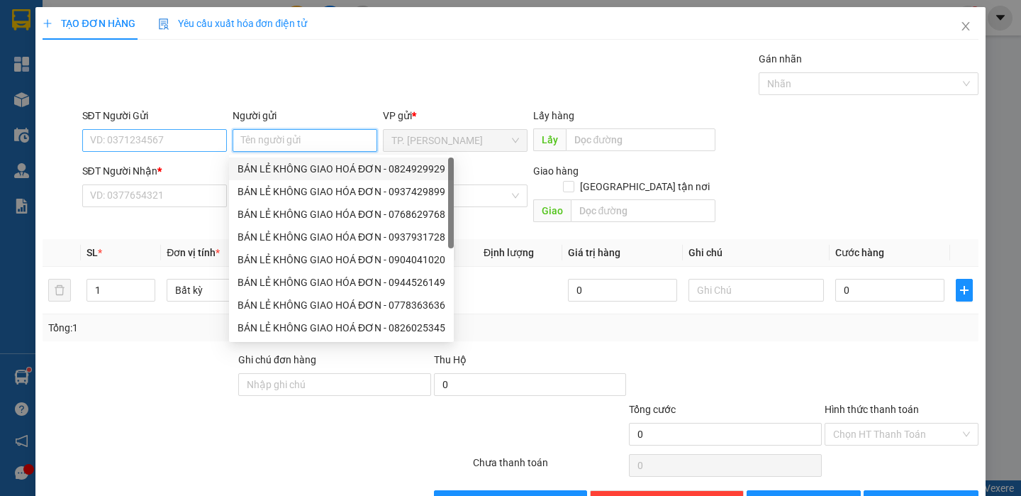
drag, startPoint x: 285, startPoint y: 177, endPoint x: 191, endPoint y: 150, distance: 97.4
click at [272, 168] on div "BÁN LẺ KHÔNG GIAO HOÁ ĐƠN - 0824929929" at bounding box center [342, 169] width 208 height 16
type input "0824929929"
type input "BÁN LẺ KHÔNG GIAO HOÁ ĐƠN"
click at [162, 143] on input "0824929929" at bounding box center [154, 140] width 145 height 23
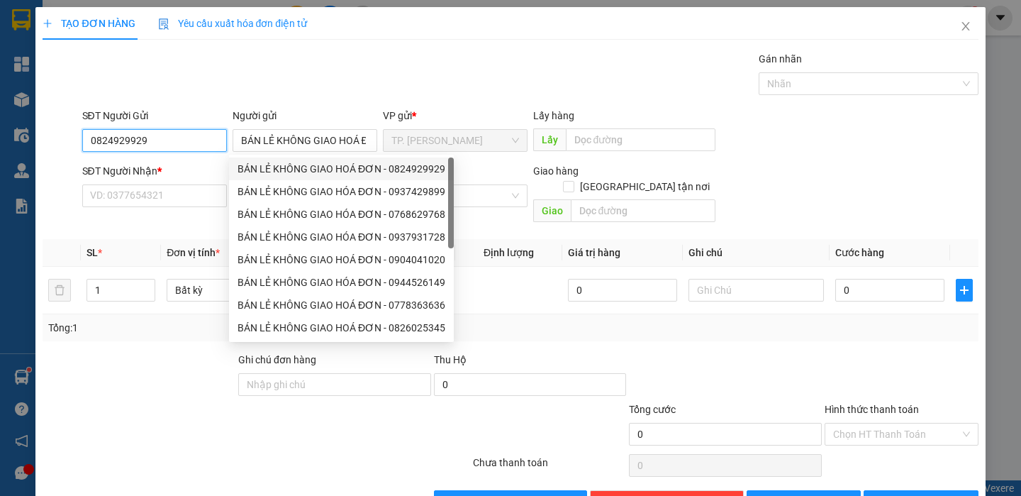
click at [165, 141] on input "0824929929" at bounding box center [154, 140] width 145 height 23
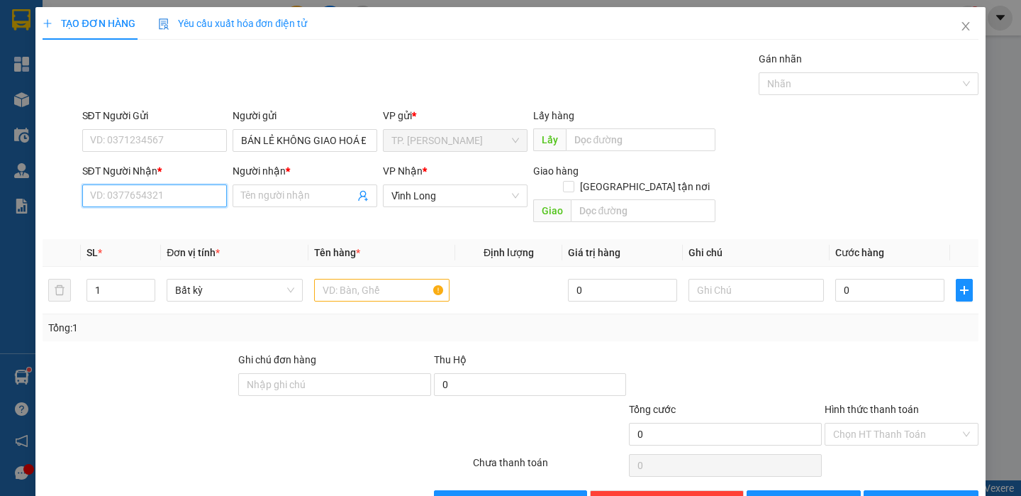
click at [161, 189] on input "SĐT Người Nhận *" at bounding box center [154, 195] width 145 height 23
type input "0704728952"
click at [173, 218] on div "0704728952 - NHỰT" at bounding box center [152, 224] width 126 height 16
type input "NHỰT"
type input "0704728952"
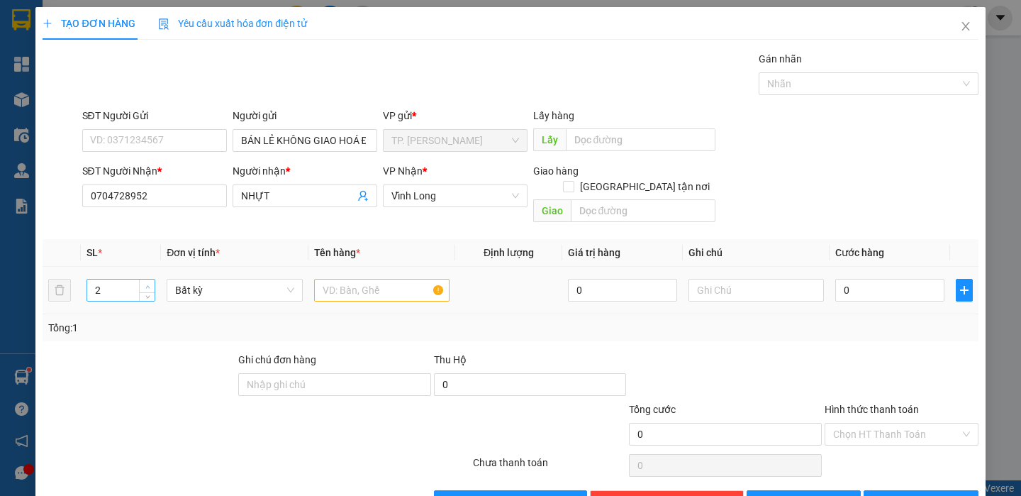
click at [148, 284] on icon "up" at bounding box center [147, 286] width 5 height 5
type input "4"
click at [148, 284] on icon "up" at bounding box center [147, 286] width 5 height 5
click at [343, 279] on input "text" at bounding box center [381, 290] width 135 height 23
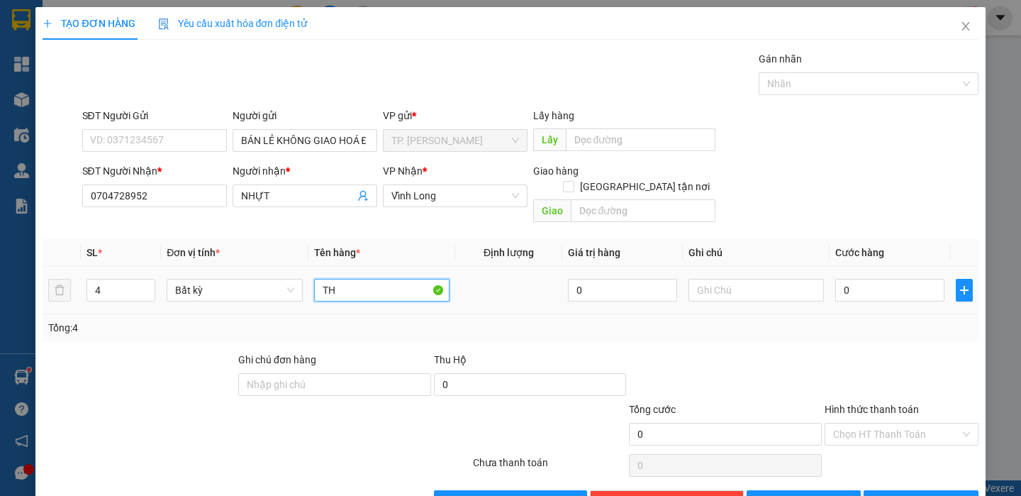
type input "T"
type input "THÙNG MUSS"
type input "TÍN"
click at [921, 494] on span "[PERSON_NAME] và In" at bounding box center [940, 502] width 99 height 16
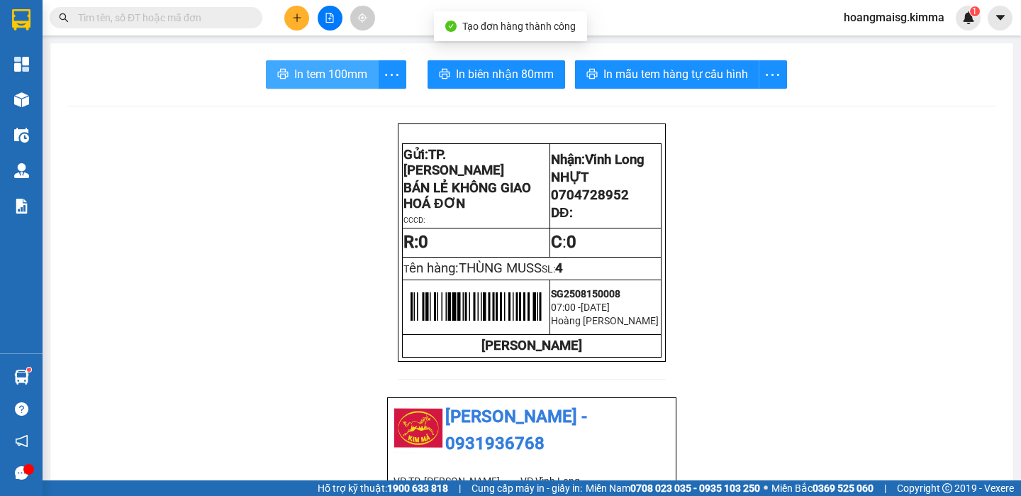
click at [319, 76] on span "In tem 100mm" at bounding box center [330, 74] width 73 height 18
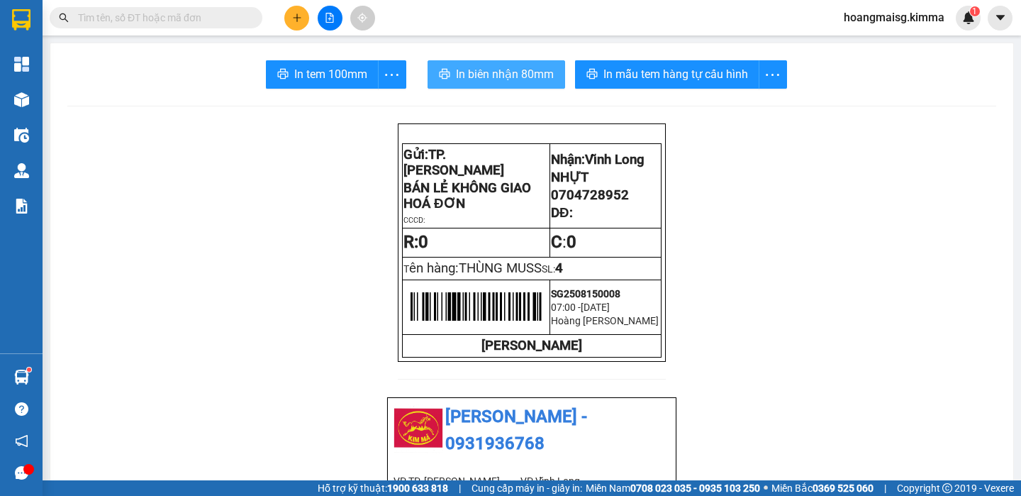
click at [521, 66] on span "In biên nhận 80mm" at bounding box center [505, 74] width 98 height 18
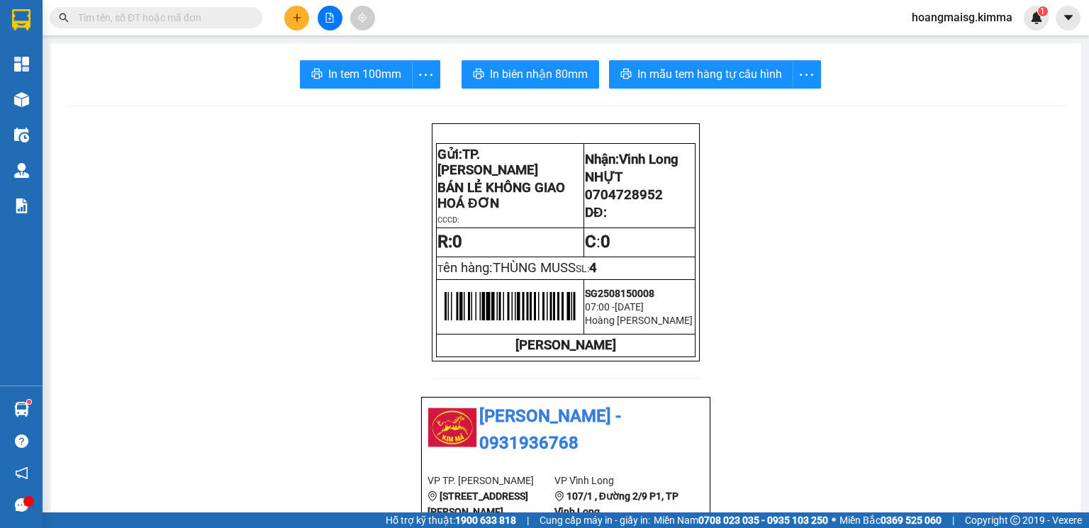
click at [307, 18] on button at bounding box center [296, 18] width 25 height 25
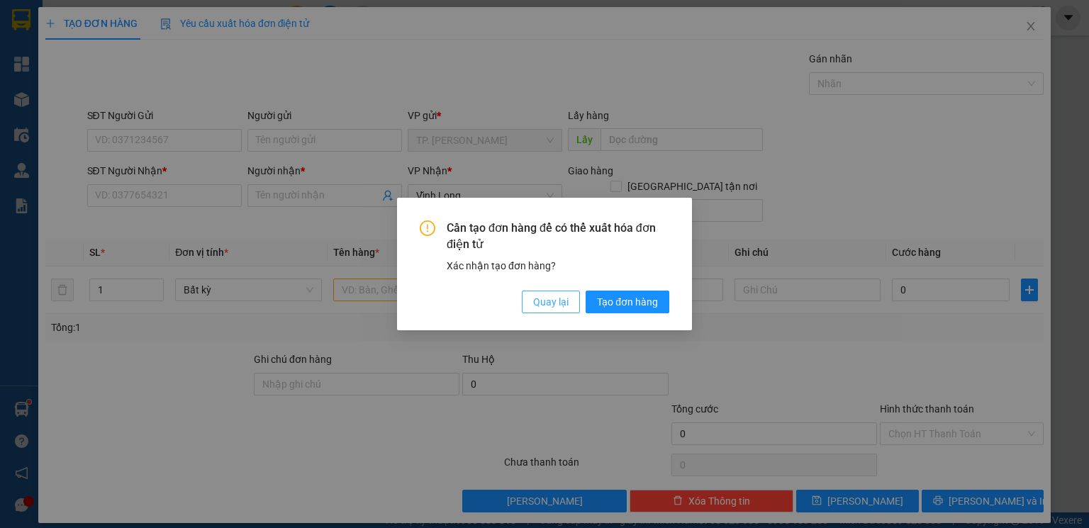
click at [572, 311] on button "Quay lại" at bounding box center [551, 302] width 58 height 23
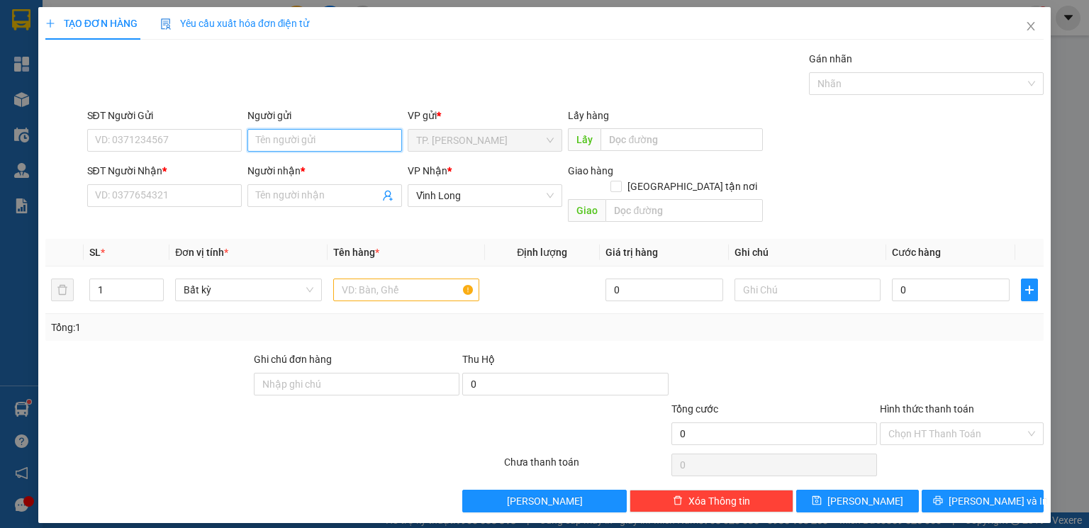
click at [305, 148] on input "Người gửi" at bounding box center [325, 140] width 155 height 23
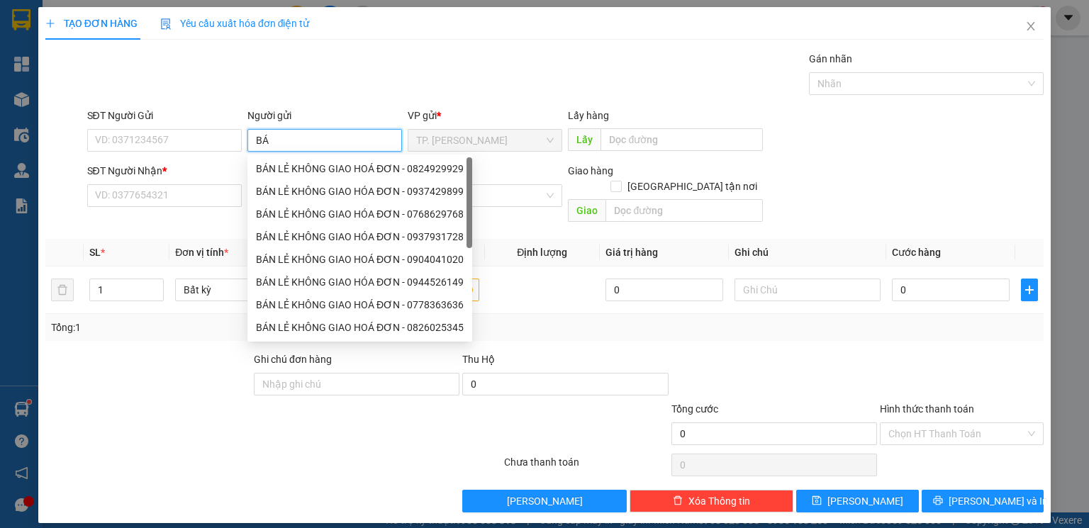
type input "BÁN"
click at [316, 163] on div "BÁN LẺ KHÔNG GIAO HOÁ ĐƠN - 0824929929" at bounding box center [360, 169] width 208 height 16
type input "0824929929"
type input "BÁN LẺ KHÔNG GIAO HOÁ ĐƠN"
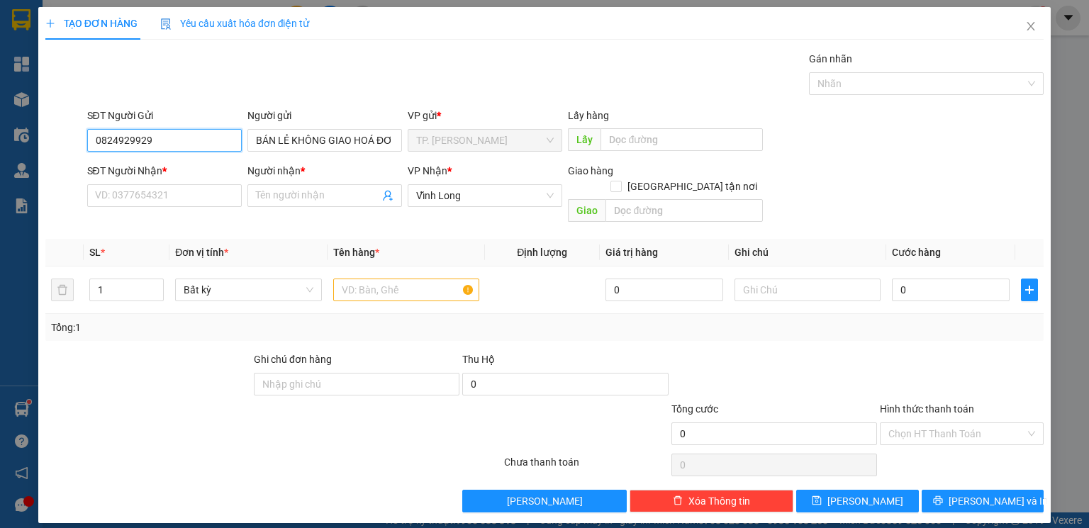
drag, startPoint x: 199, startPoint y: 141, endPoint x: 0, endPoint y: 147, distance: 199.4
click at [0, 148] on div "TẠO ĐƠN HÀNG Yêu cầu xuất hóa đơn điện tử Transit Pickup Surcharge Ids Transit …" at bounding box center [544, 264] width 1089 height 528
click at [1021, 21] on icon "close" at bounding box center [1030, 26] width 11 height 11
